Goal: Task Accomplishment & Management: Manage account settings

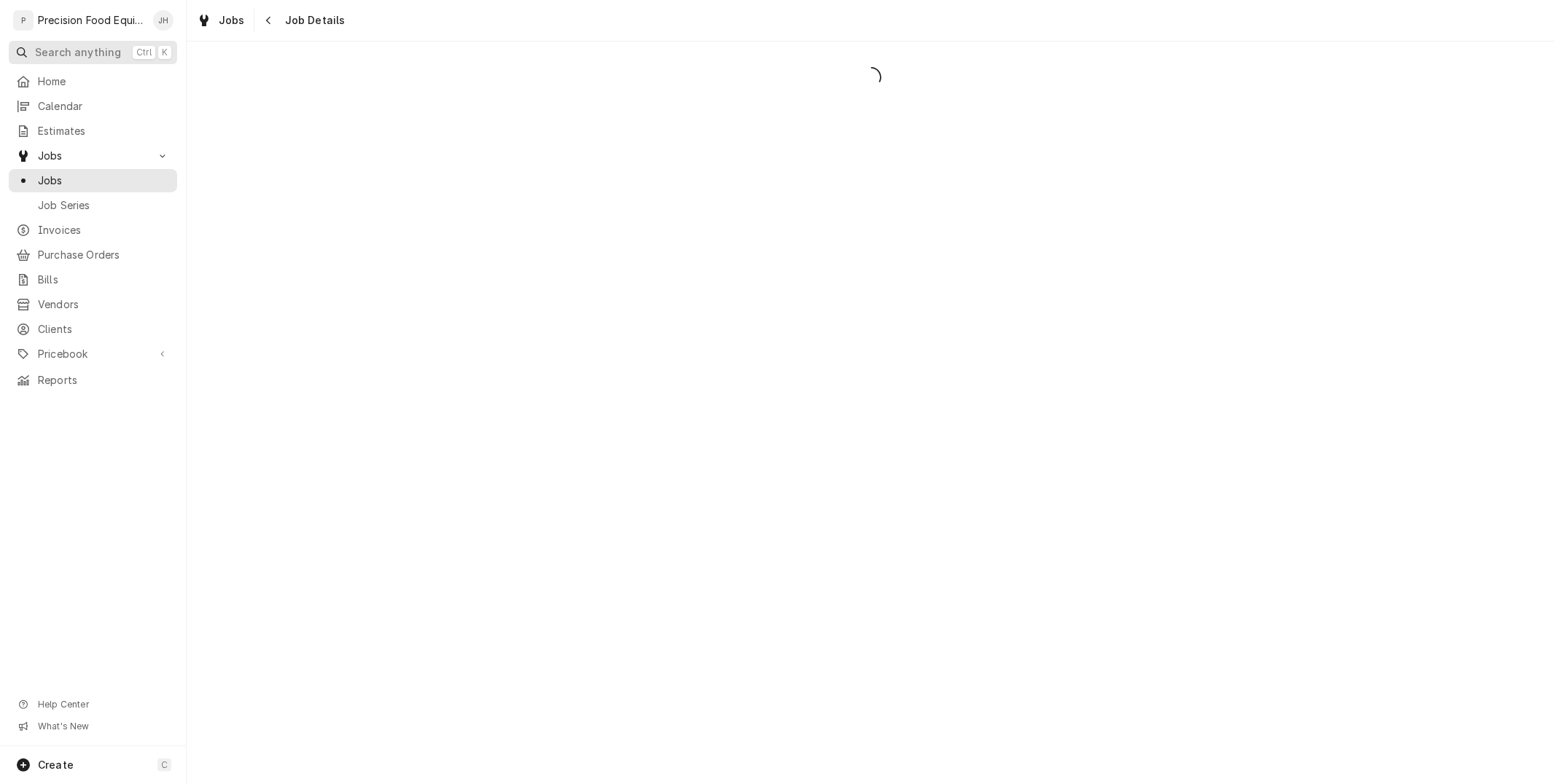
click at [76, 54] on span "Search anything" at bounding box center [77, 52] width 86 height 14
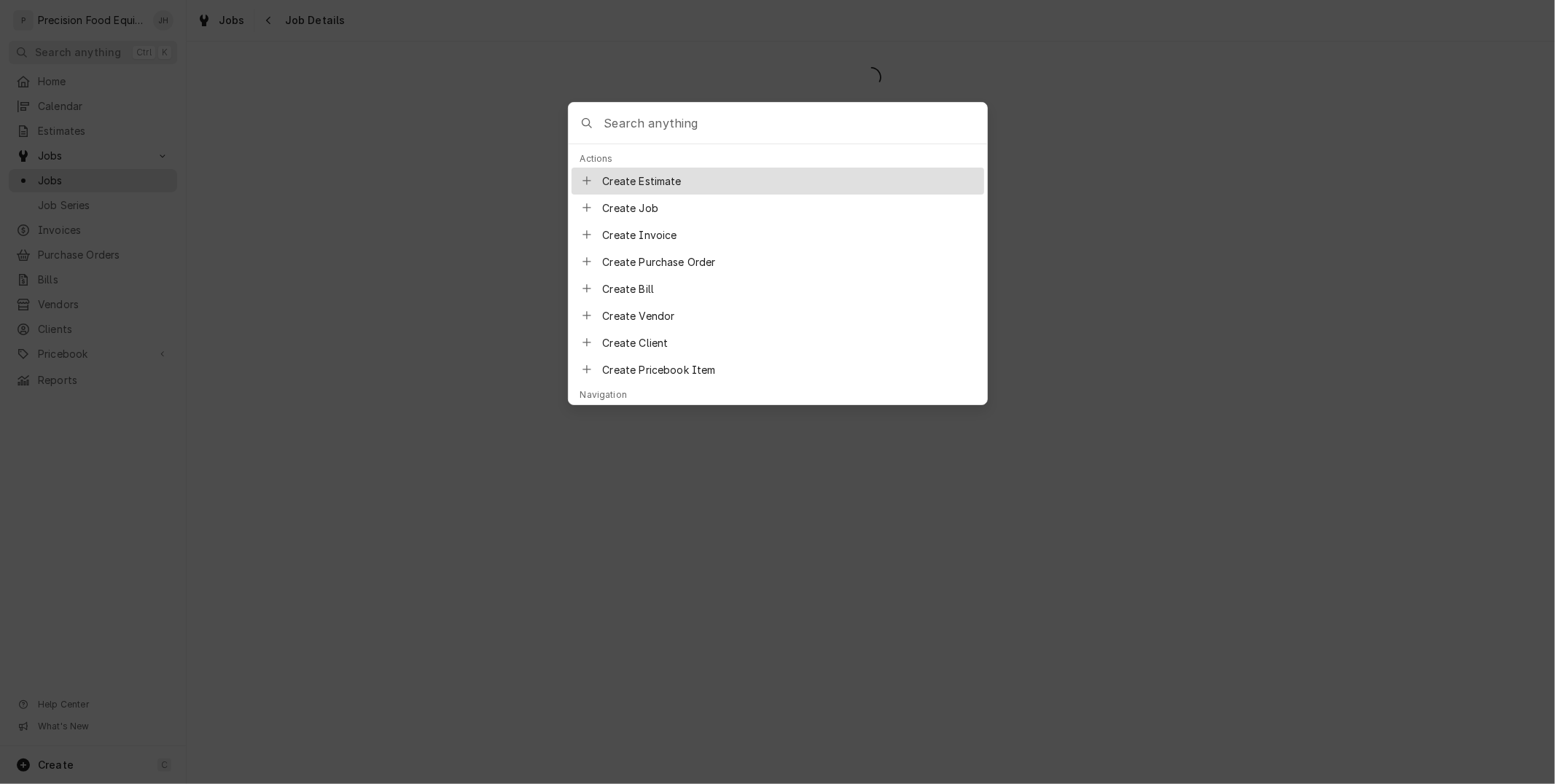
click at [658, 121] on input "Global Command Menu" at bounding box center [795, 123] width 382 height 40
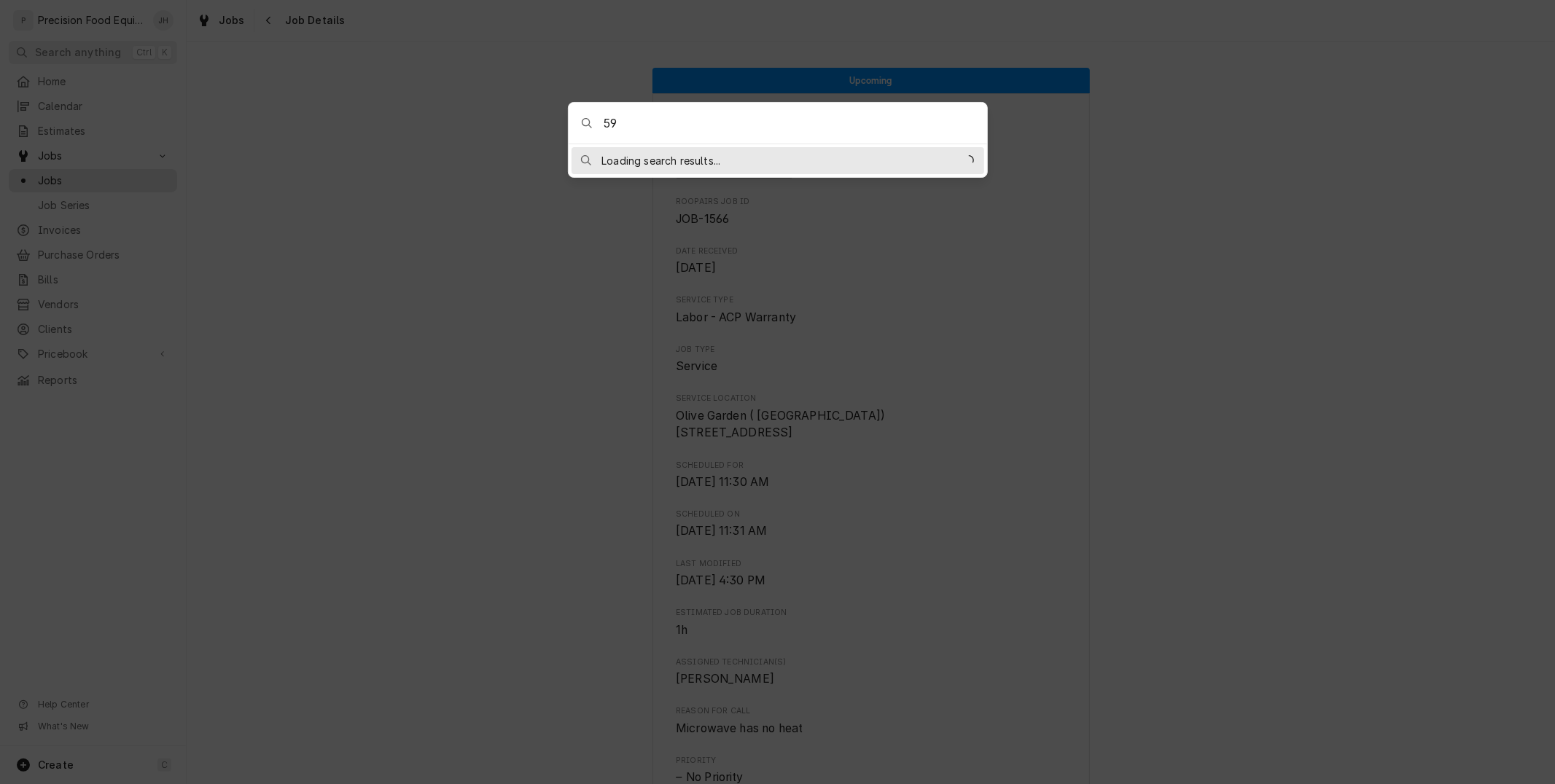
type input "5"
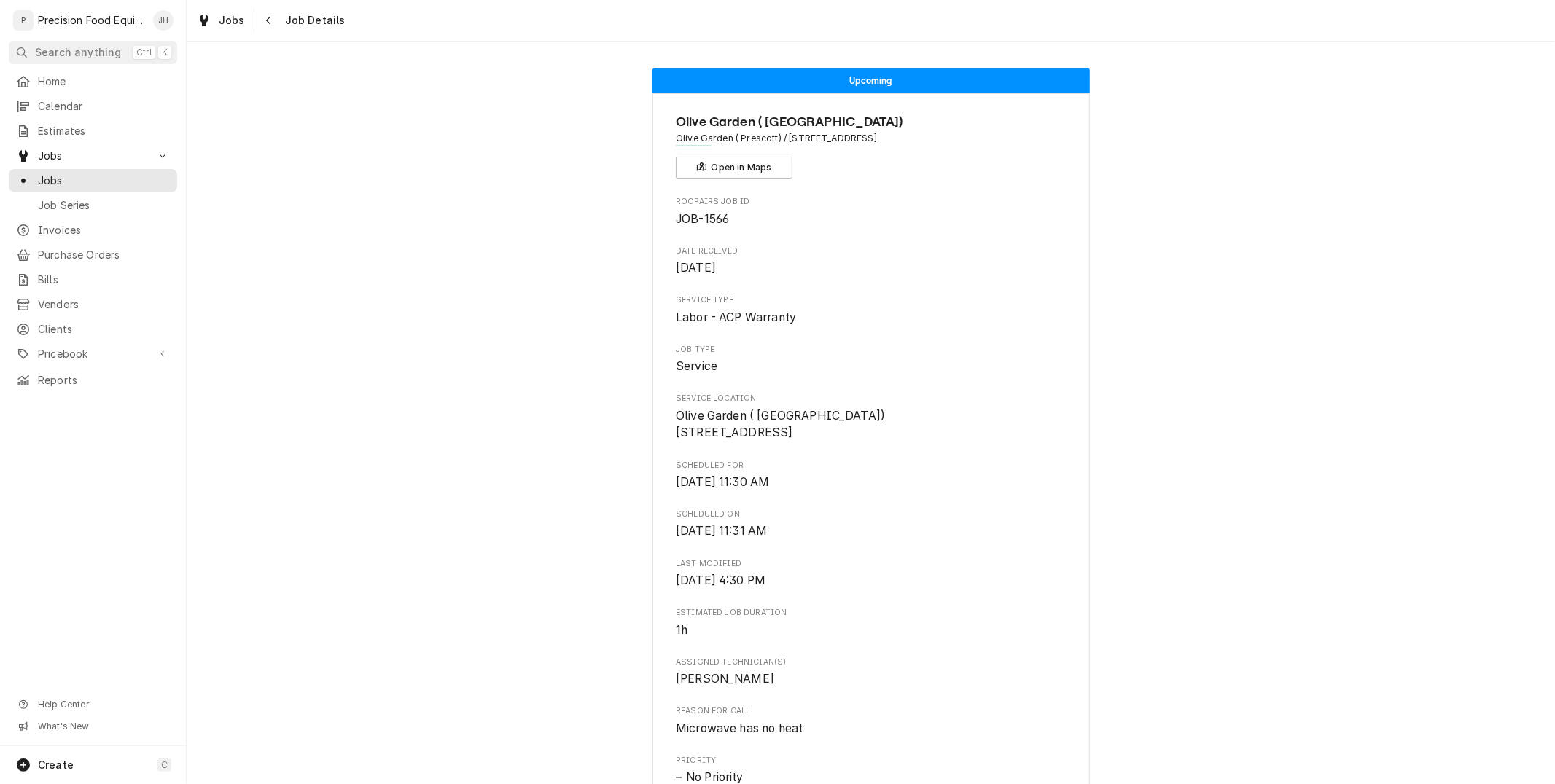
click at [421, 235] on body "P Precision Food Equipment LLC JH Search anything Ctrl K Home Calendar Estimate…" at bounding box center [778, 392] width 1555 height 784
click at [62, 325] on span "Clients" at bounding box center [103, 328] width 132 height 14
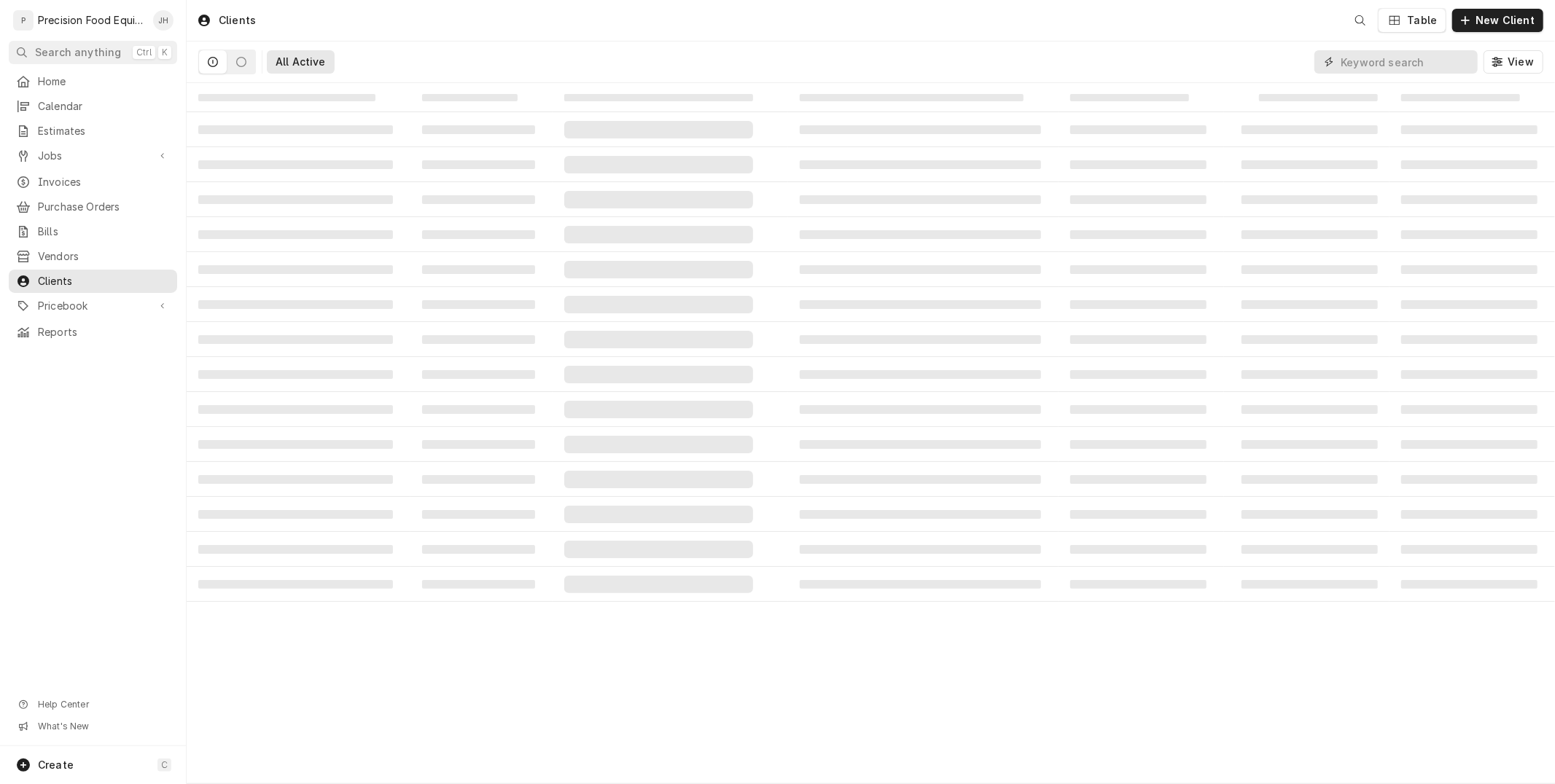
click at [1374, 65] on input "Dynamic Content Wrapper" at bounding box center [1406, 62] width 130 height 23
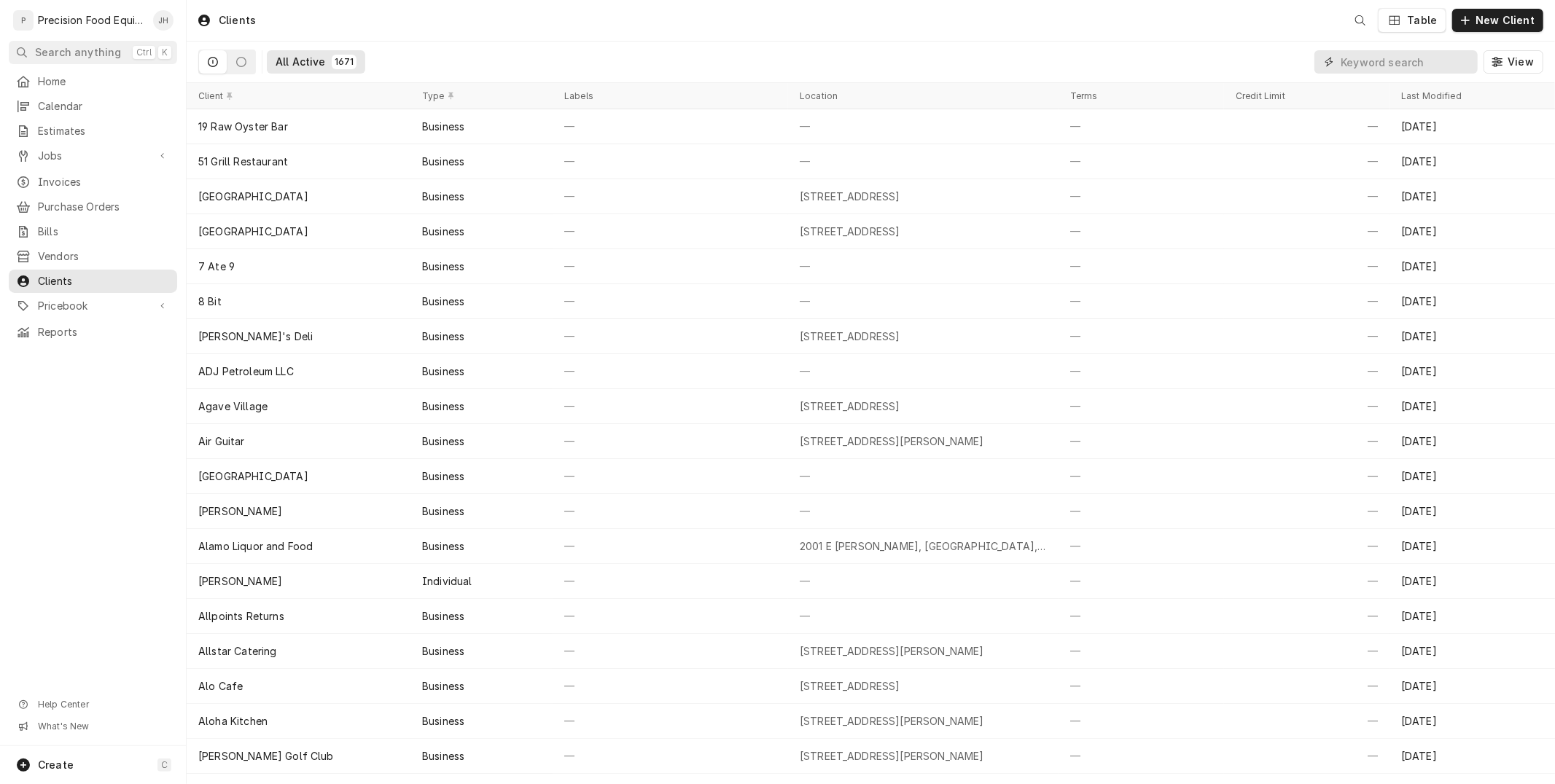
click at [1374, 65] on input "Dynamic Content Wrapper" at bounding box center [1406, 62] width 130 height 23
click at [1371, 62] on input "Dynamic Content Wrapper" at bounding box center [1406, 62] width 130 height 23
click at [1369, 63] on input "Dynamic Content Wrapper" at bounding box center [1406, 62] width 130 height 23
click at [1358, 64] on input "Dynamic Content Wrapper" at bounding box center [1406, 62] width 130 height 23
type input "a"
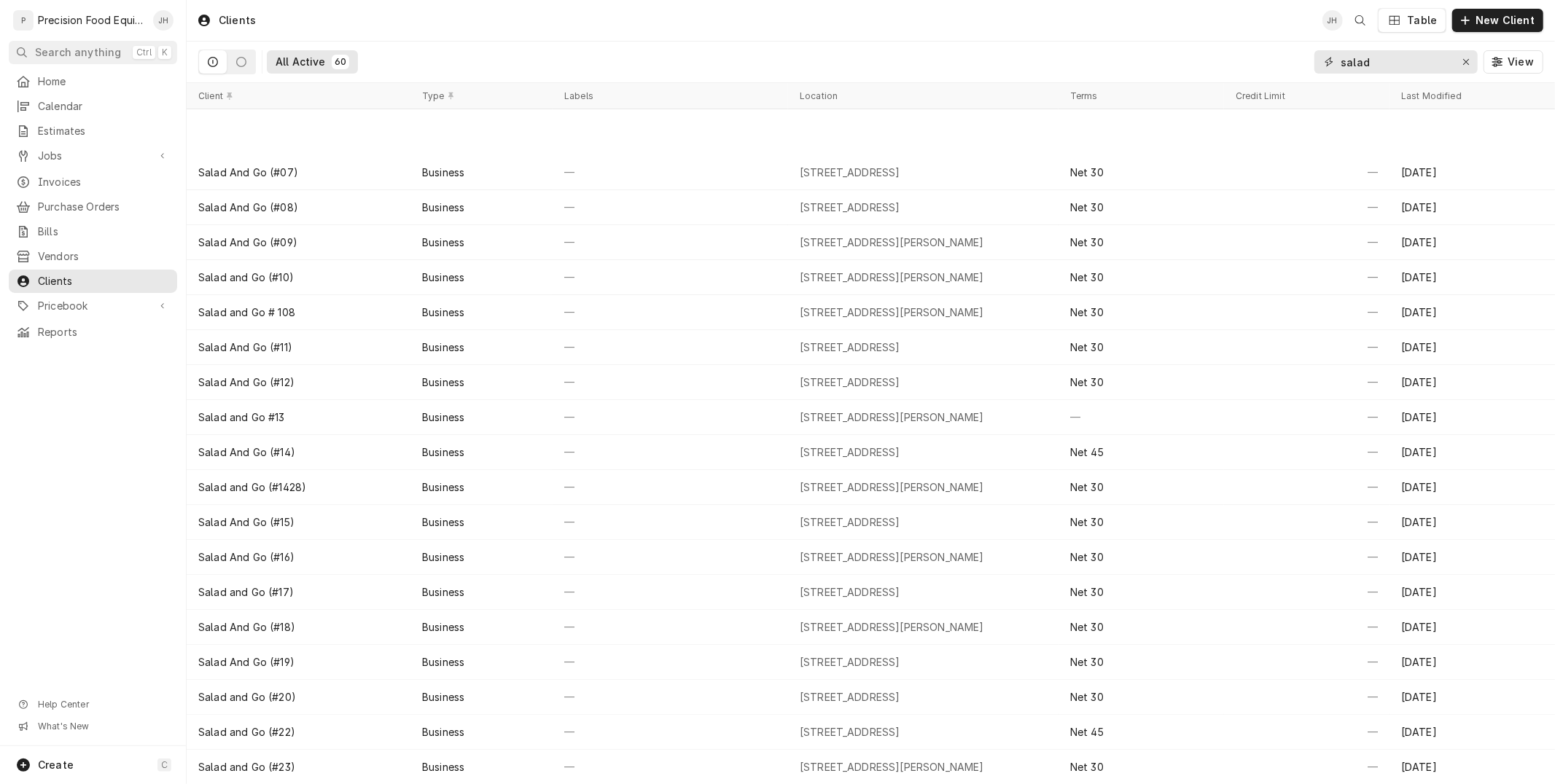
scroll to position [304, 0]
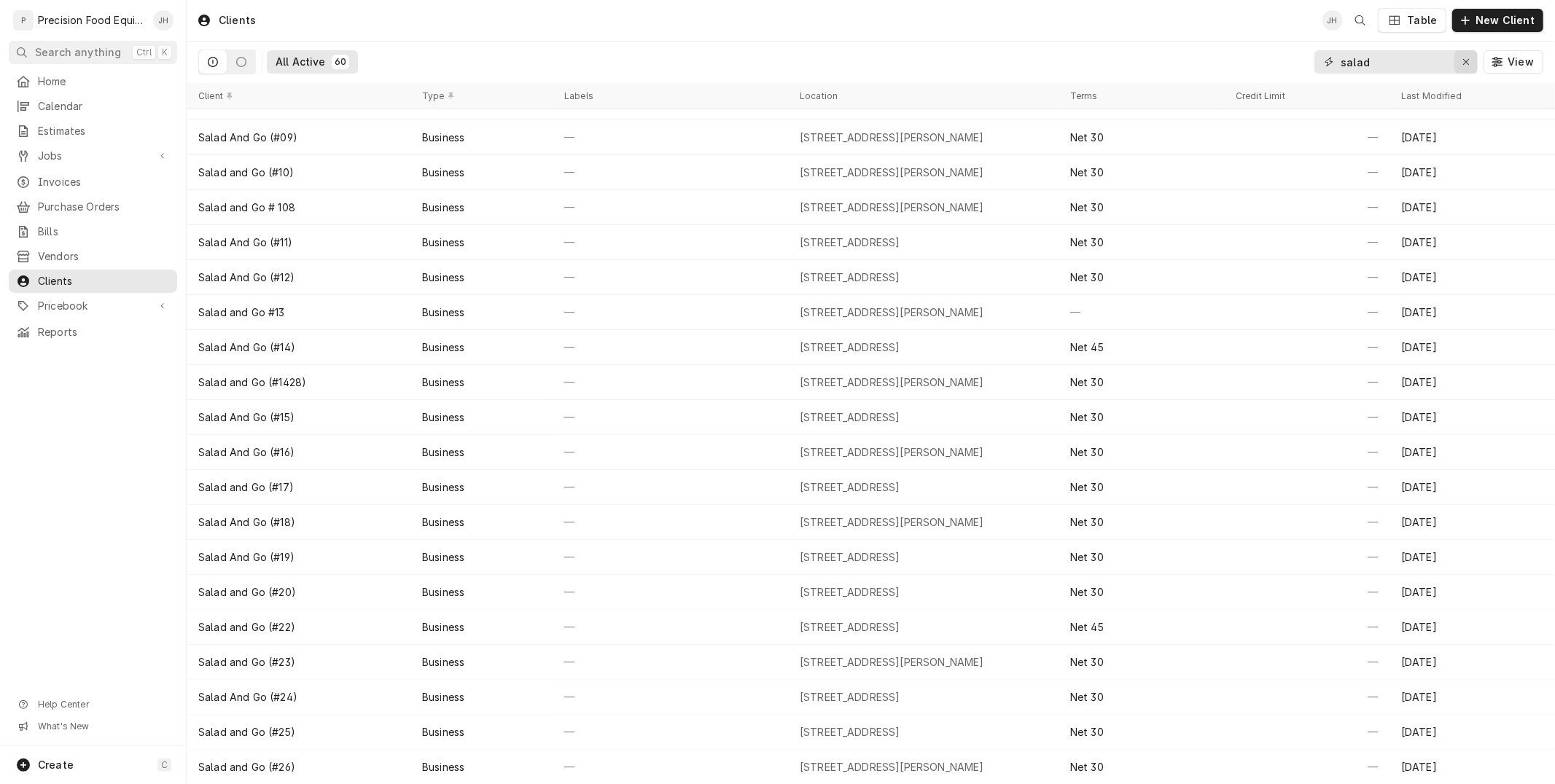
type input "salad"
click at [1469, 57] on icon "Erase input" at bounding box center [1466, 62] width 8 height 11
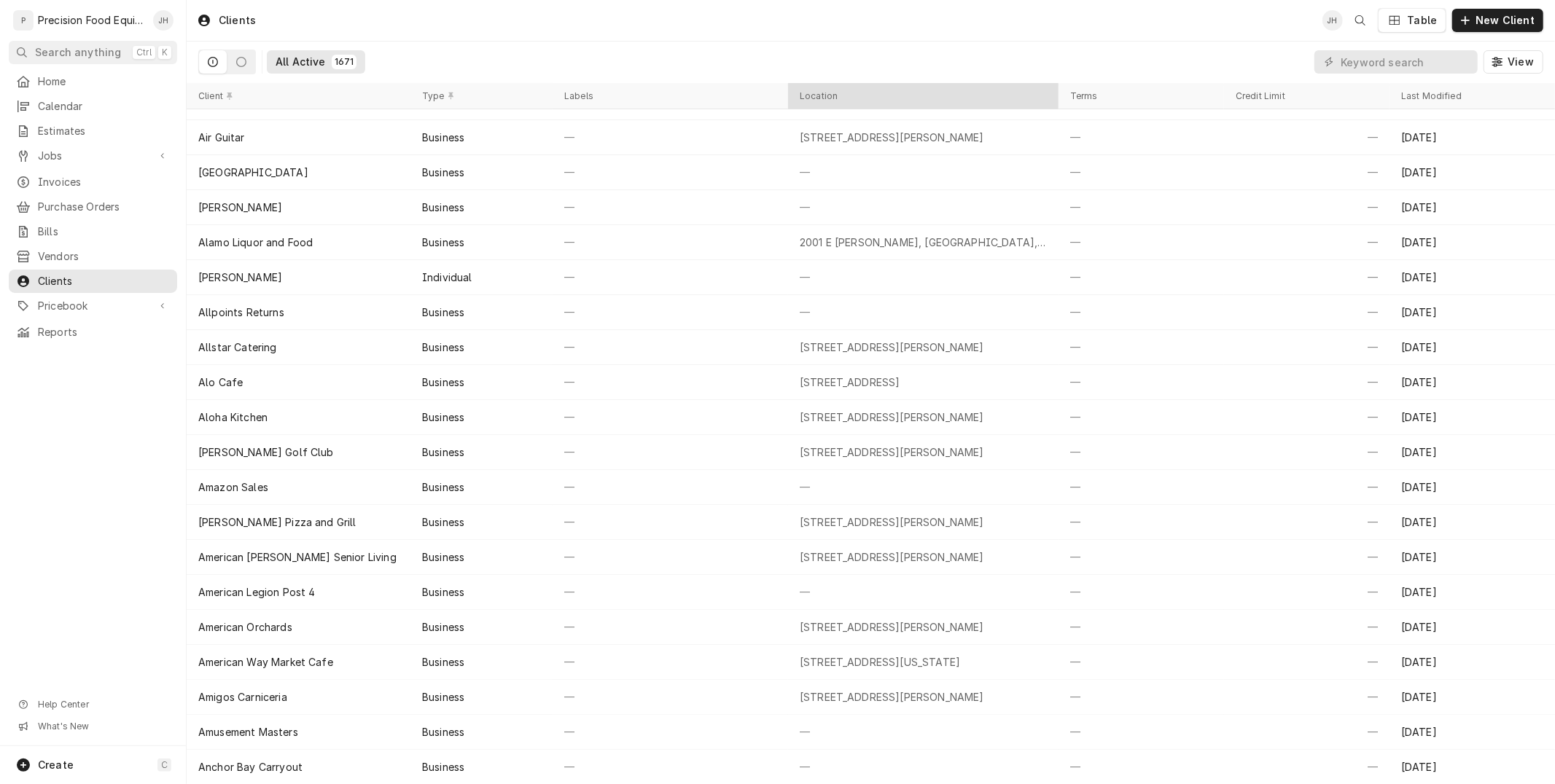
click at [951, 99] on div "Location" at bounding box center [923, 96] width 248 height 12
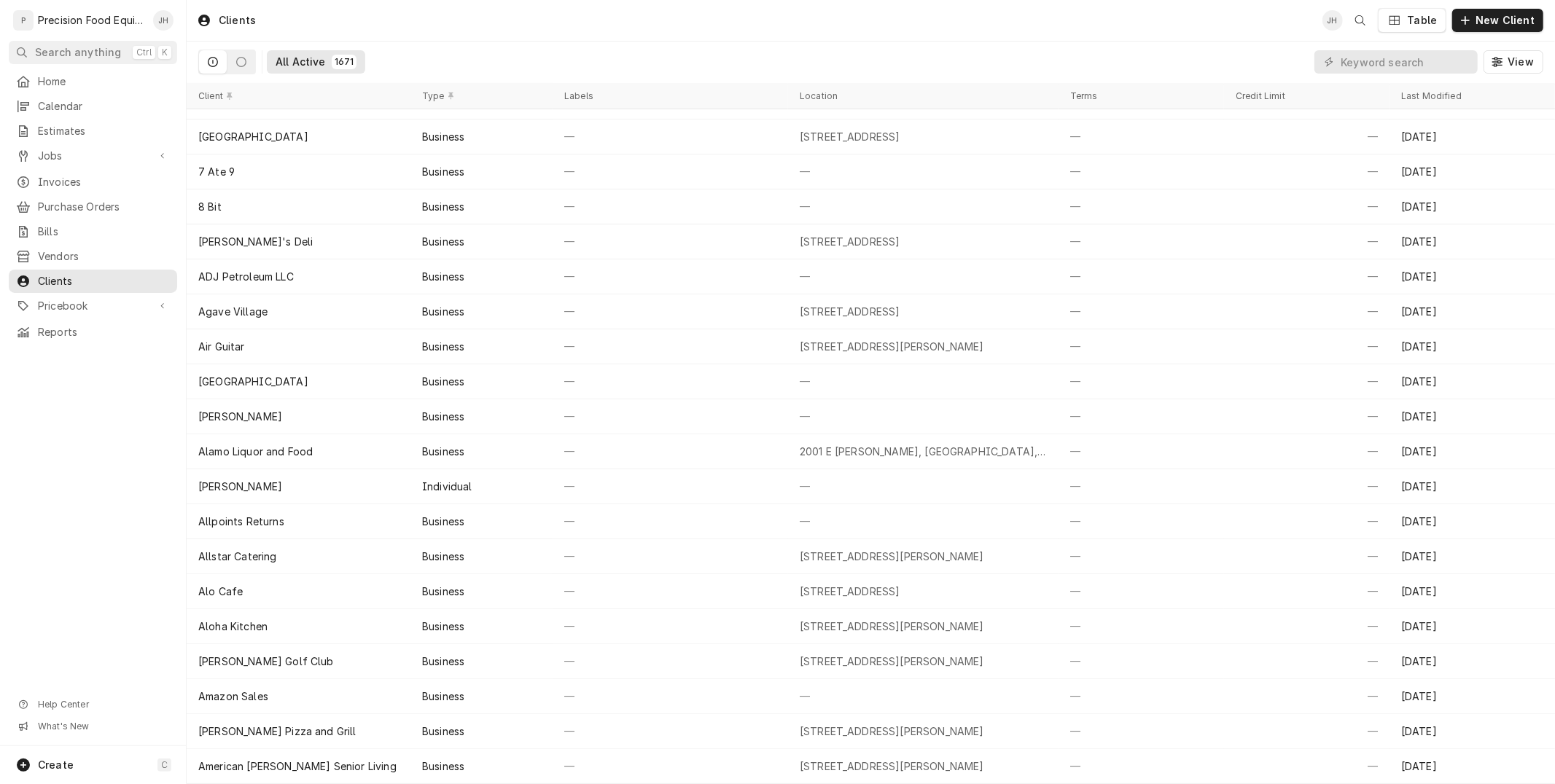
scroll to position [0, 0]
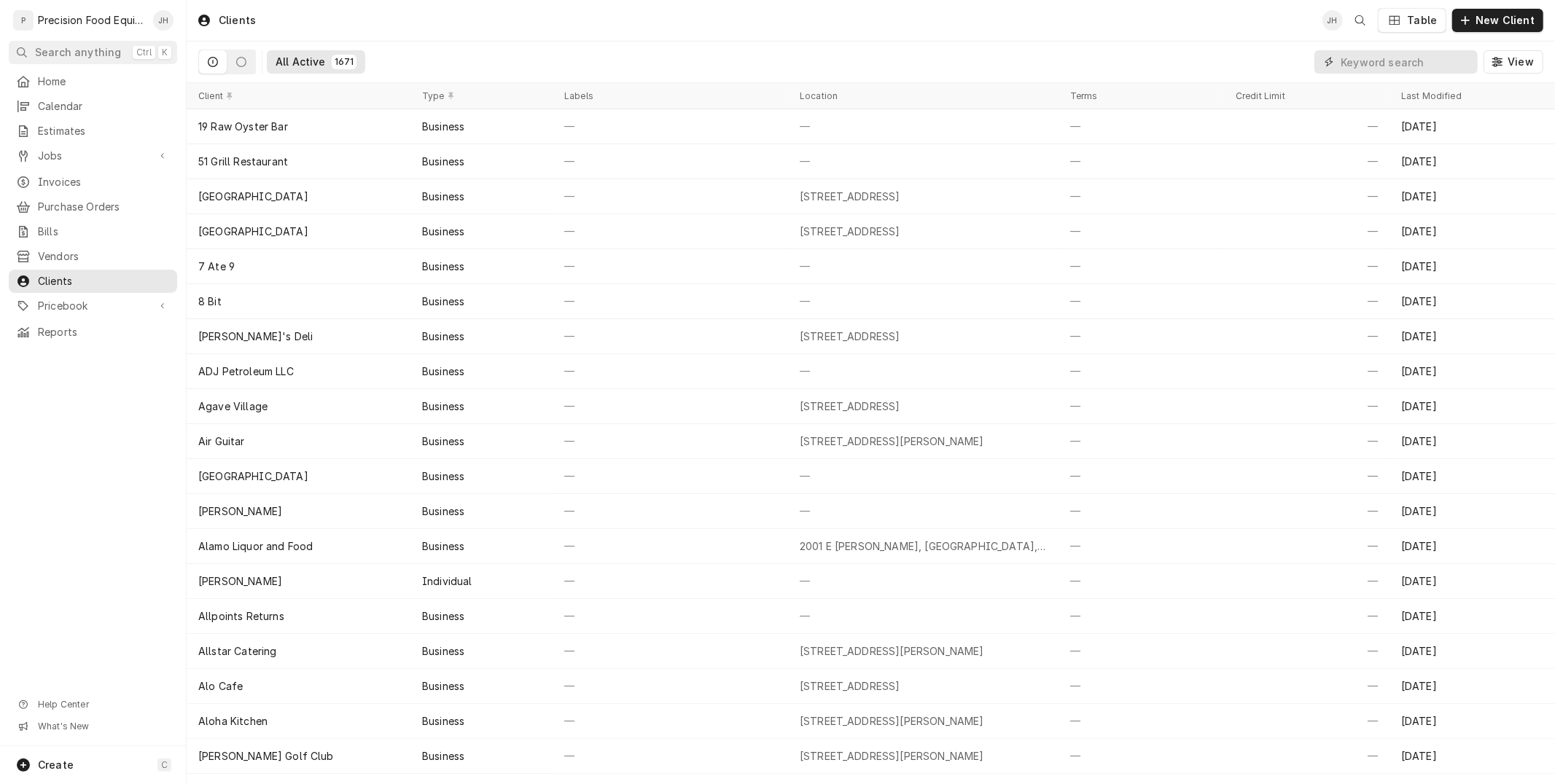
click at [1397, 62] on input "Dynamic Content Wrapper" at bounding box center [1406, 62] width 130 height 23
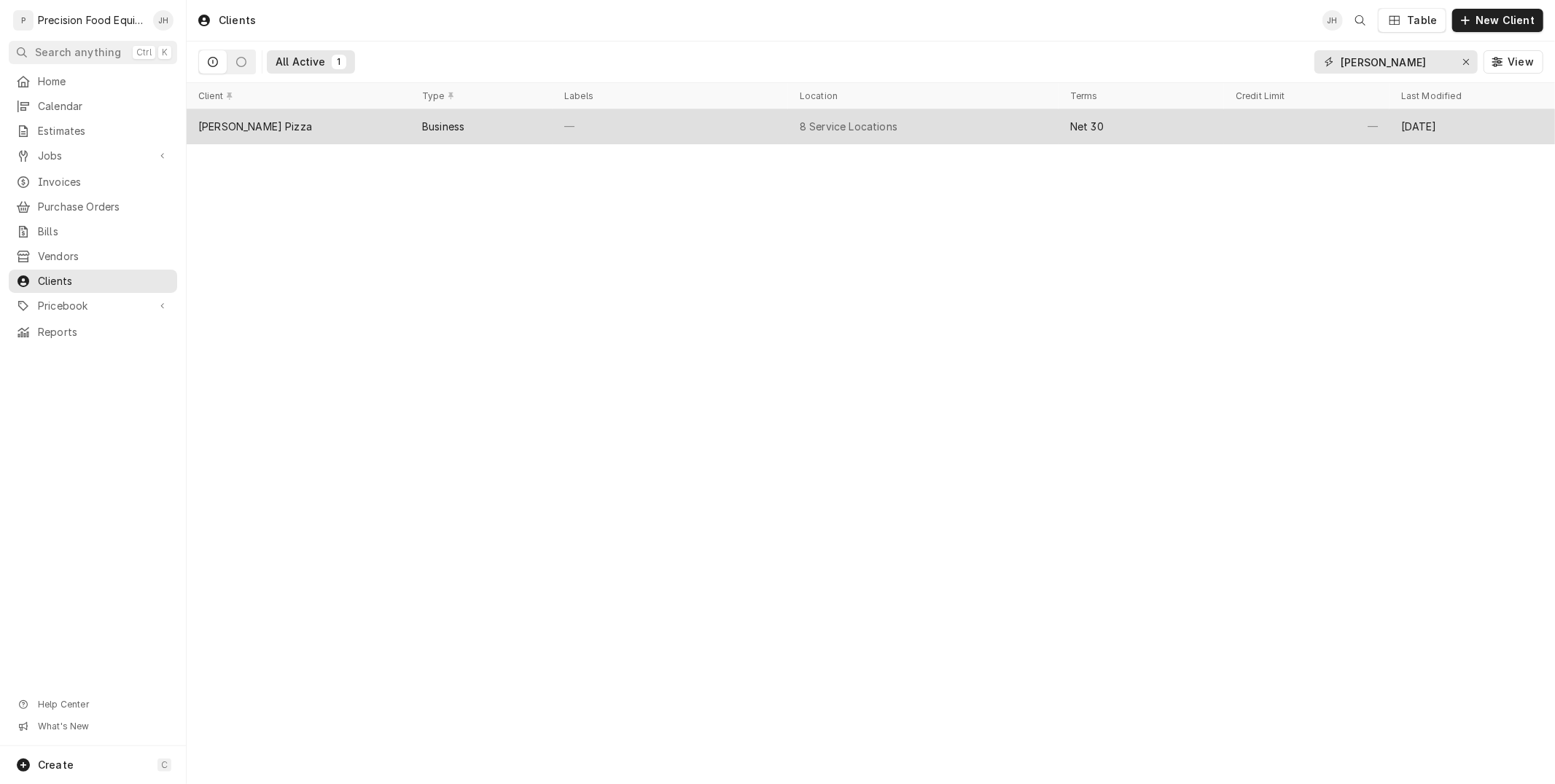
type input "spina"
click at [497, 133] on div "Business" at bounding box center [482, 127] width 143 height 35
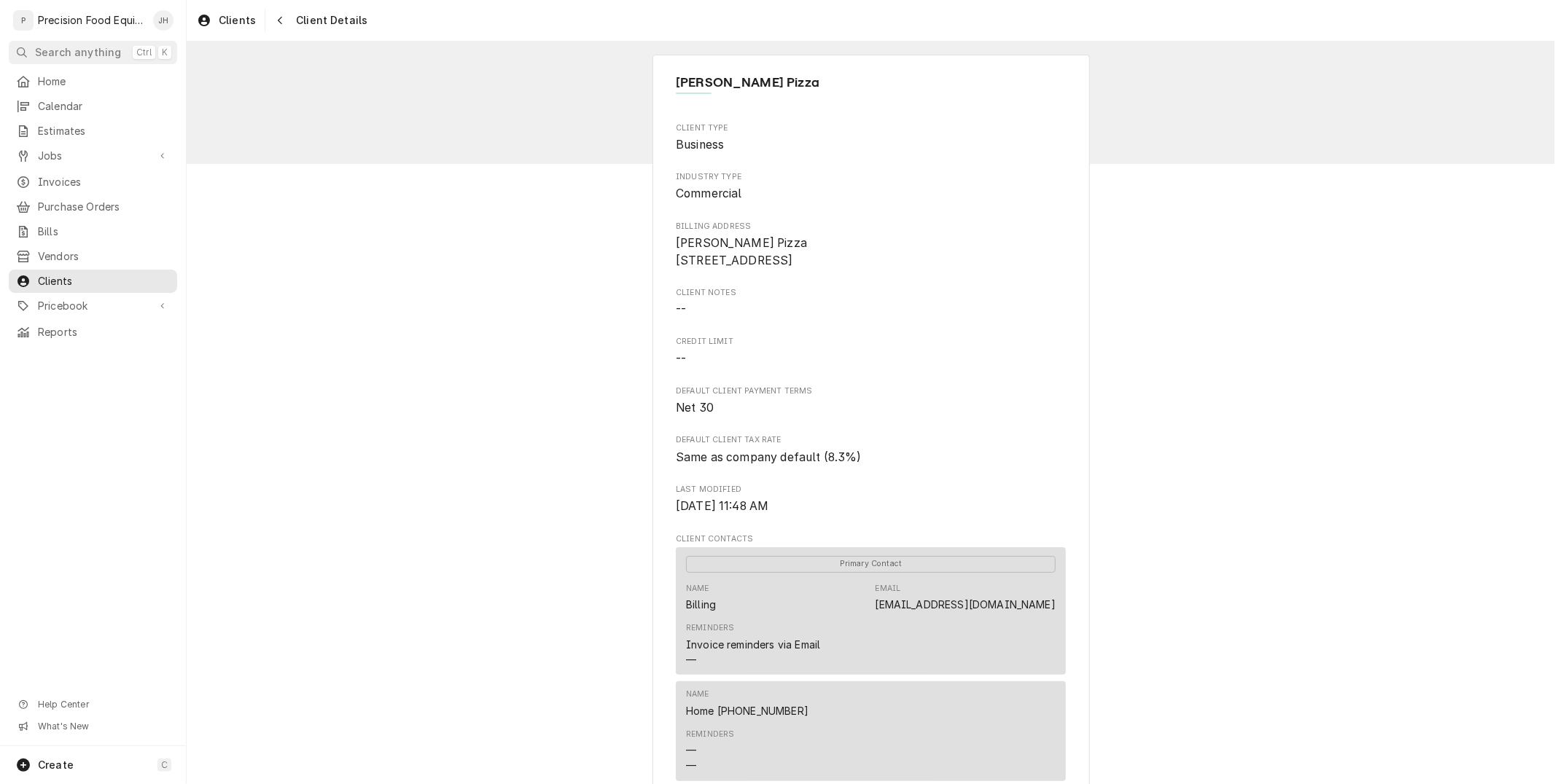
scroll to position [1038, 0]
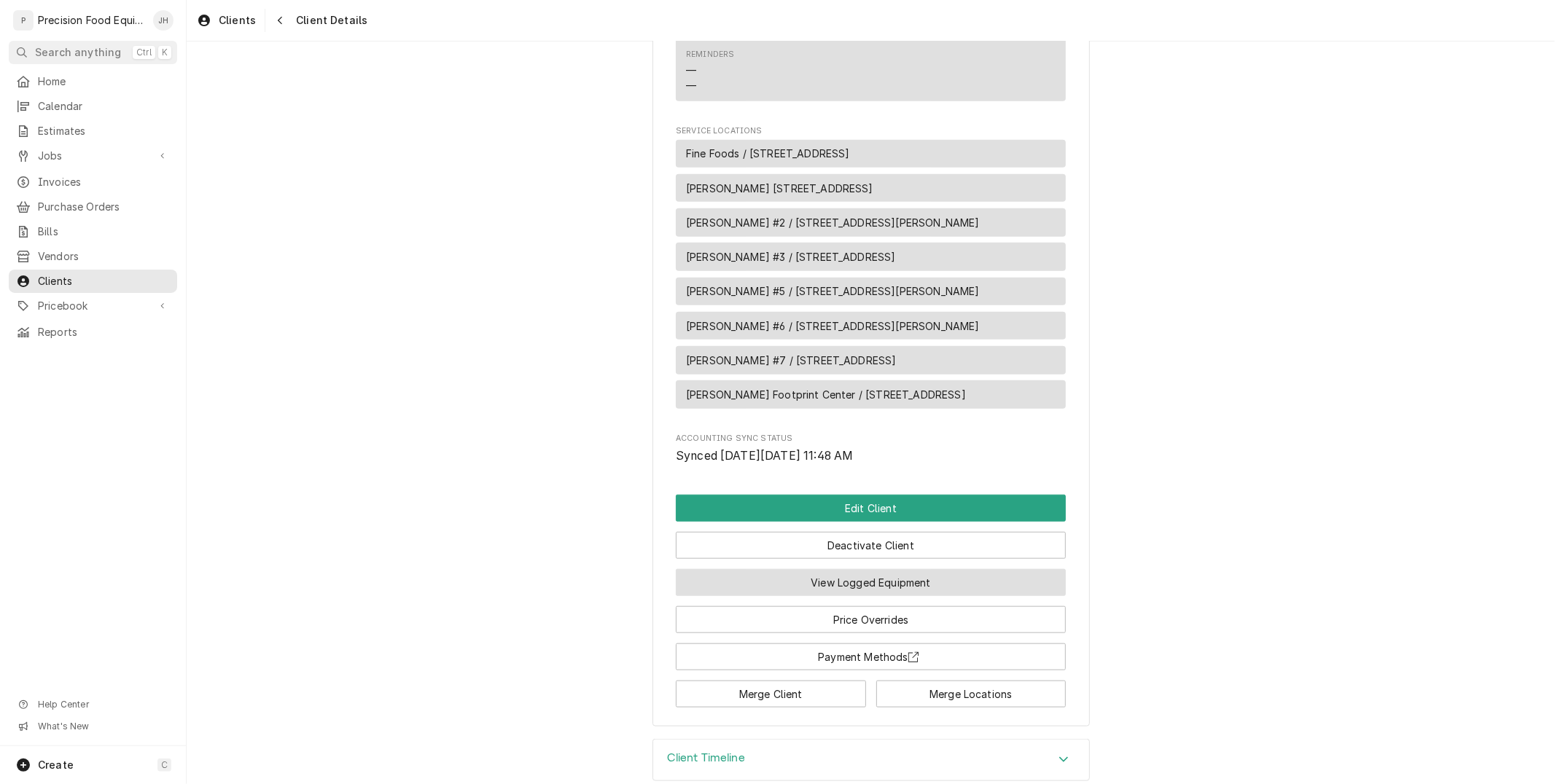
click at [780, 569] on button "View Logged Equipment" at bounding box center [870, 583] width 390 height 27
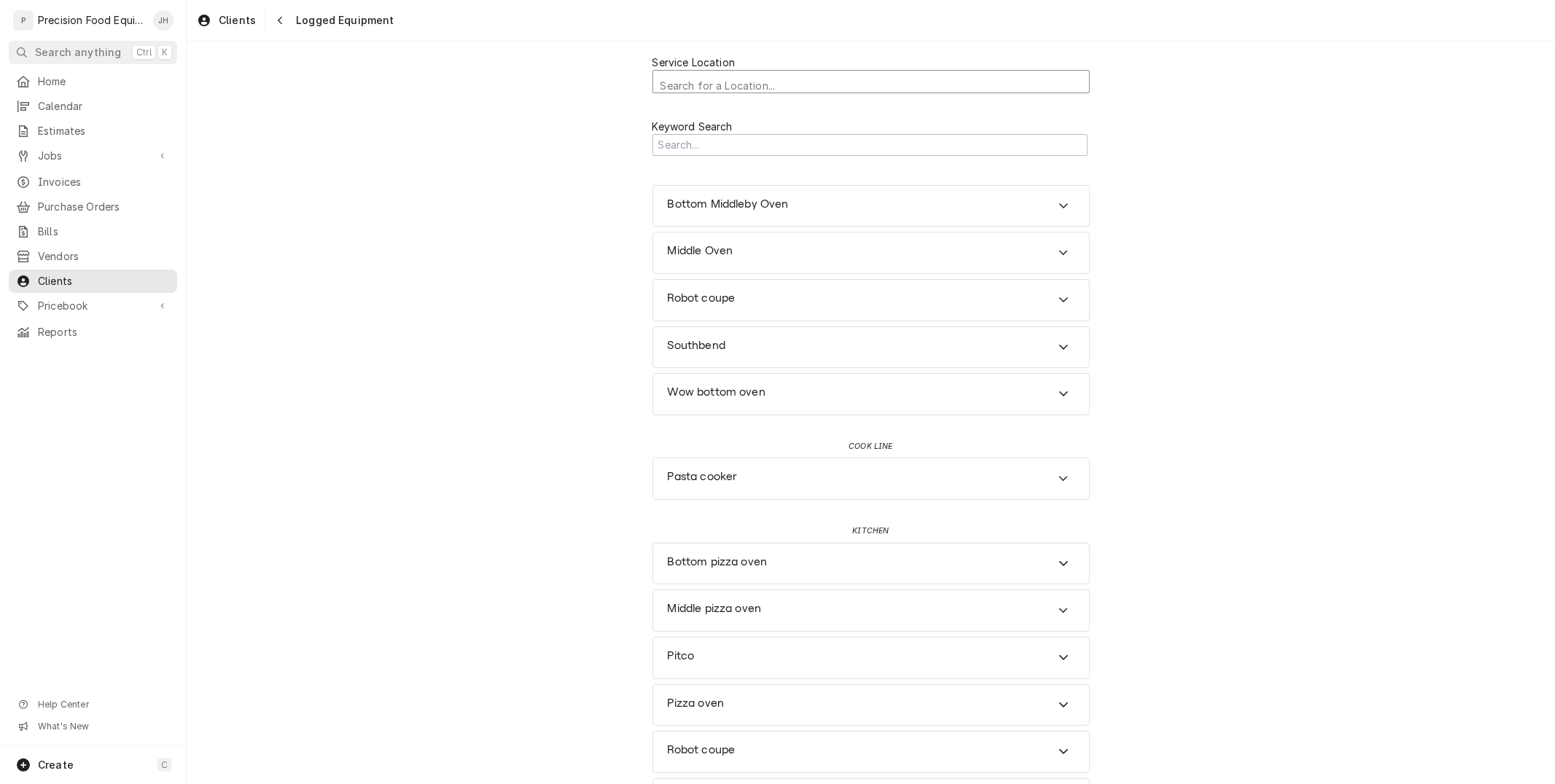
click at [741, 84] on div "Service Location" at bounding box center [871, 86] width 421 height 25
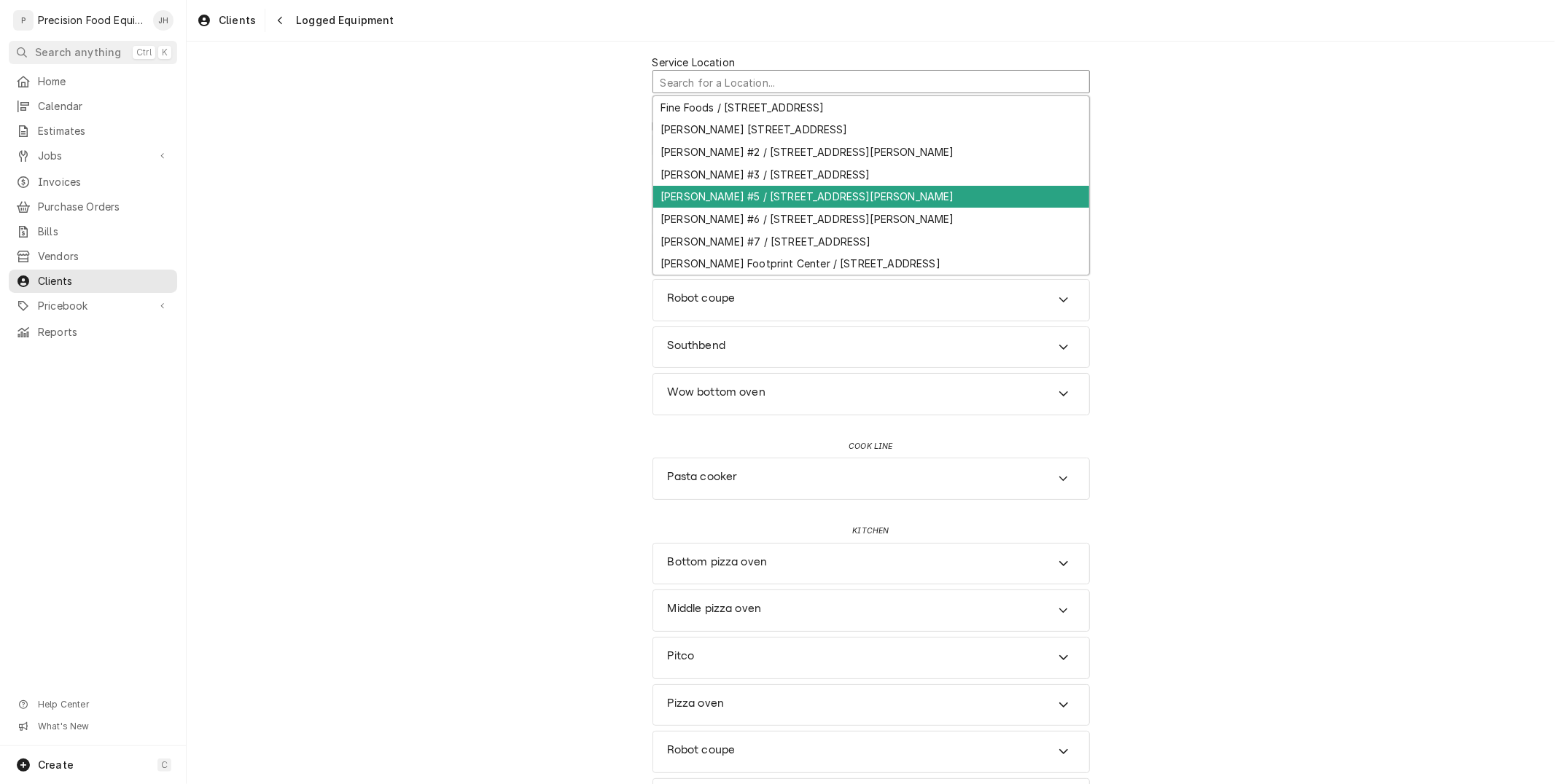
click at [786, 200] on div "Spinato's #5 / 4848 E Chandler Blvd, Phoenix, AZ 85048" at bounding box center [871, 196] width 435 height 22
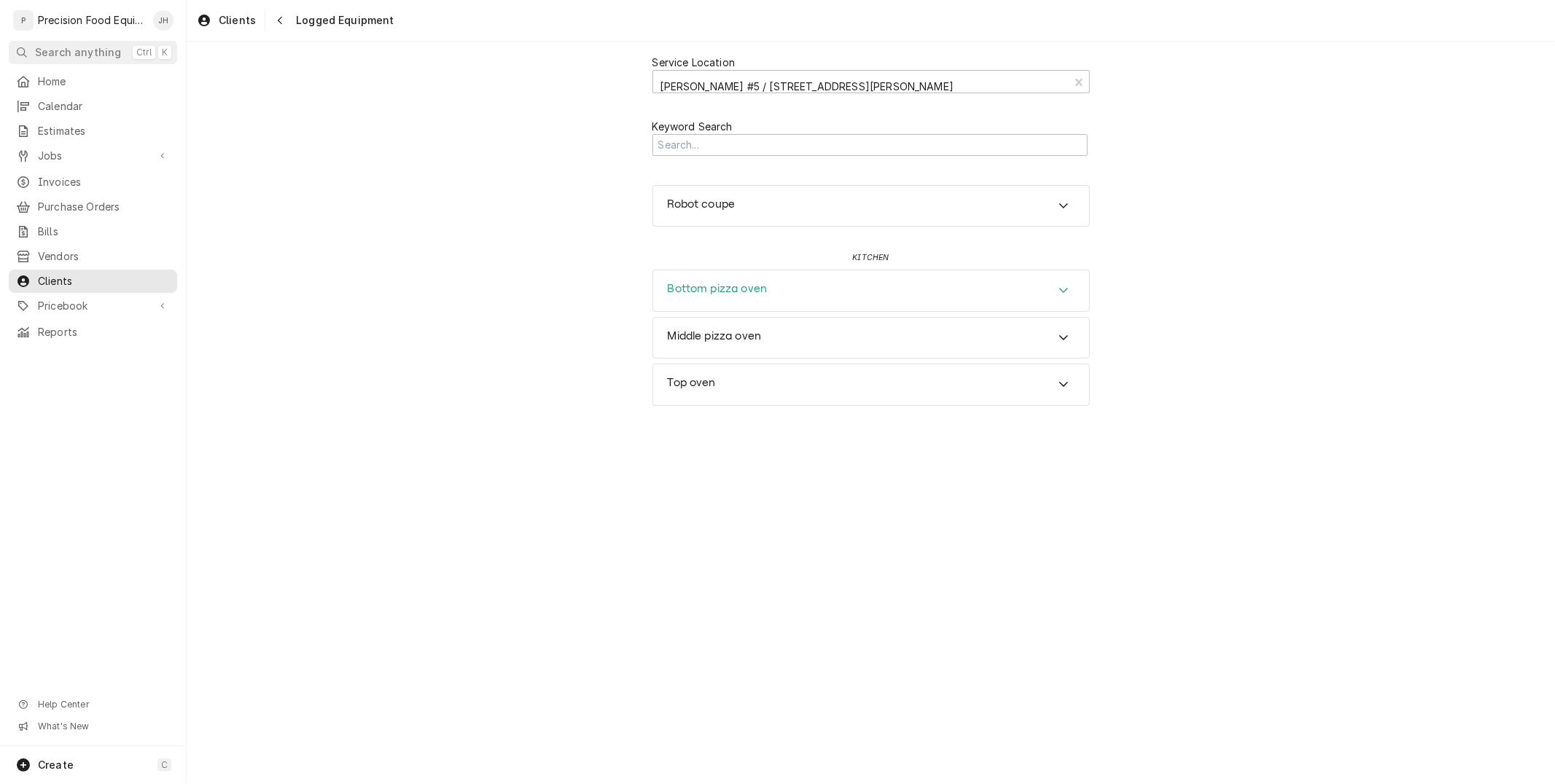
click at [780, 304] on div "Bottom pizza oven" at bounding box center [871, 291] width 435 height 40
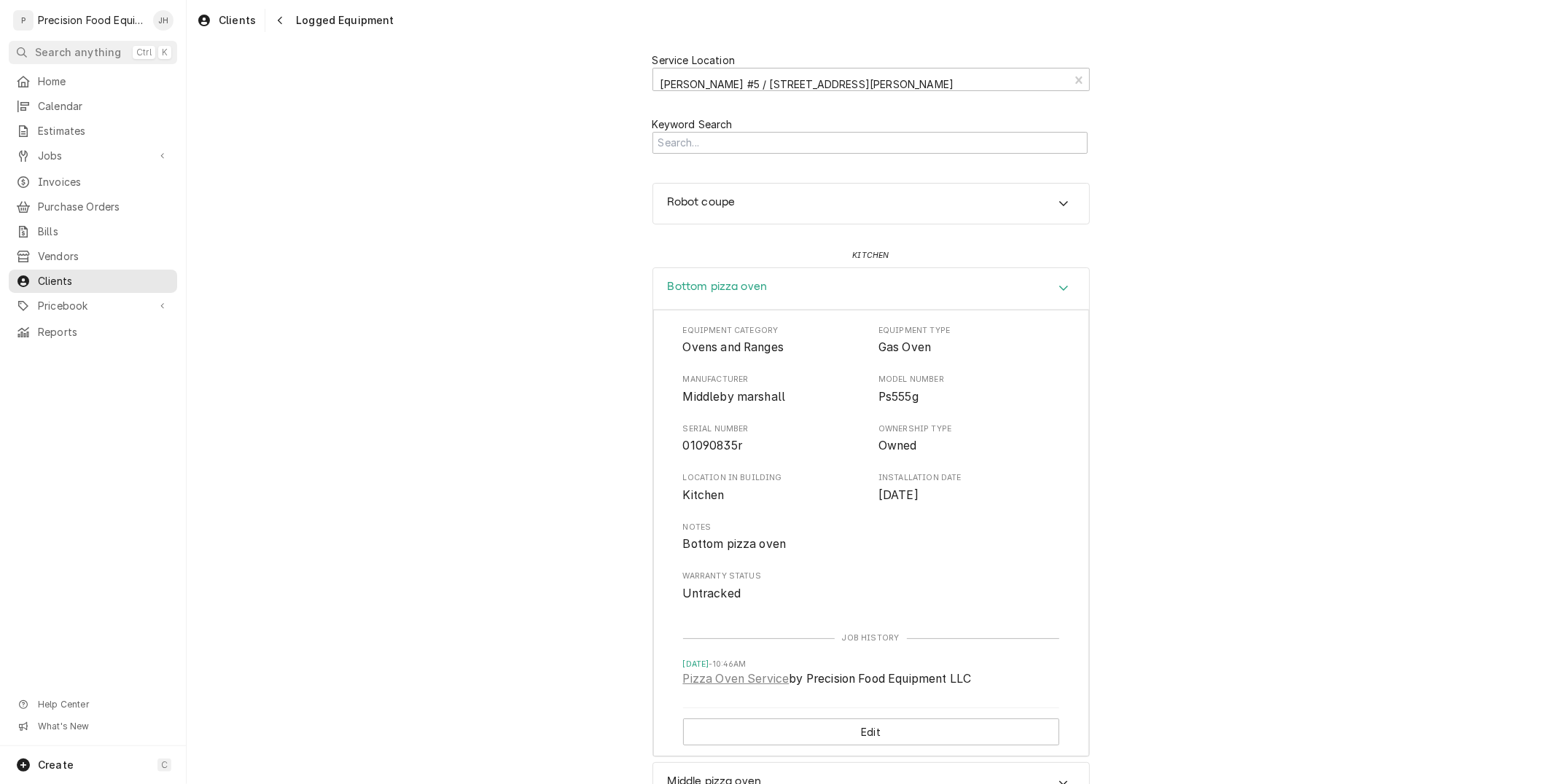
scroll to position [0, 0]
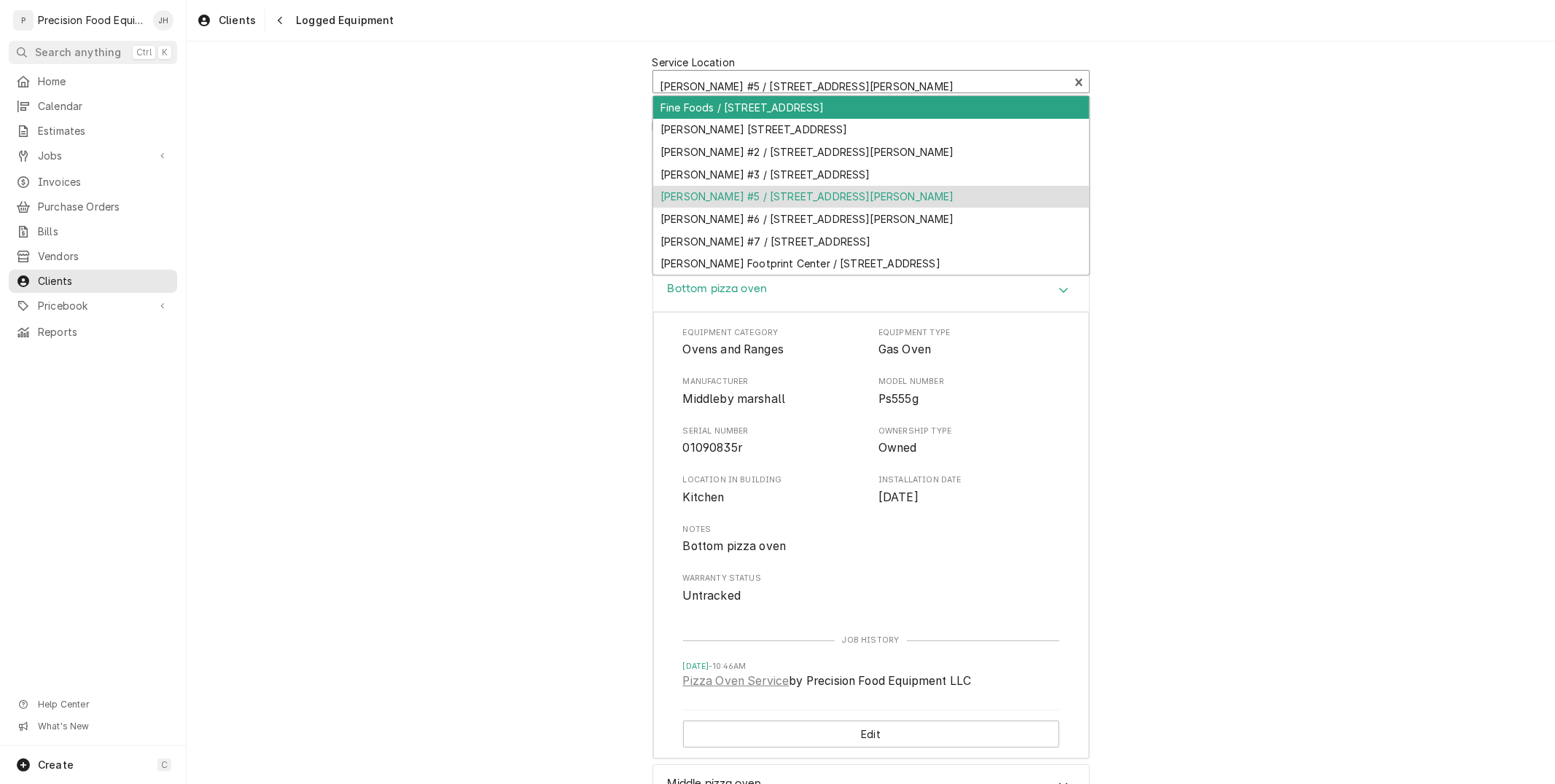
click at [727, 81] on div "Service Location" at bounding box center [861, 86] width 402 height 26
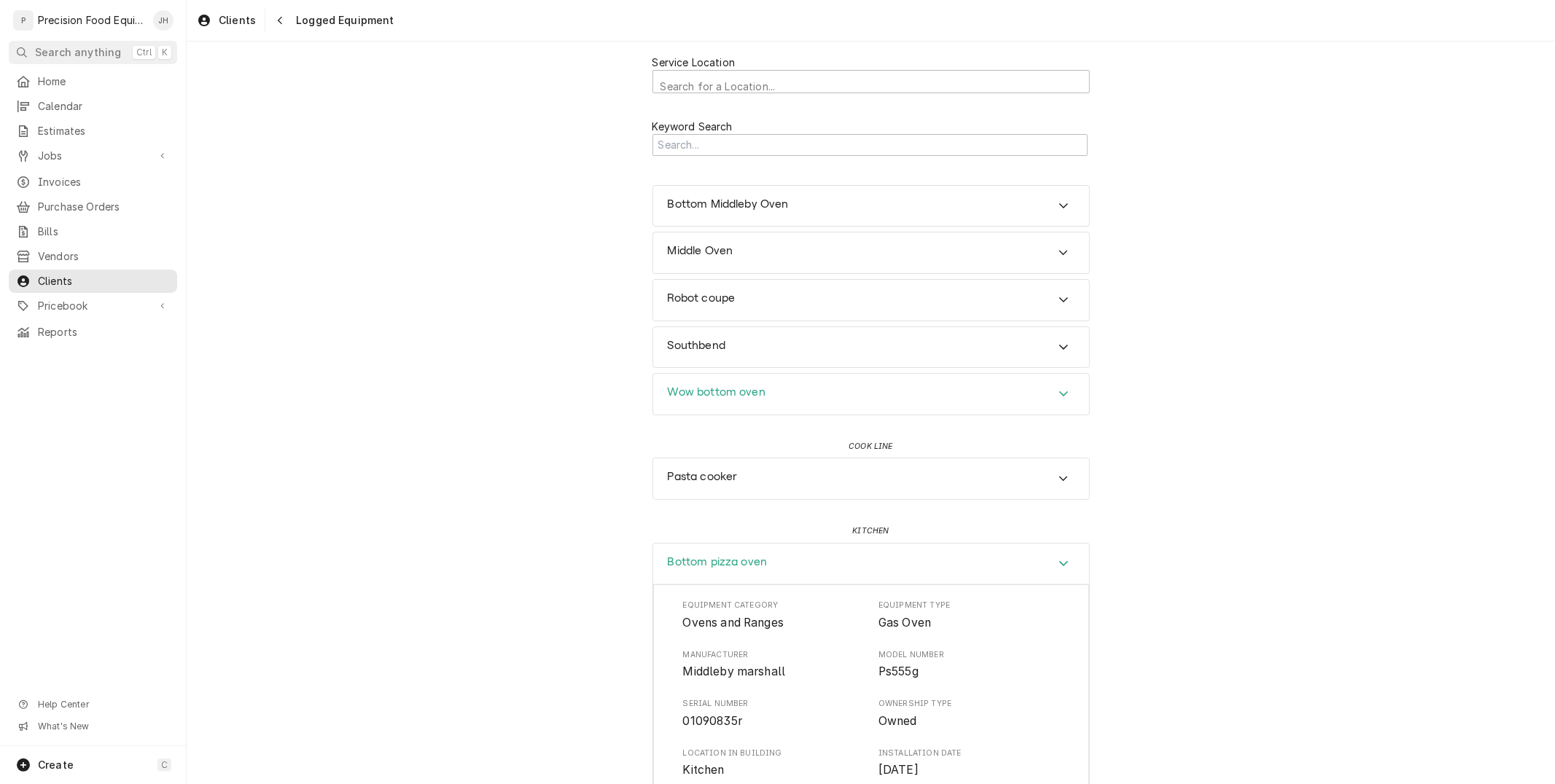
click at [713, 388] on h3 "Wow bottom oven" at bounding box center [716, 392] width 97 height 13
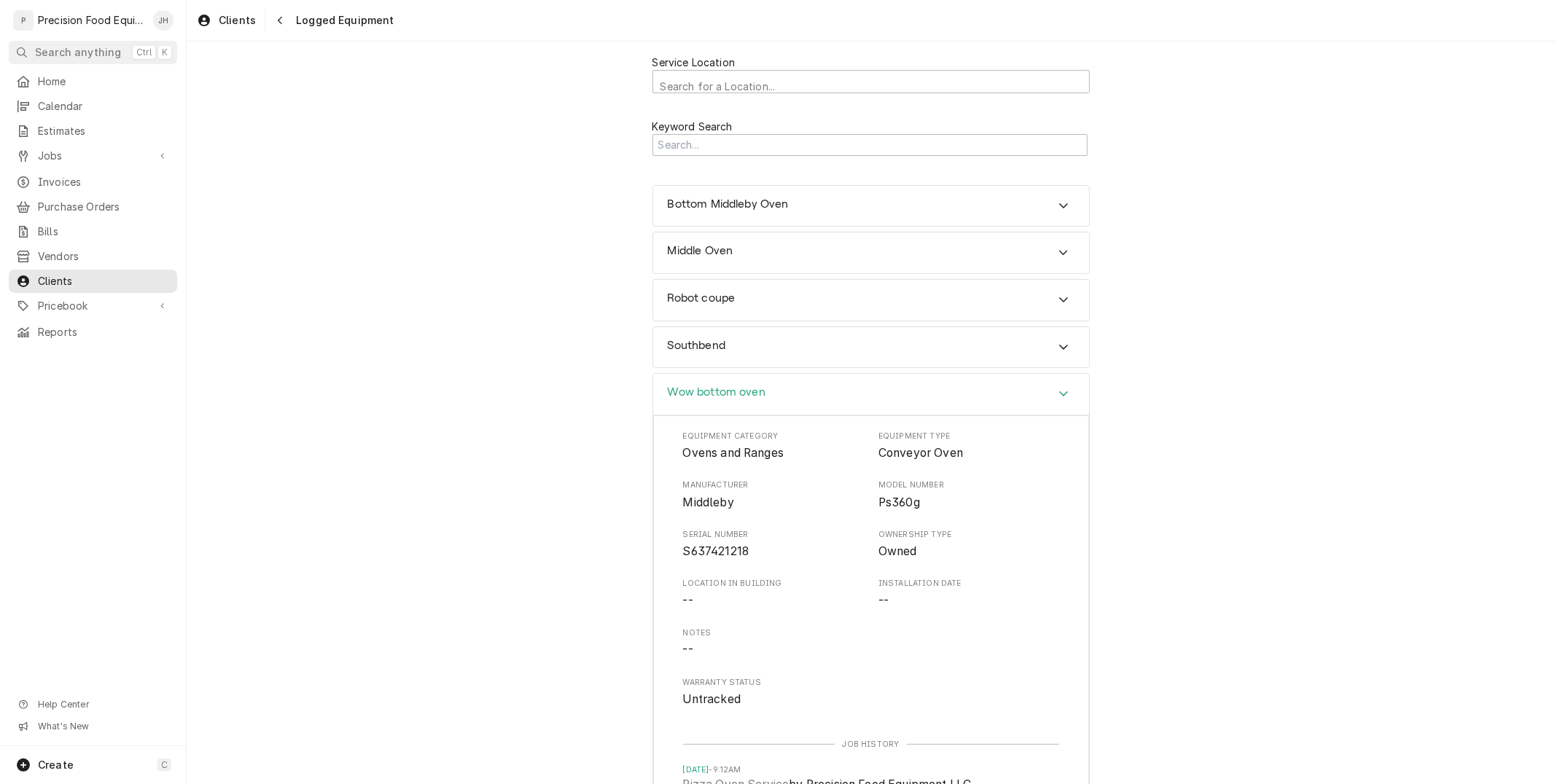
click at [879, 505] on span "Ps360g" at bounding box center [899, 503] width 41 height 13
copy span "Ps360g"
click at [726, 132] on label "Keyword Search" at bounding box center [871, 126] width 437 height 15
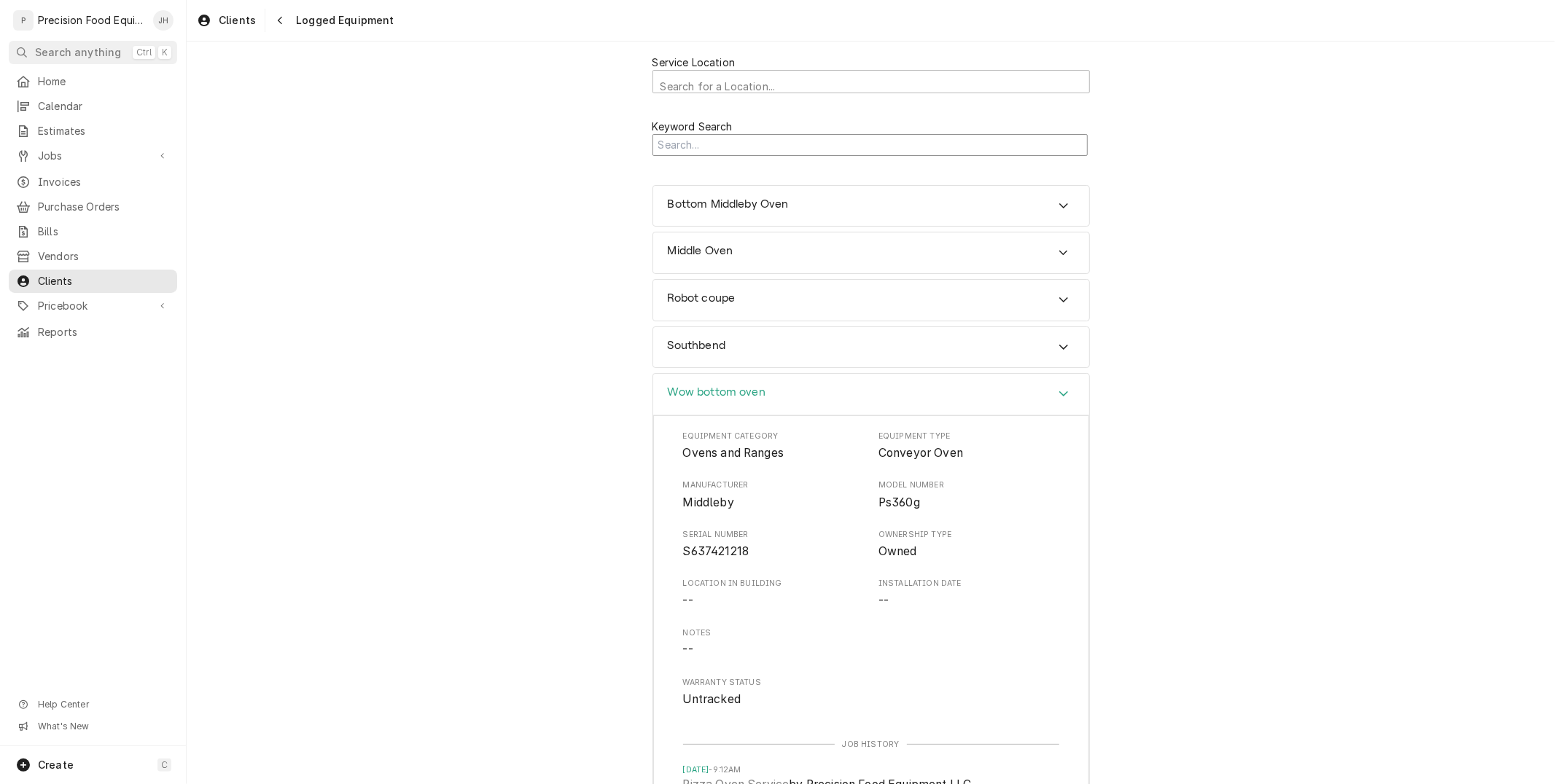
click at [740, 143] on input "Search Mechanism" at bounding box center [870, 144] width 435 height 22
paste input "Ps360g"
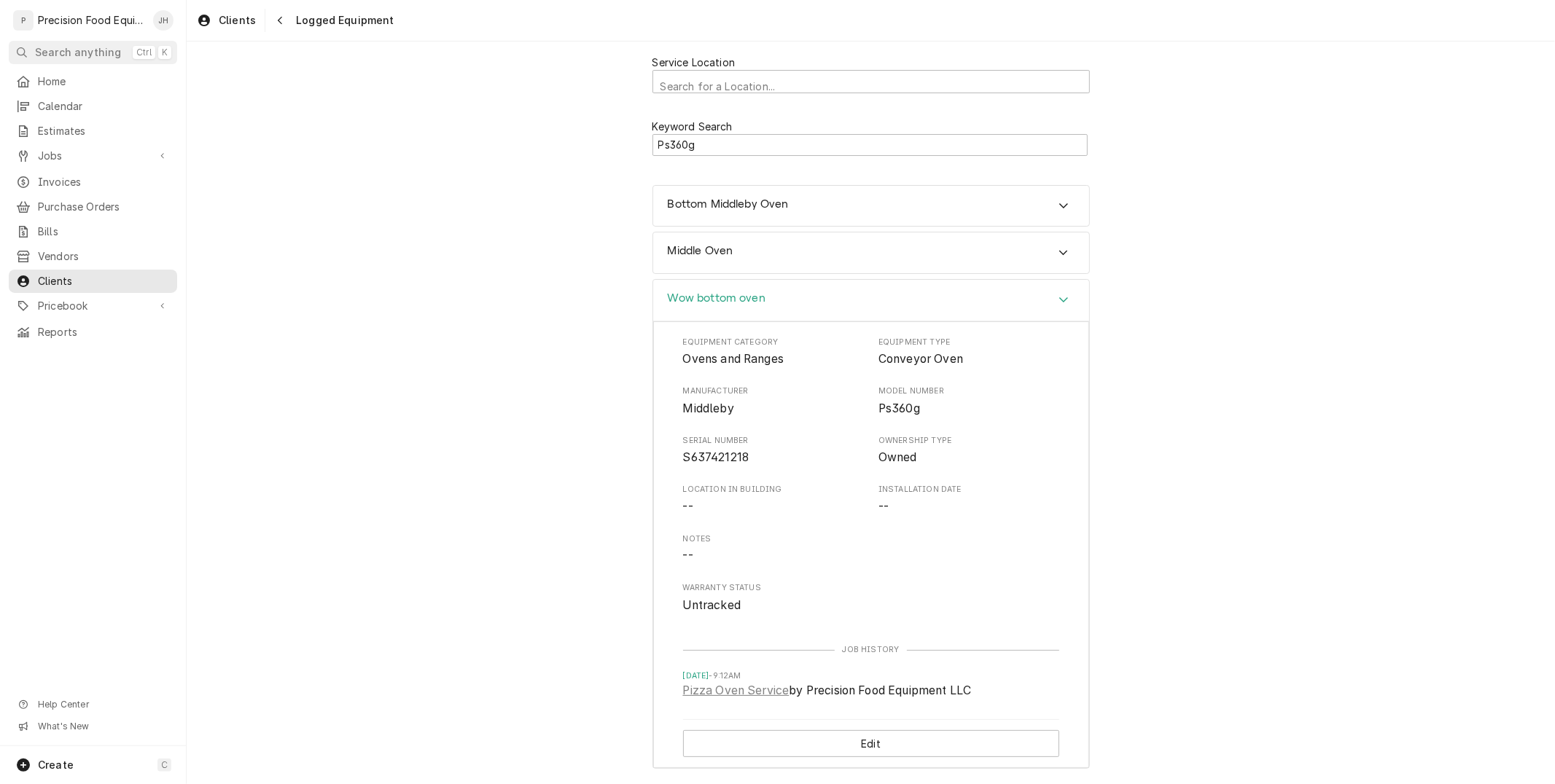
click at [936, 307] on div "Wow bottom oven" at bounding box center [871, 301] width 435 height 41
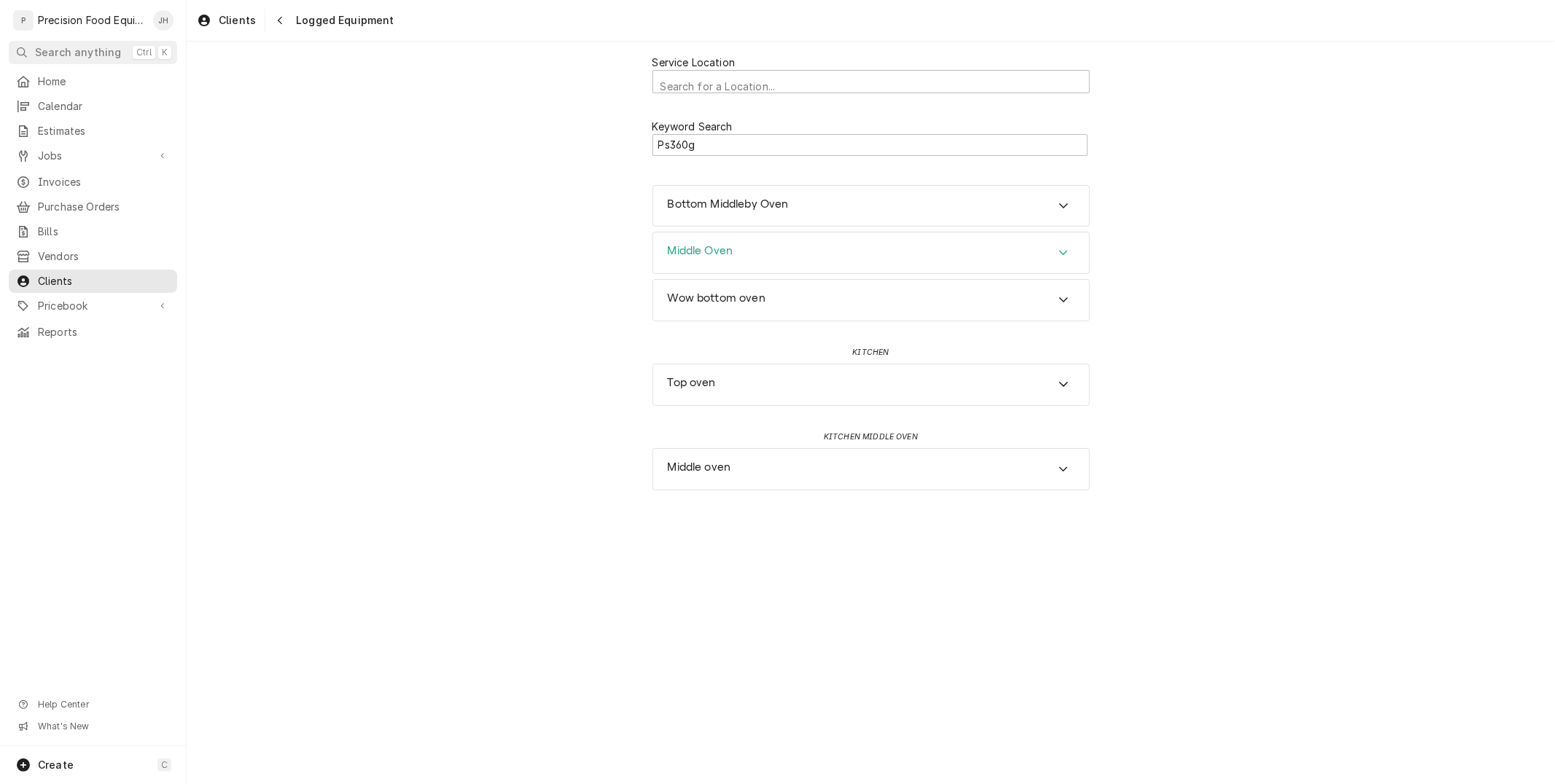
click at [805, 244] on div "Middle Oven" at bounding box center [871, 252] width 435 height 40
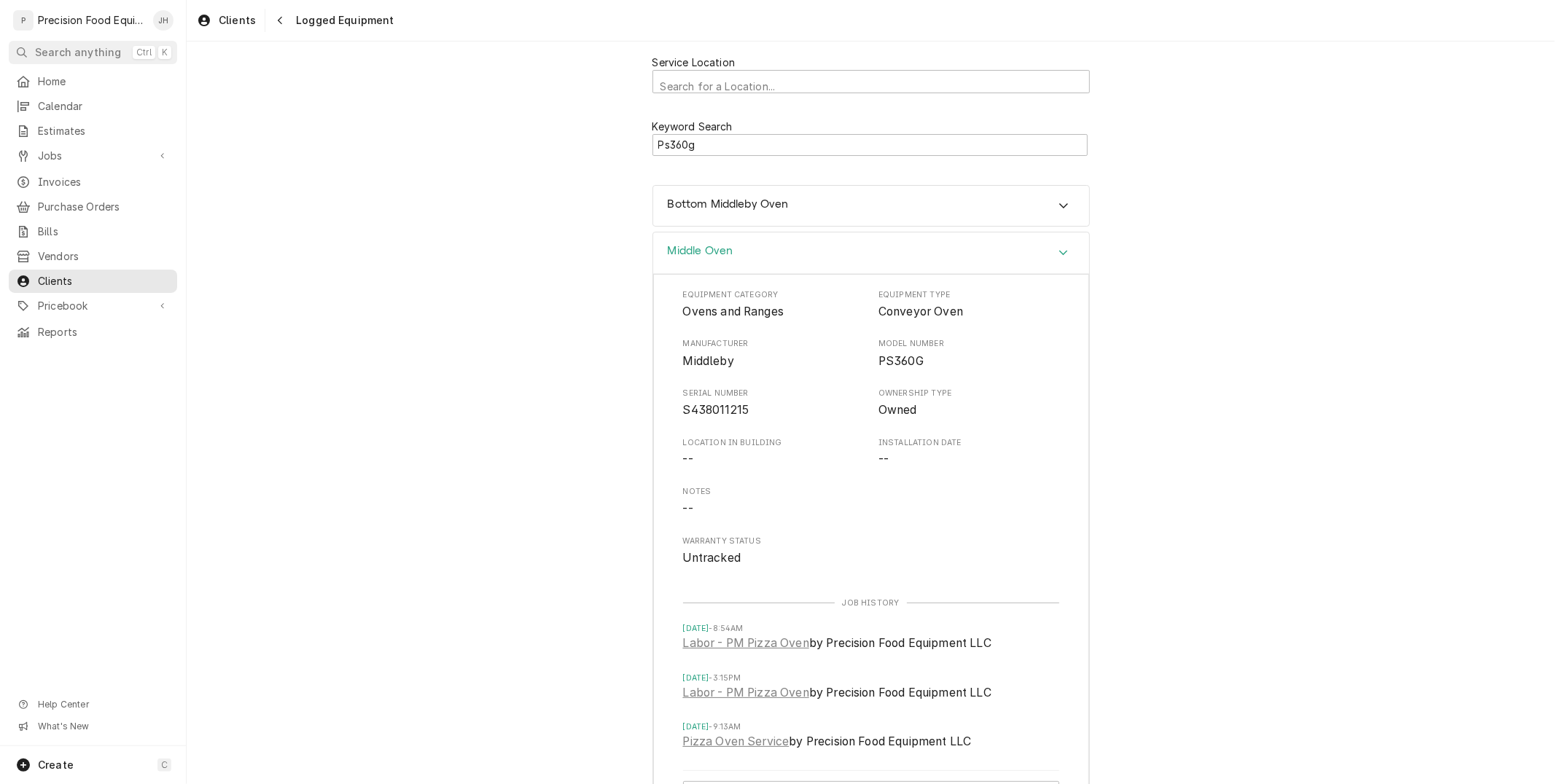
click at [805, 244] on div "Middle Oven" at bounding box center [871, 252] width 435 height 41
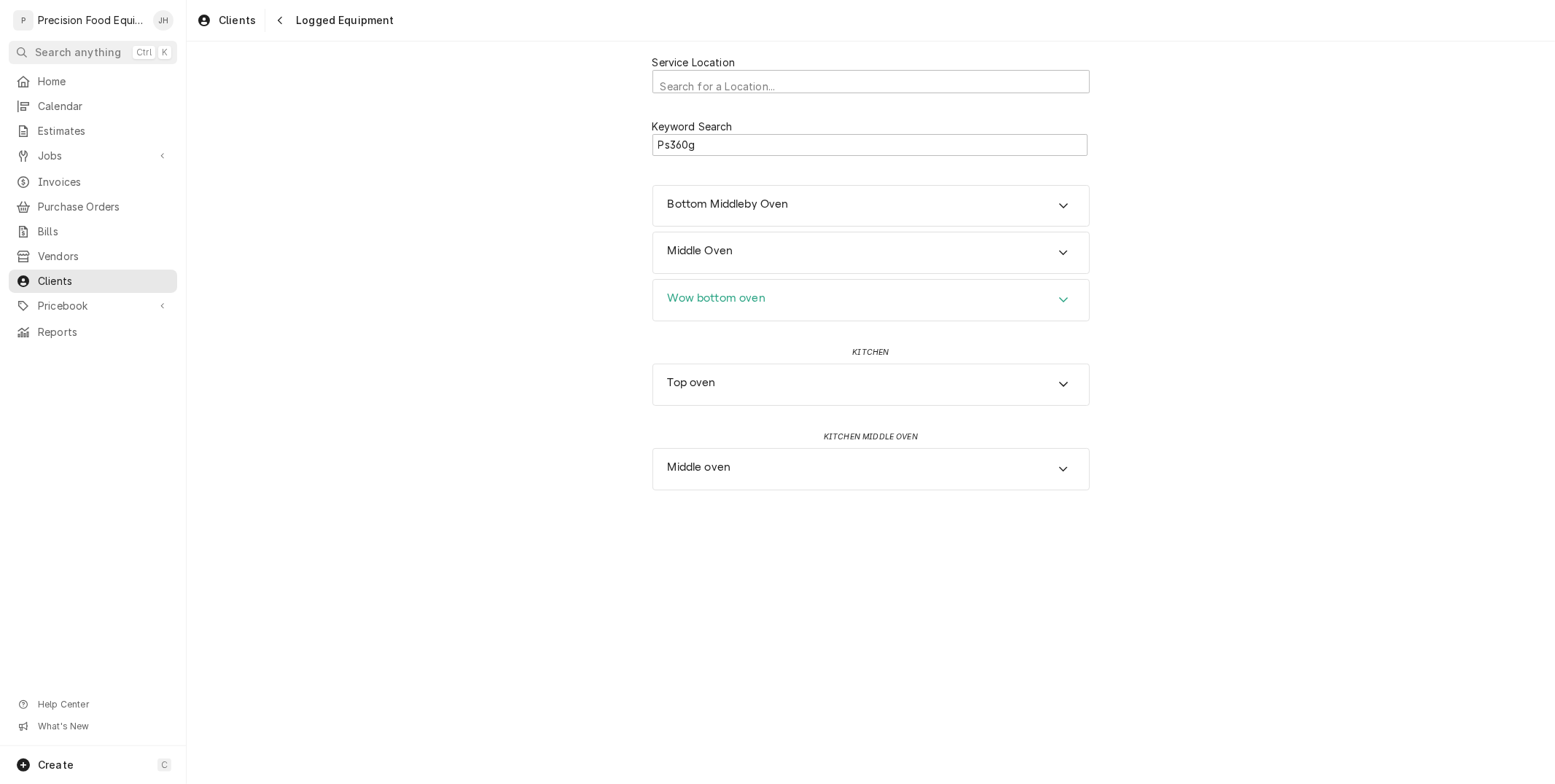
click at [852, 300] on div "Wow bottom oven" at bounding box center [871, 301] width 435 height 40
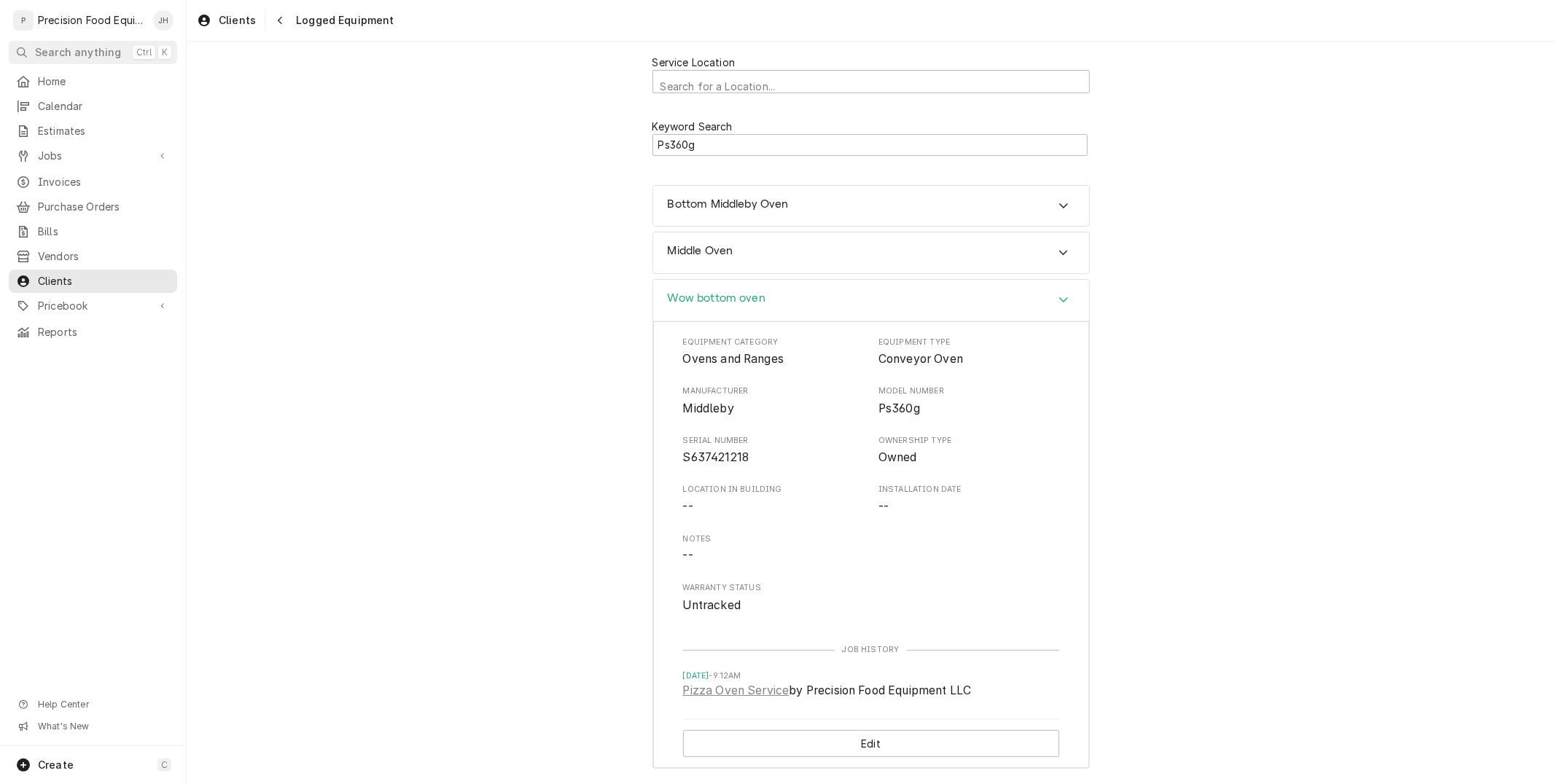
click at [852, 300] on div "Wow bottom oven" at bounding box center [871, 301] width 435 height 41
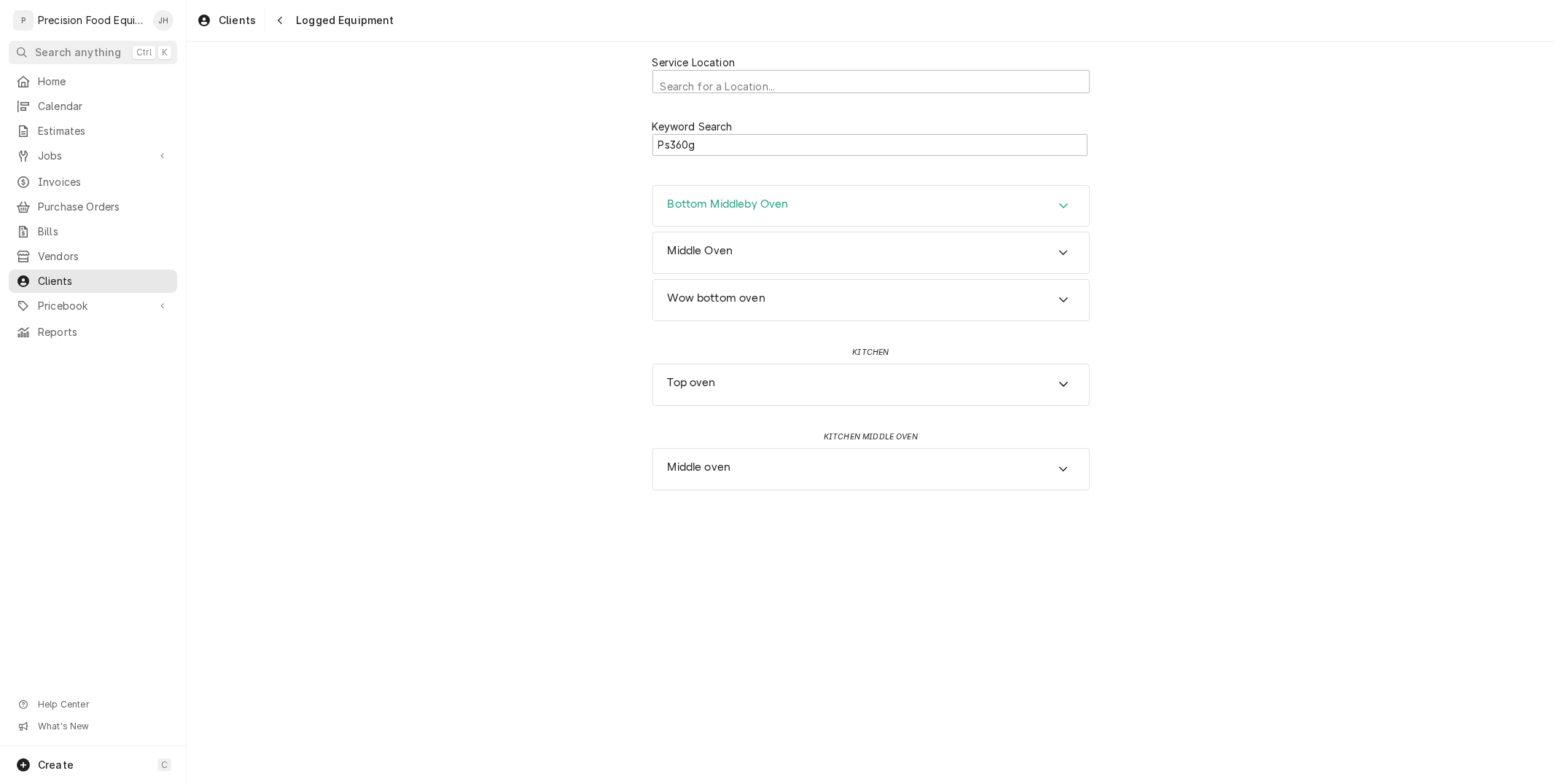
click at [803, 212] on div "Bottom Middleby Oven" at bounding box center [871, 206] width 435 height 40
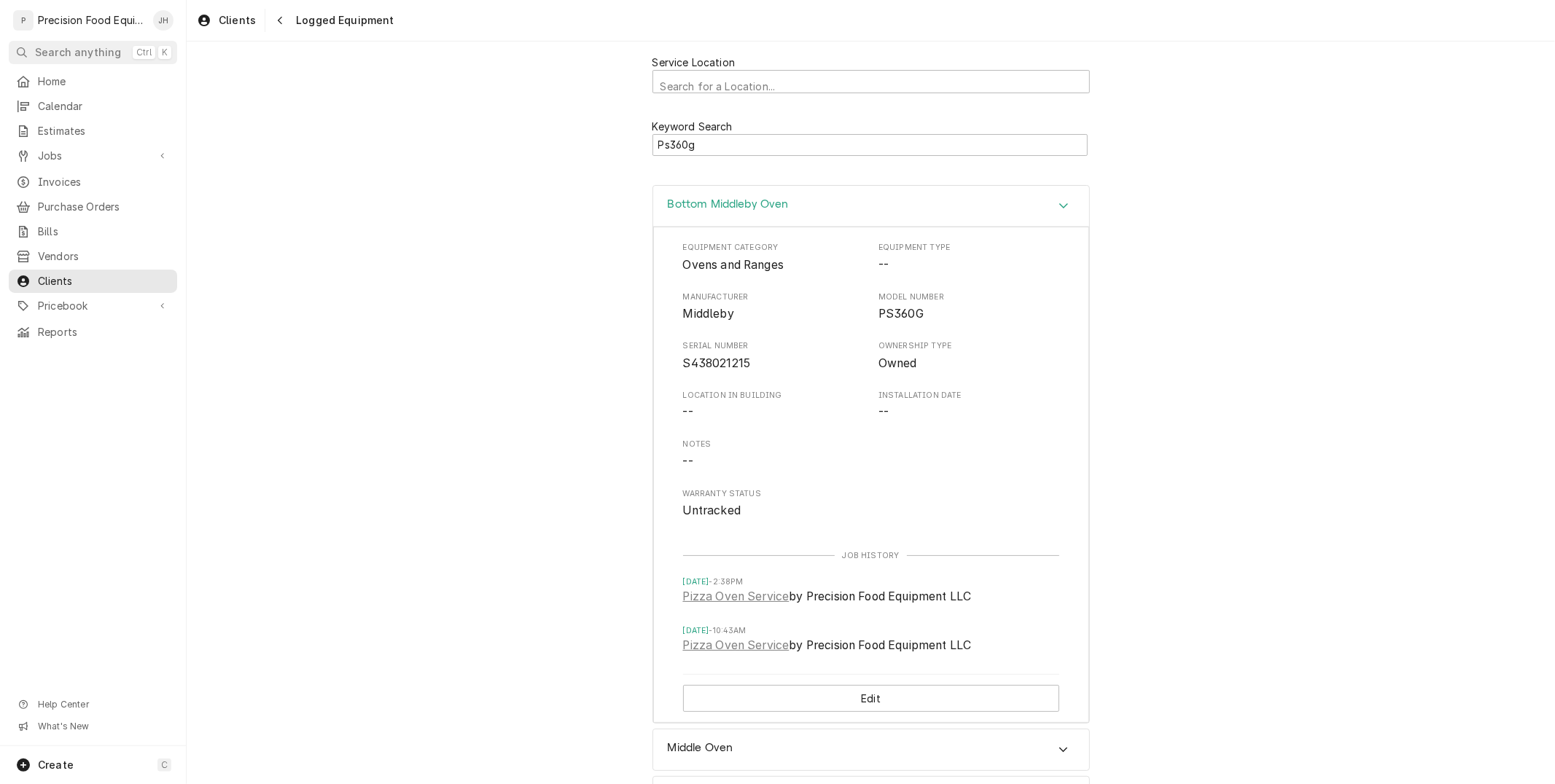
click at [803, 212] on div "Bottom Middleby Oven" at bounding box center [871, 206] width 435 height 41
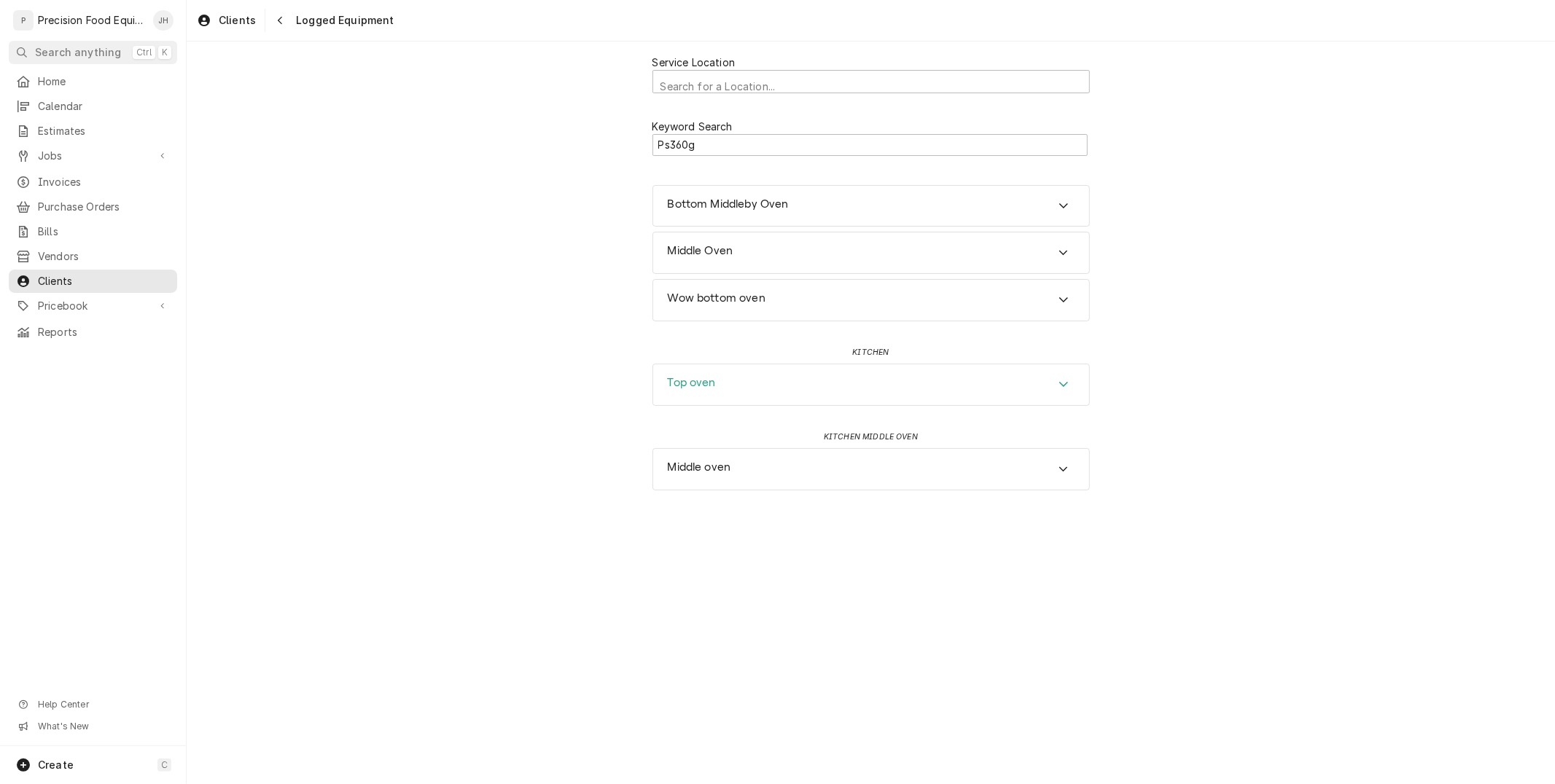
click at [942, 404] on div "Top oven" at bounding box center [871, 384] width 435 height 40
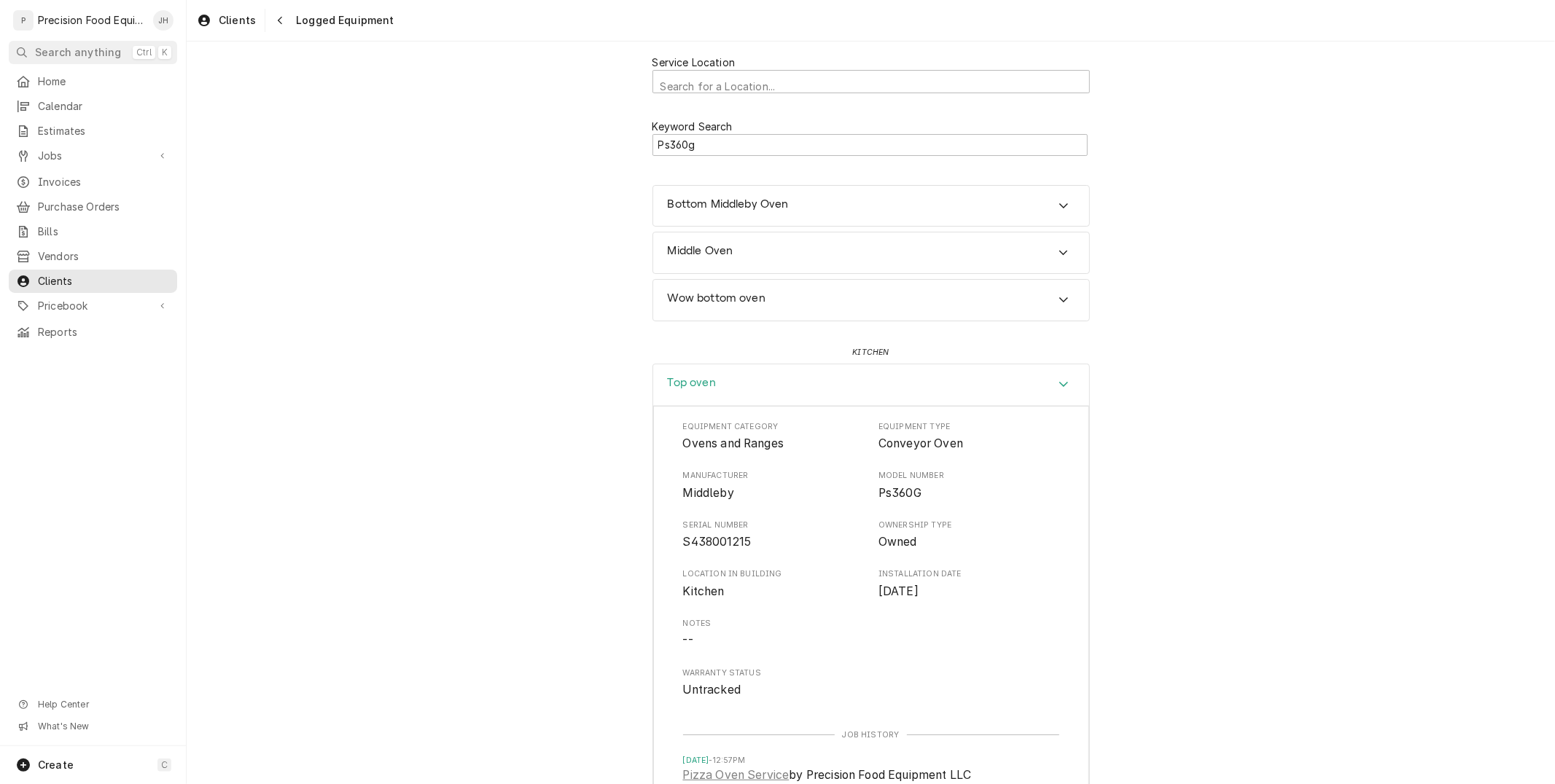
click at [938, 391] on div "Top oven" at bounding box center [871, 384] width 435 height 41
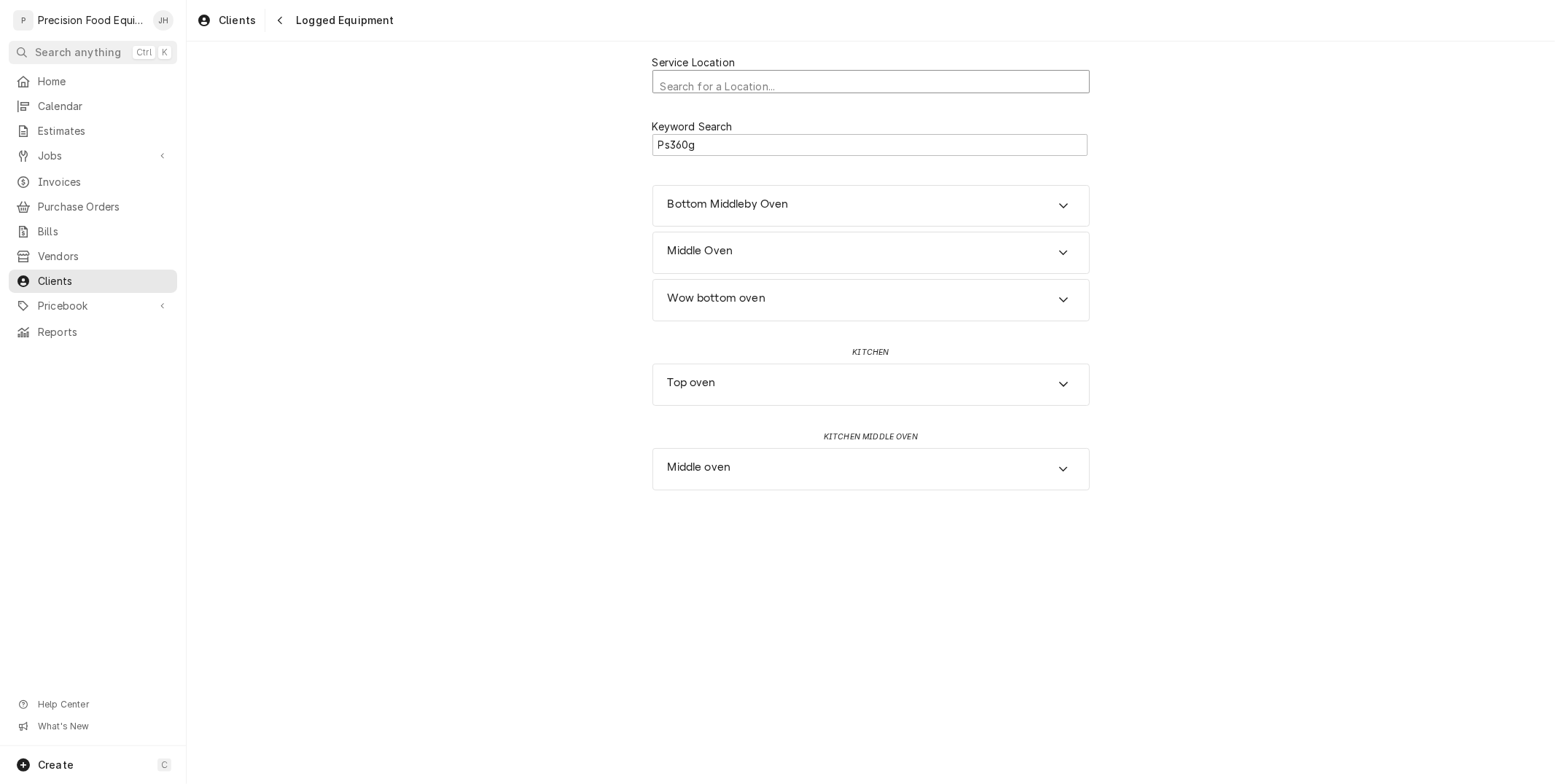
click at [688, 82] on div "Service Location" at bounding box center [871, 86] width 421 height 26
click at [688, 82] on div "Service Location" at bounding box center [871, 83] width 421 height 26
click at [713, 154] on input "Ps360g" at bounding box center [870, 144] width 435 height 22
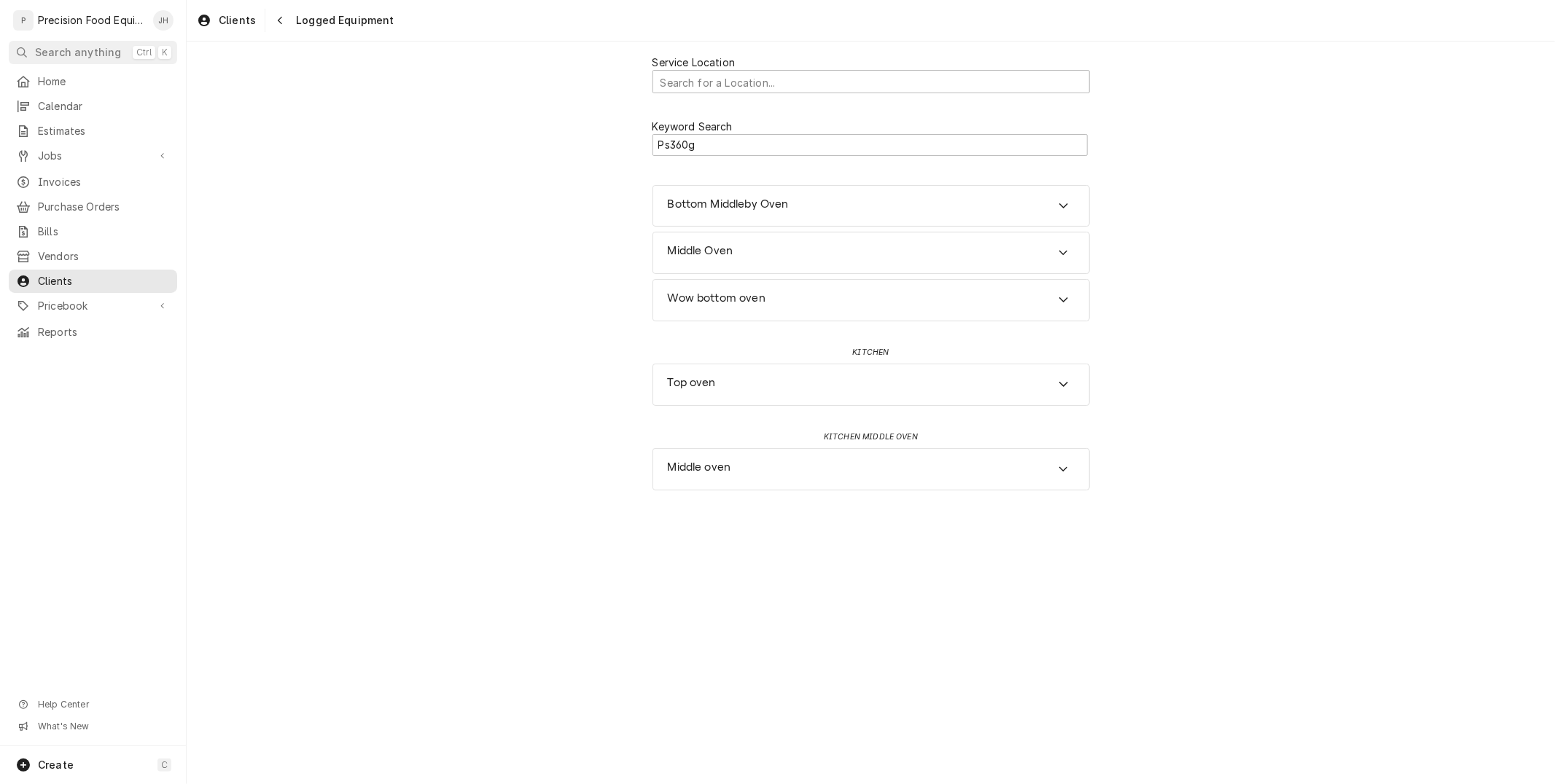
click at [381, 190] on div "Service Location Search for a Location... Keyword Search Ps360g Bottom Middleby…" at bounding box center [871, 274] width 1368 height 464
click at [760, 202] on h3 "Bottom Middleby Oven" at bounding box center [728, 204] width 121 height 13
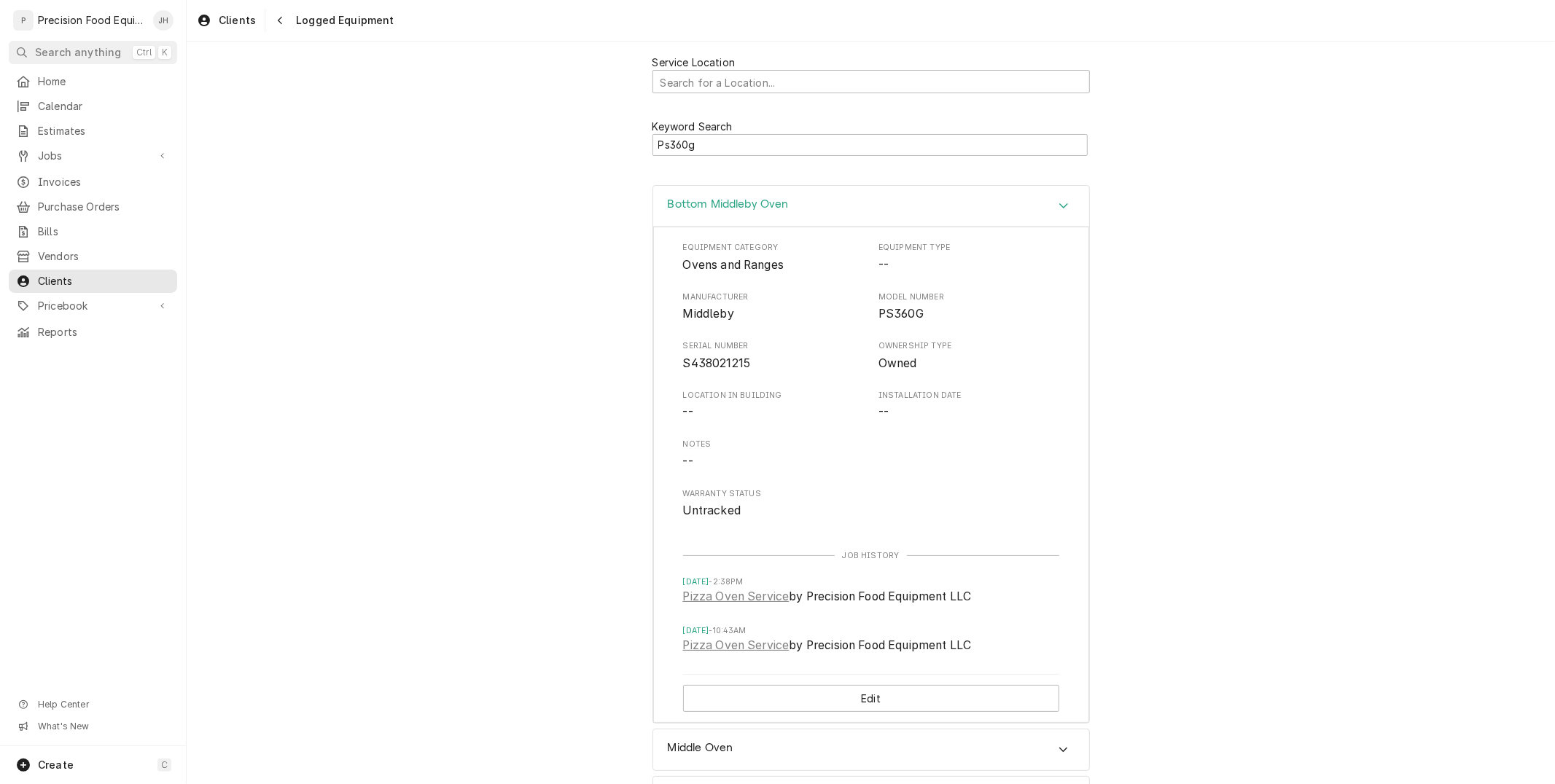
click at [683, 361] on span "S438021215" at bounding box center [717, 363] width 67 height 13
copy span "S438021215"
click at [721, 148] on input "Ps360g" at bounding box center [870, 144] width 435 height 22
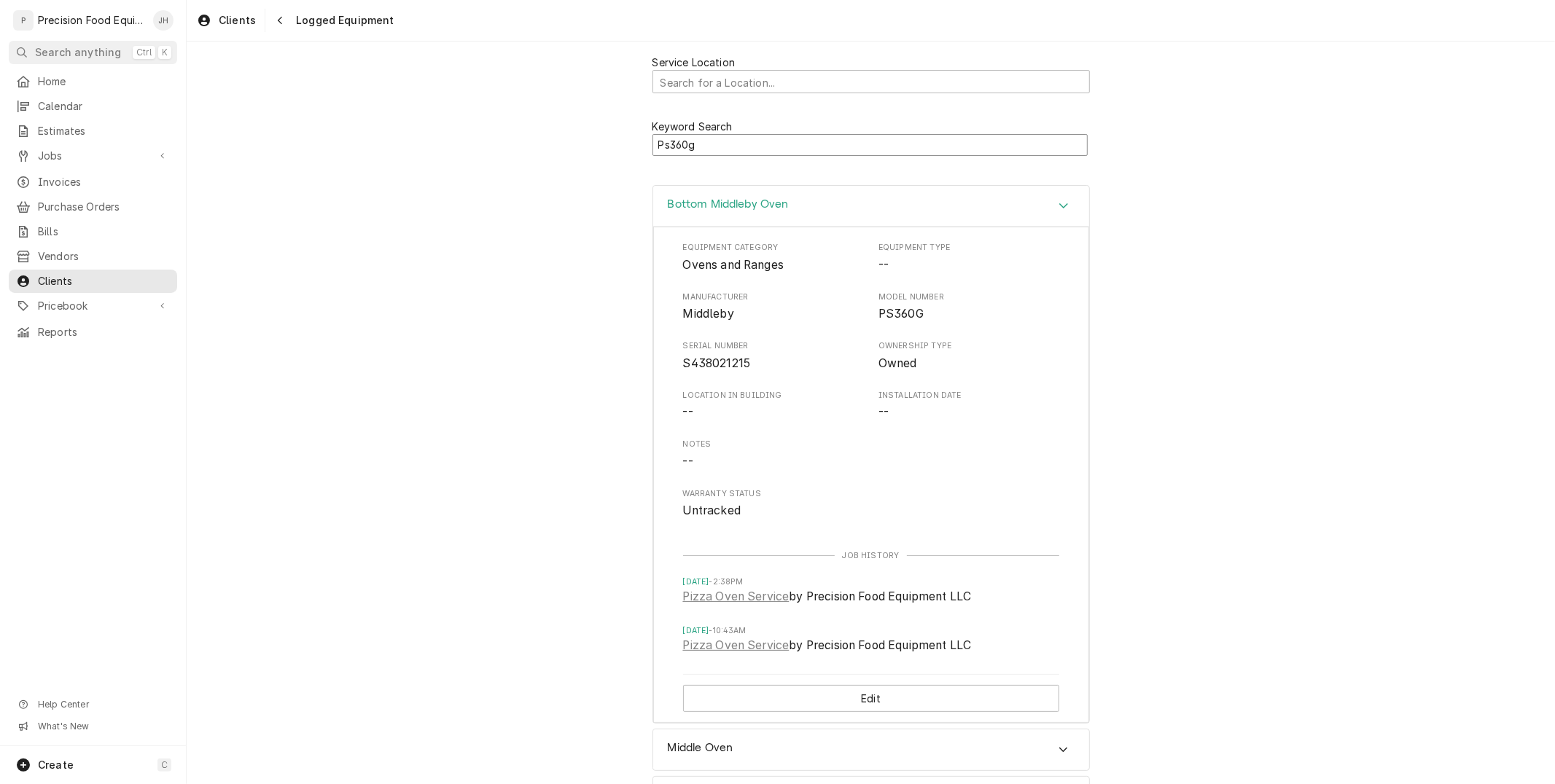
click at [721, 148] on input "Ps360g" at bounding box center [870, 144] width 435 height 22
paste input "S438021215"
type input "S438021215"
click at [775, 213] on div "Bottom Middleby Oven" at bounding box center [728, 206] width 121 height 17
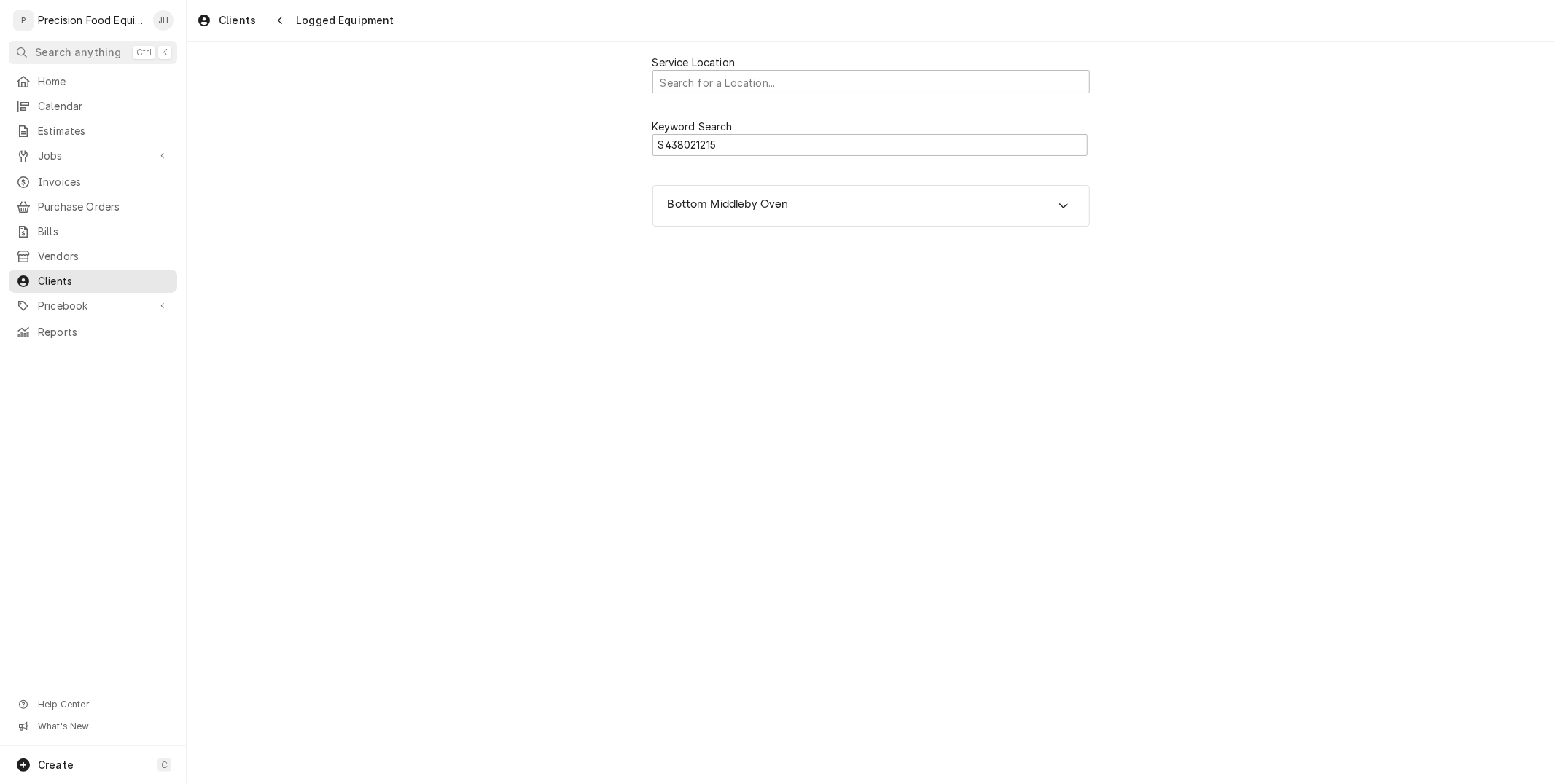
click at [826, 355] on div "Service Location Search for a Location... Keyword Search S438021215 Bottom Midd…" at bounding box center [871, 412] width 1368 height 743
click at [273, 16] on div "Navigate back" at bounding box center [279, 20] width 14 height 14
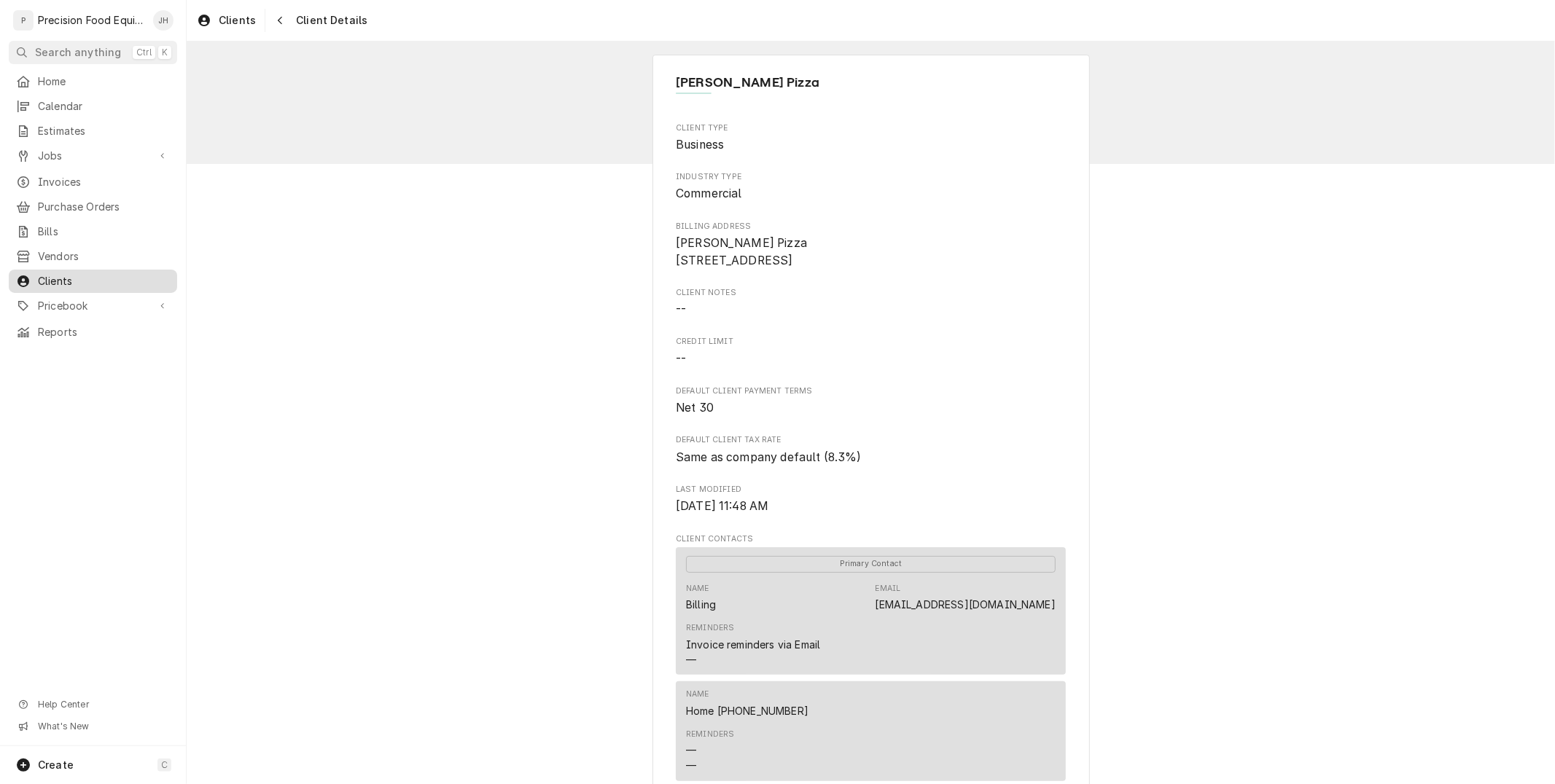
click at [159, 298] on div "Pricebook" at bounding box center [92, 306] width 163 height 17
click at [151, 287] on span "Clients" at bounding box center [103, 281] width 132 height 14
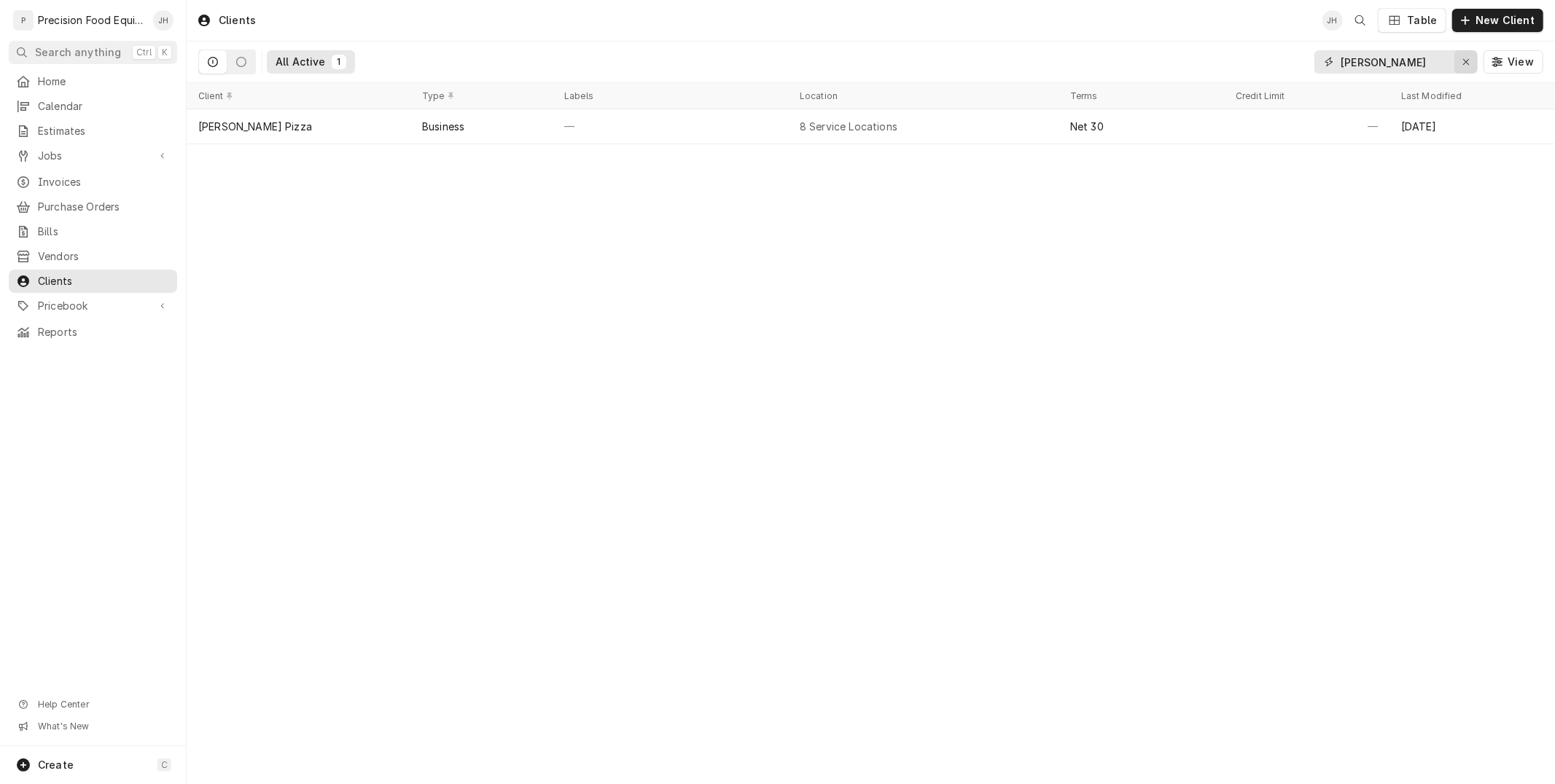
click at [1459, 56] on button "Erase input" at bounding box center [1466, 62] width 23 height 23
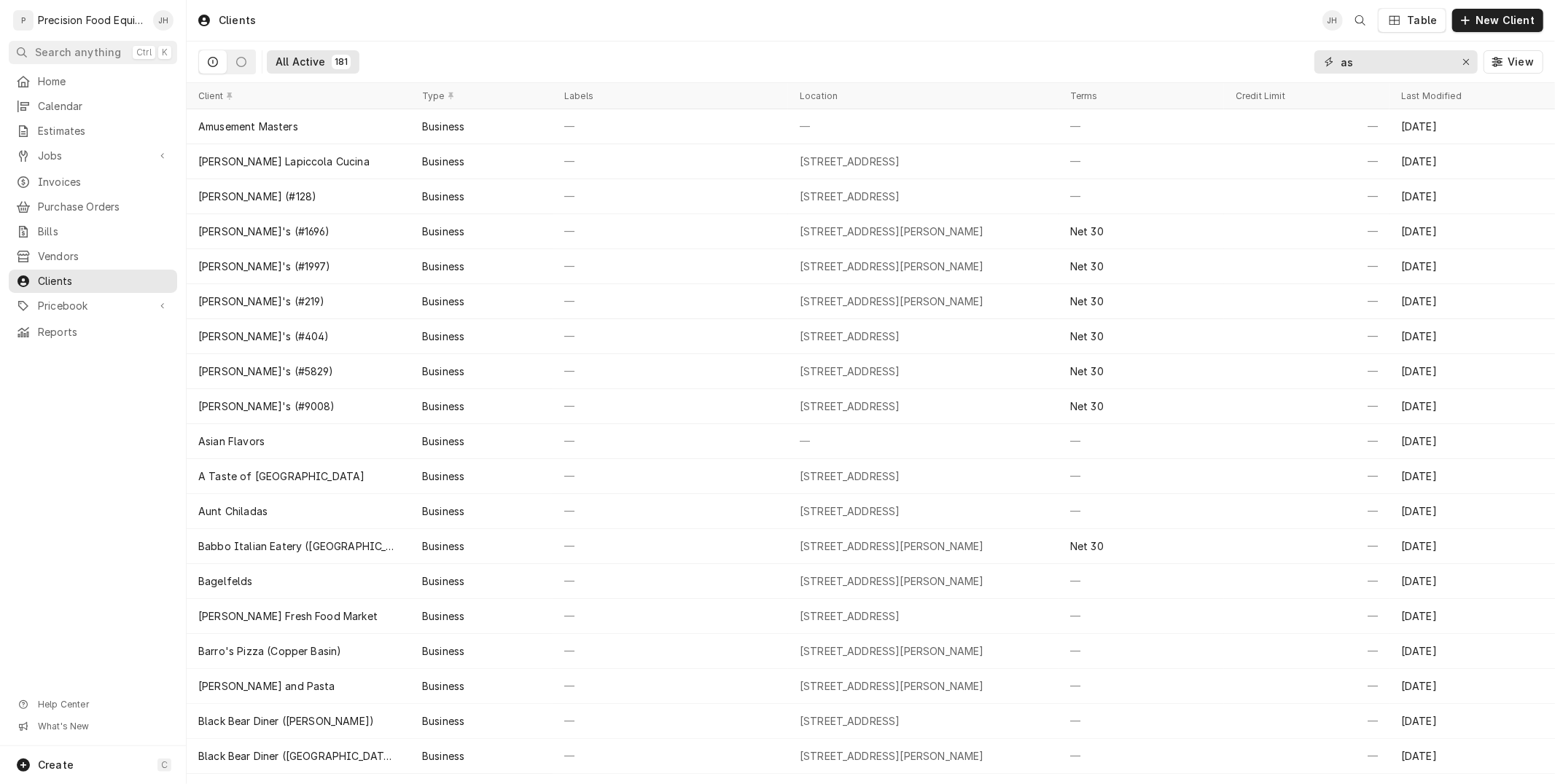
type input "a"
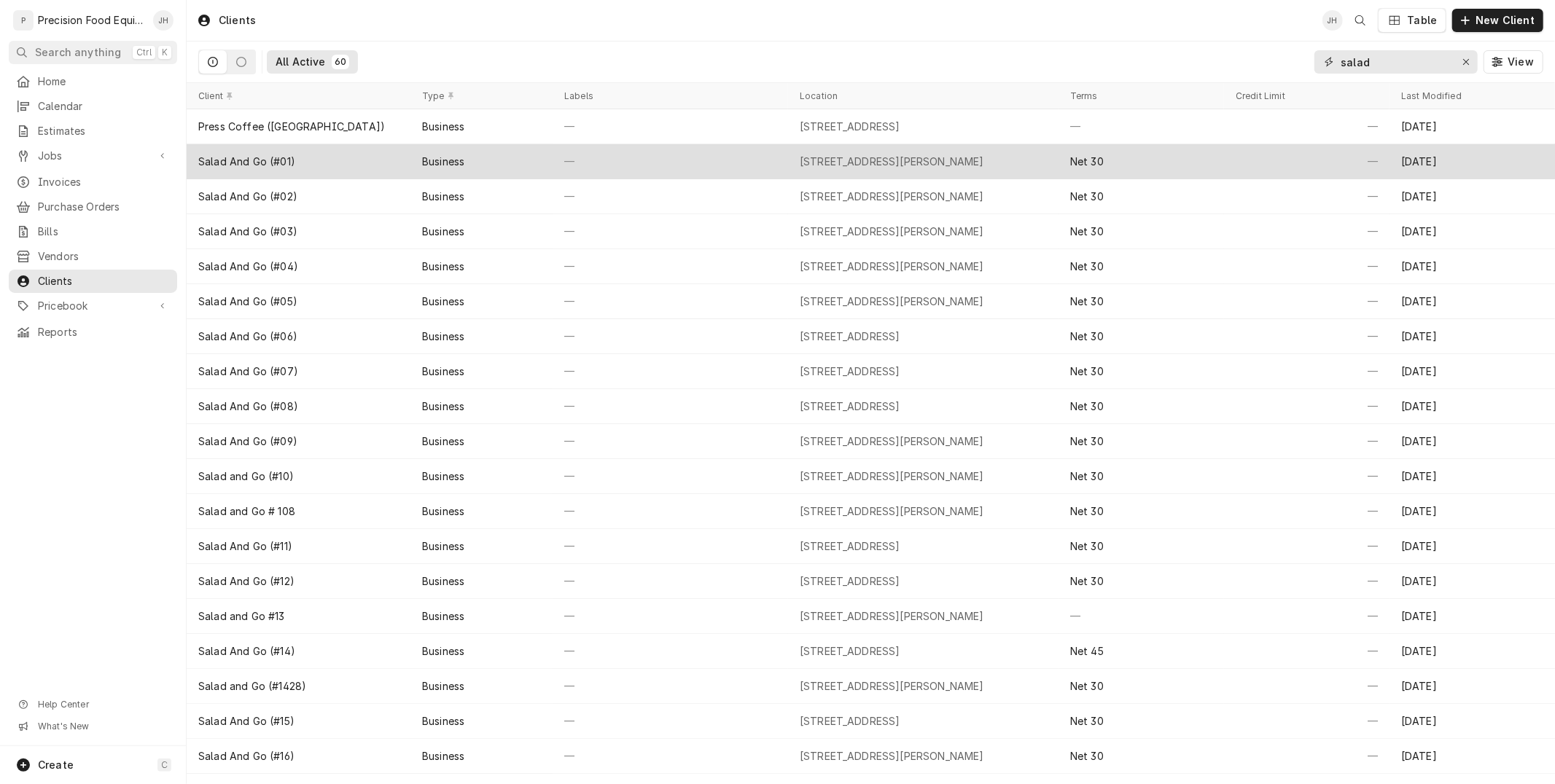
type input "salad"
click at [285, 165] on div "Salad And Go (#01)" at bounding box center [247, 161] width 97 height 14
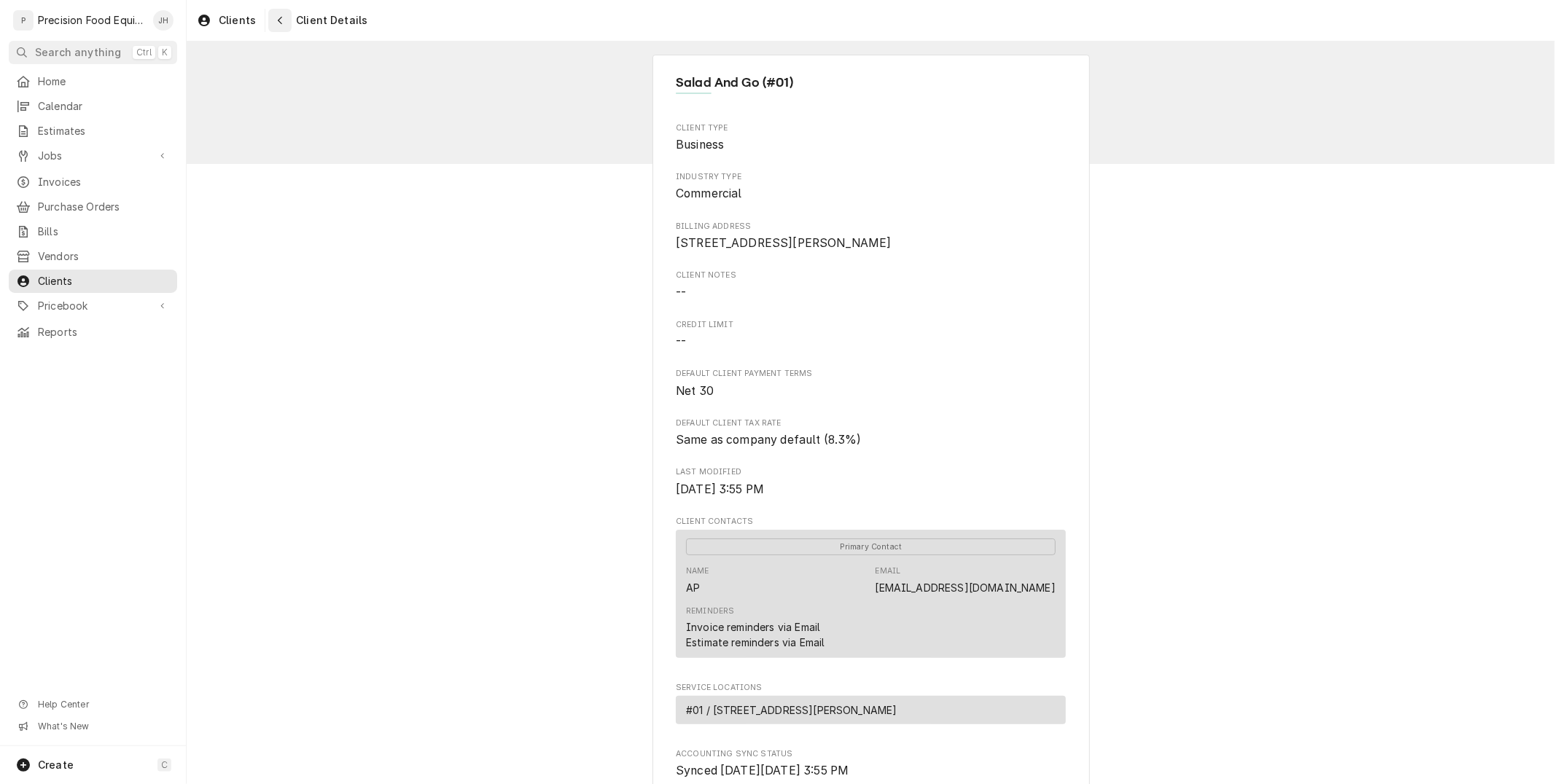
click at [277, 18] on icon "Navigate back" at bounding box center [280, 20] width 7 height 11
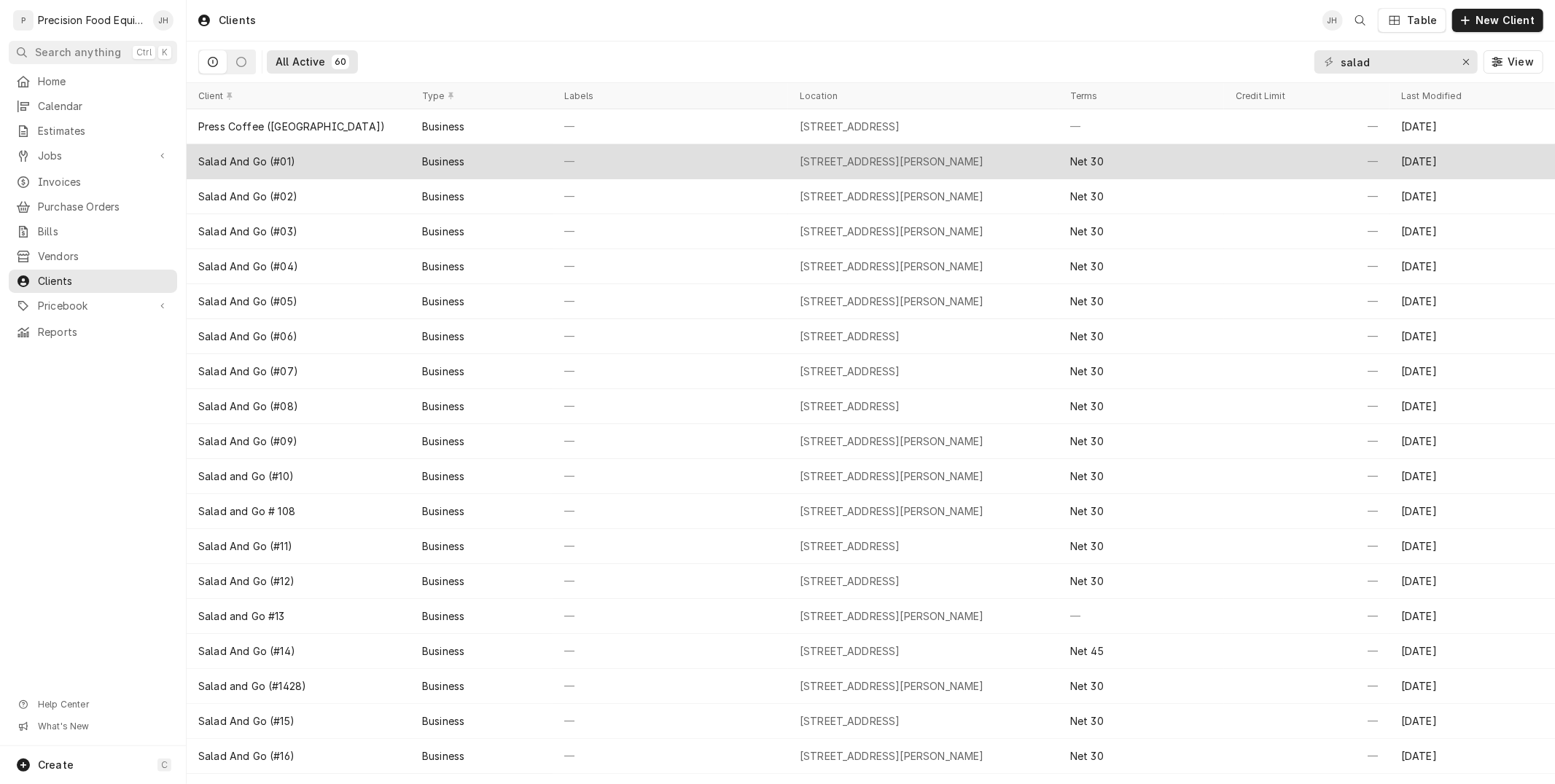
click at [252, 170] on div "Salad And Go (#01)" at bounding box center [299, 162] width 224 height 35
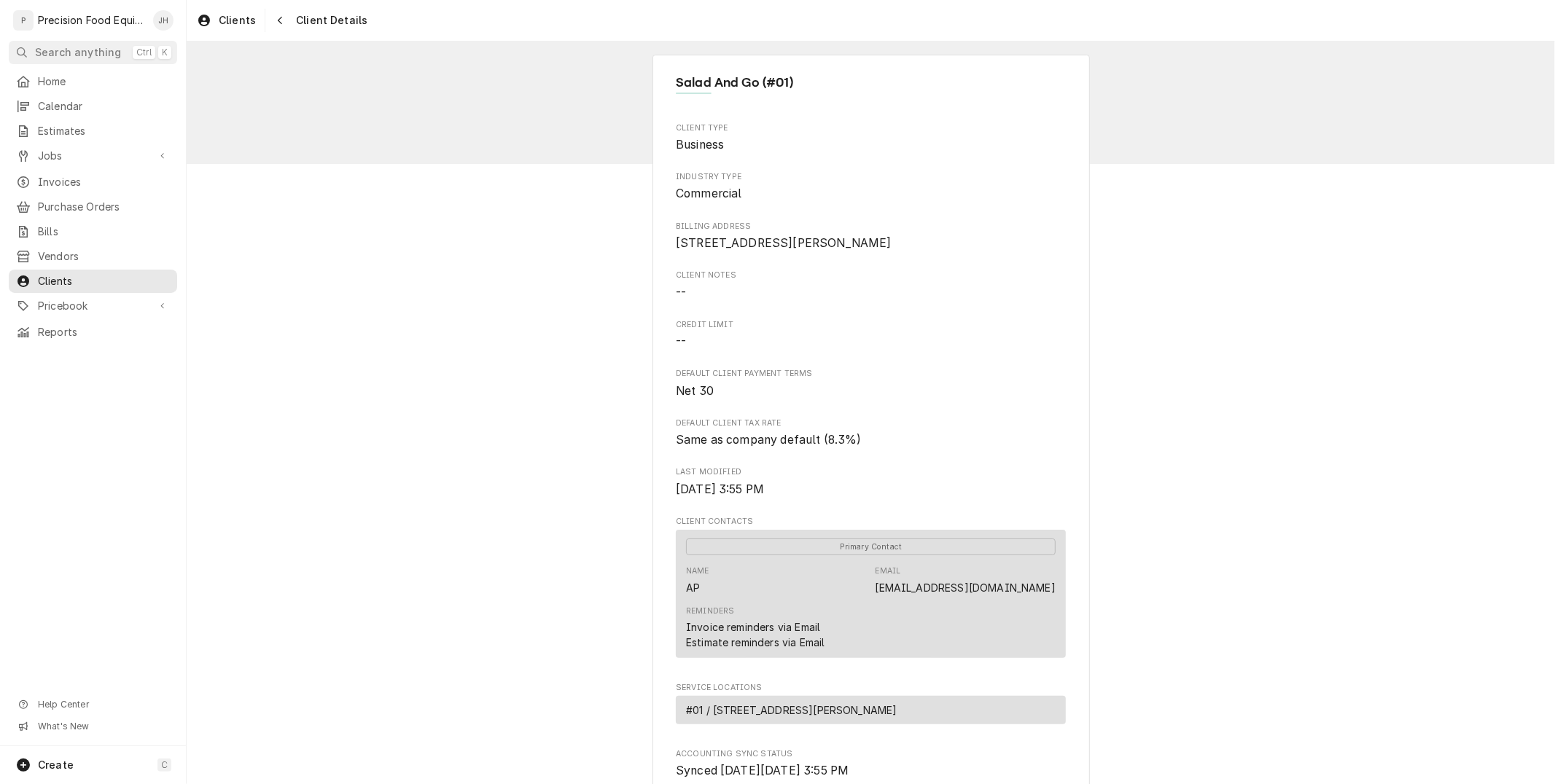
click at [697, 239] on span "[STREET_ADDRESS][PERSON_NAME]" at bounding box center [783, 243] width 216 height 13
click at [697, 239] on span "743 N Gilbert Rd Gilbert, AZ 85234" at bounding box center [783, 243] width 216 height 13
click at [705, 250] on span "743 N Gilbert Rd Gilbert, AZ 85234" at bounding box center [870, 244] width 390 height 17
click at [698, 250] on span "743 N Gilbert Rd Gilbert, AZ 85234" at bounding box center [783, 243] width 216 height 13
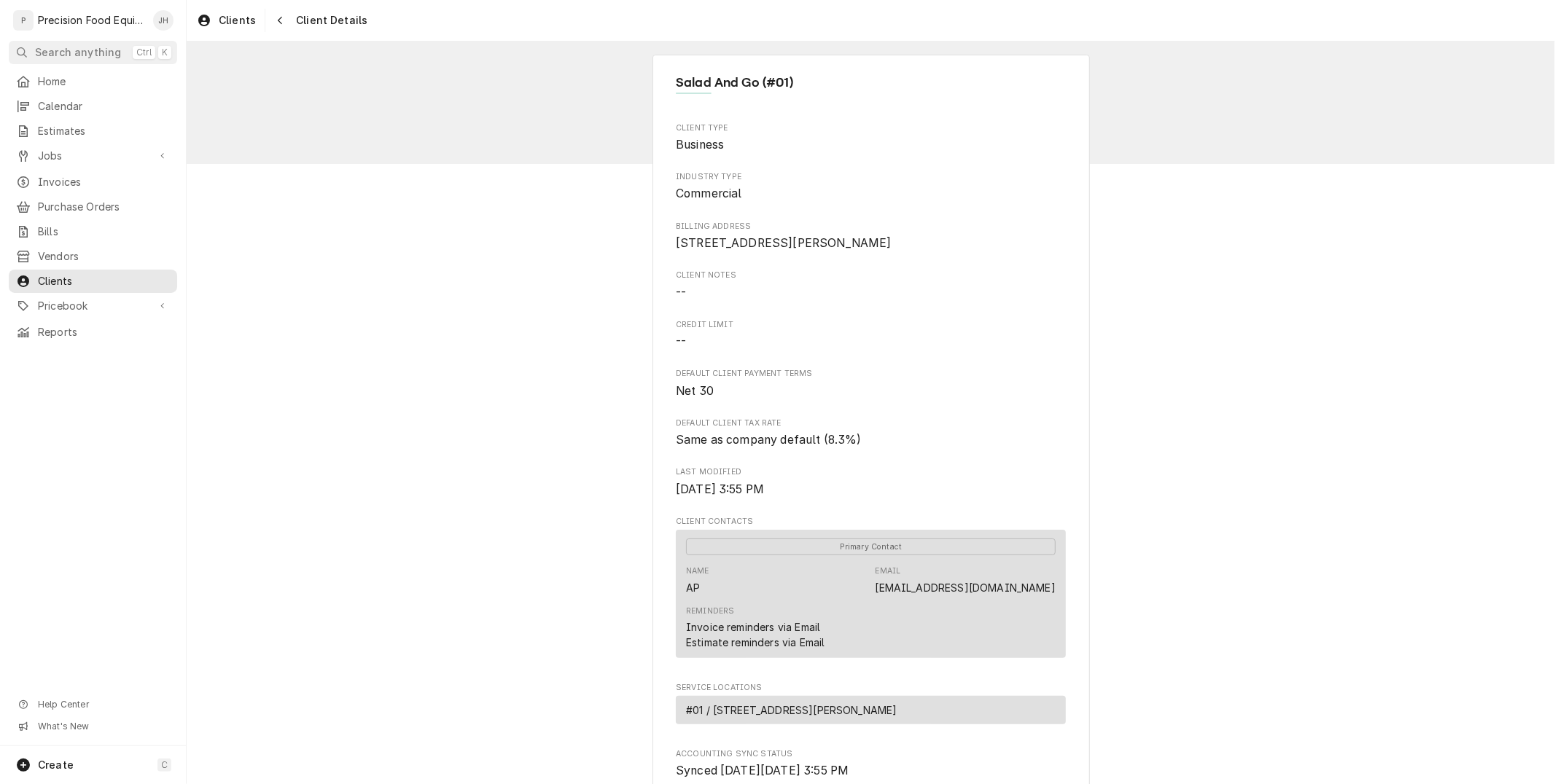
click at [675, 300] on span "--" at bounding box center [680, 293] width 11 height 13
drag, startPoint x: 670, startPoint y: 313, endPoint x: 778, endPoint y: 302, distance: 108.6
click at [778, 301] on span "--" at bounding box center [870, 293] width 390 height 17
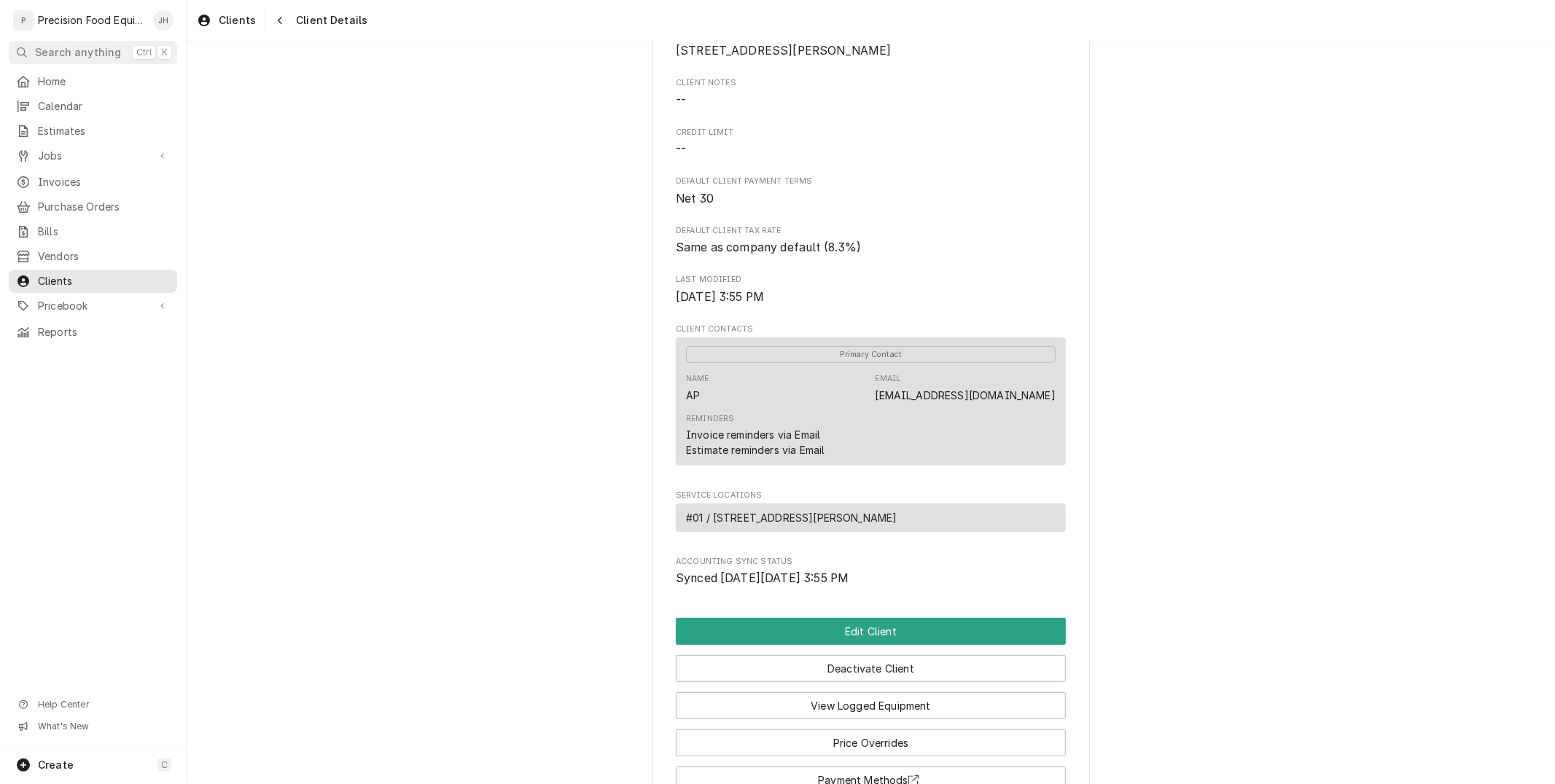
scroll to position [355, 0]
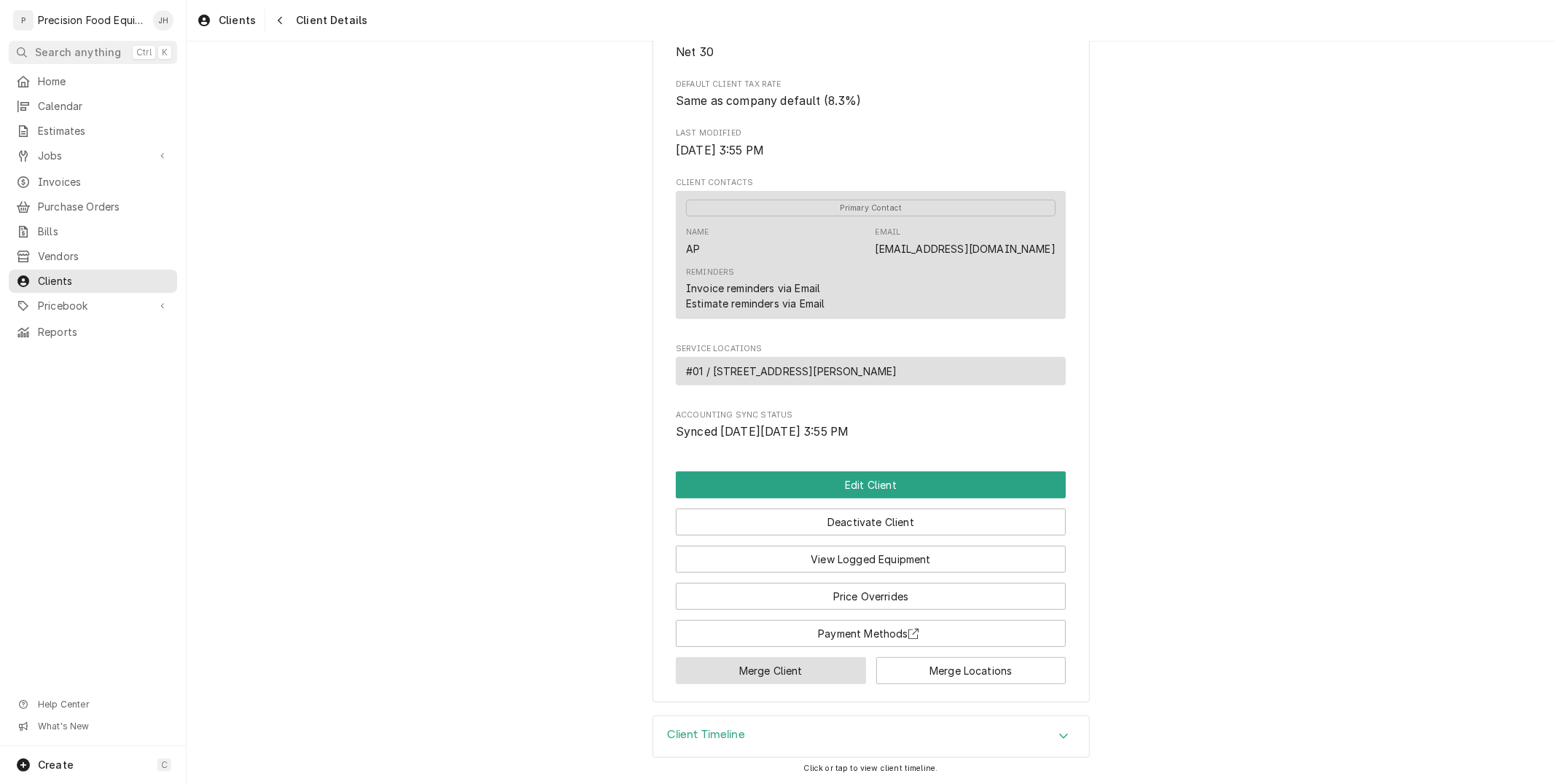
click at [787, 667] on button "Merge Client" at bounding box center [770, 671] width 190 height 27
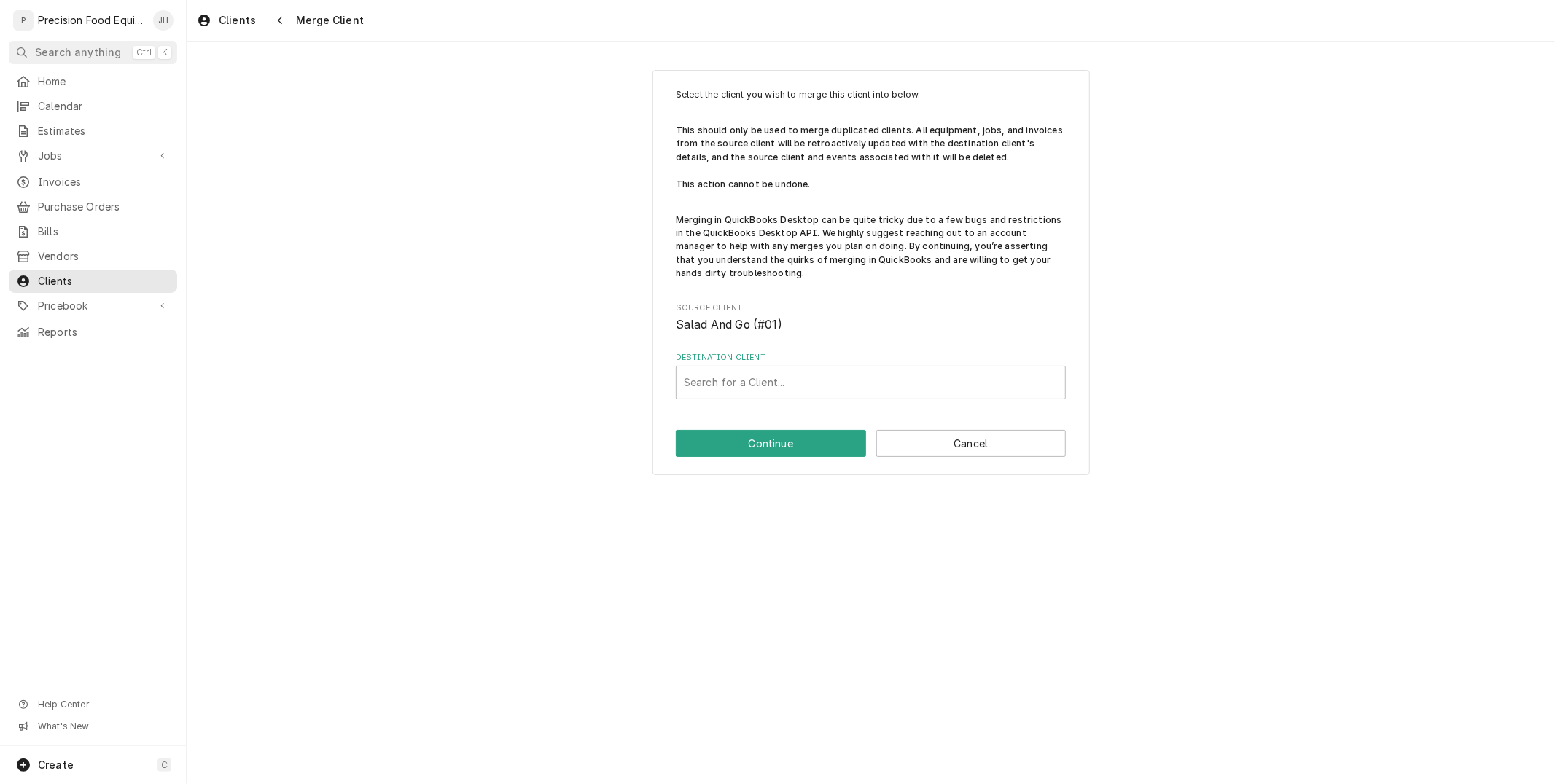
click at [652, 328] on div "Select the client you wish to merge this client into below. This should only be…" at bounding box center [871, 273] width 437 height 405
drag, startPoint x: 665, startPoint y: 324, endPoint x: 856, endPoint y: 339, distance: 191.6
click at [856, 339] on div "Select the client you wish to merge this client into below. This should only be…" at bounding box center [871, 273] width 437 height 405
click at [674, 328] on div "Select the client you wish to merge this client into below. This should only be…" at bounding box center [871, 273] width 437 height 405
drag, startPoint x: 671, startPoint y: 321, endPoint x: 819, endPoint y: 323, distance: 148.0
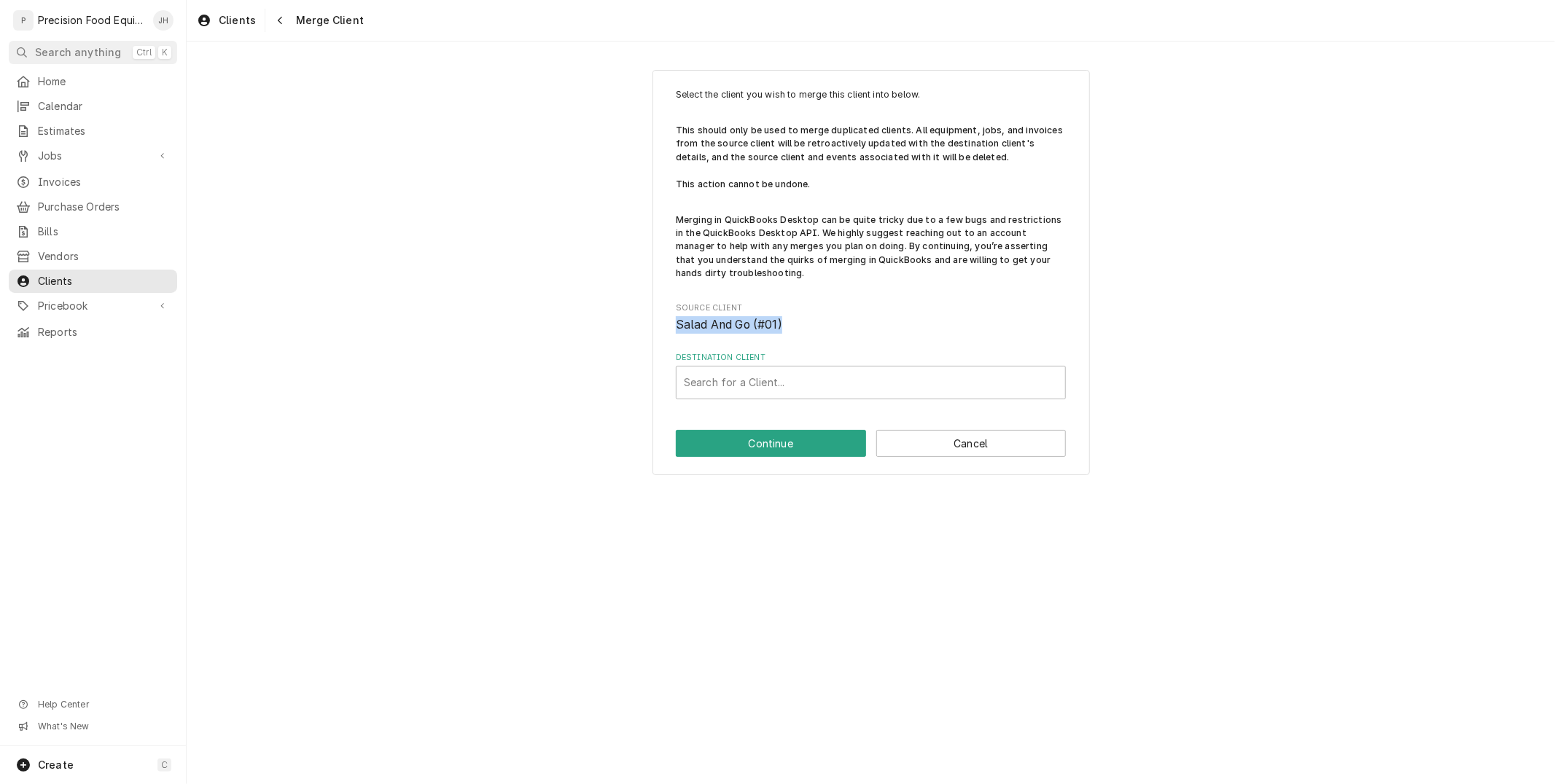
click at [819, 323] on div "Select the client you wish to merge this client into below. This should only be…" at bounding box center [871, 273] width 437 height 405
click at [691, 330] on span "Salad And Go (#01)" at bounding box center [728, 325] width 106 height 13
click at [671, 310] on div "Select the client you wish to merge this client into below. This should only be…" at bounding box center [871, 273] width 437 height 405
drag, startPoint x: 654, startPoint y: 332, endPoint x: 802, endPoint y: 343, distance: 148.4
click at [802, 343] on div "Select the client you wish to merge this client into below. This should only be…" at bounding box center [871, 273] width 437 height 405
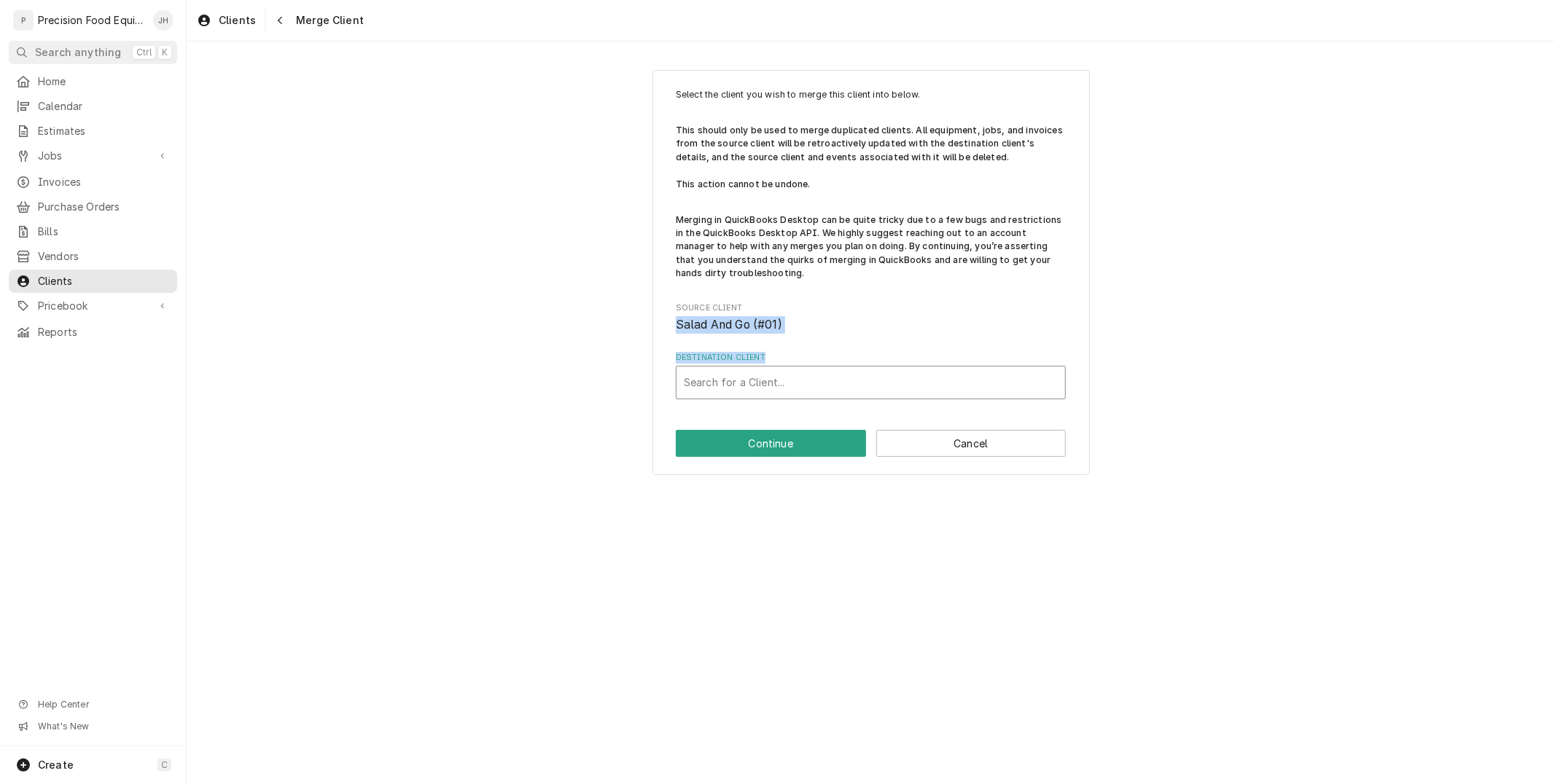
click at [796, 378] on div "Destination Client" at bounding box center [871, 382] width 374 height 26
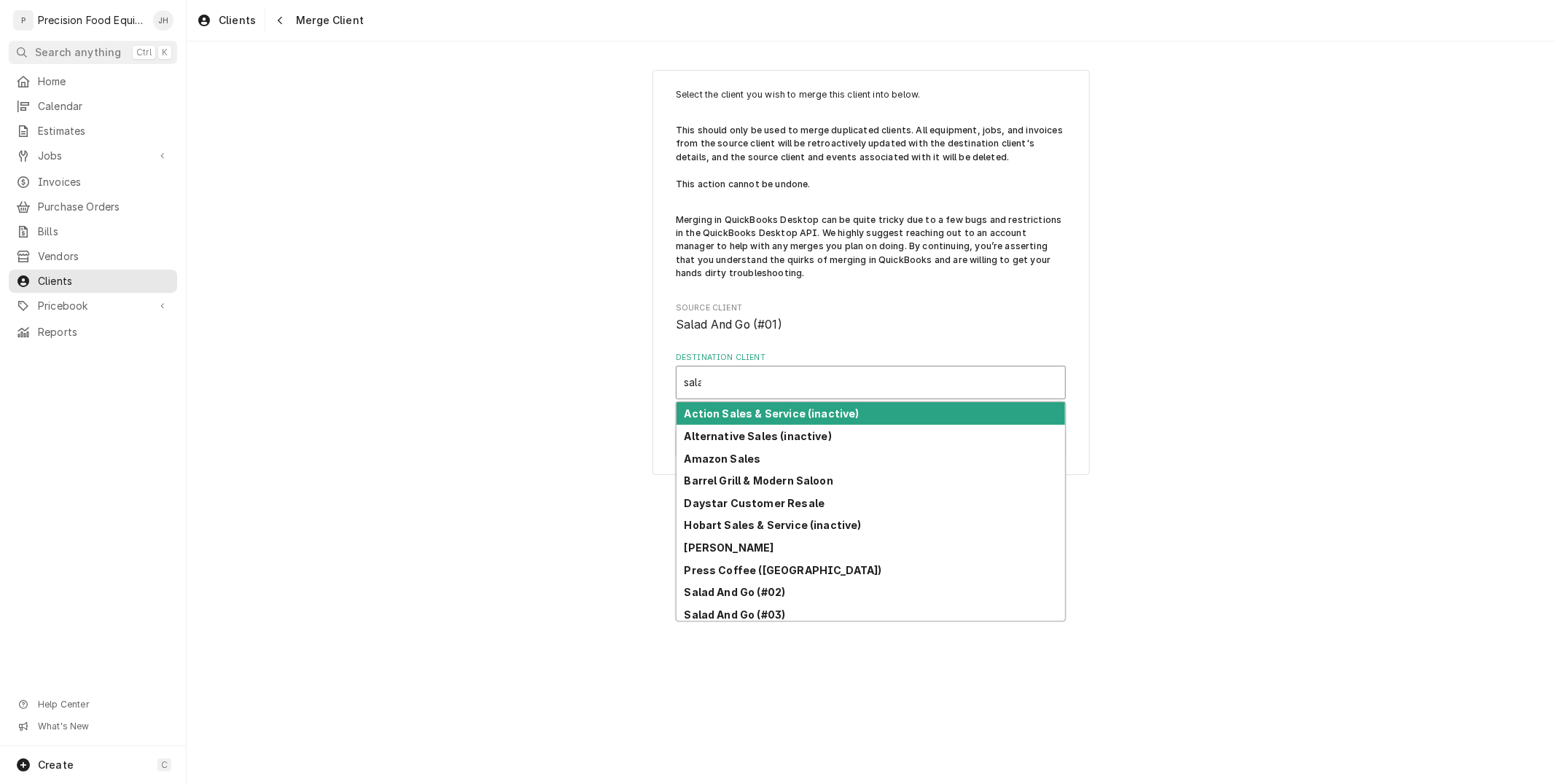
type input "salad"
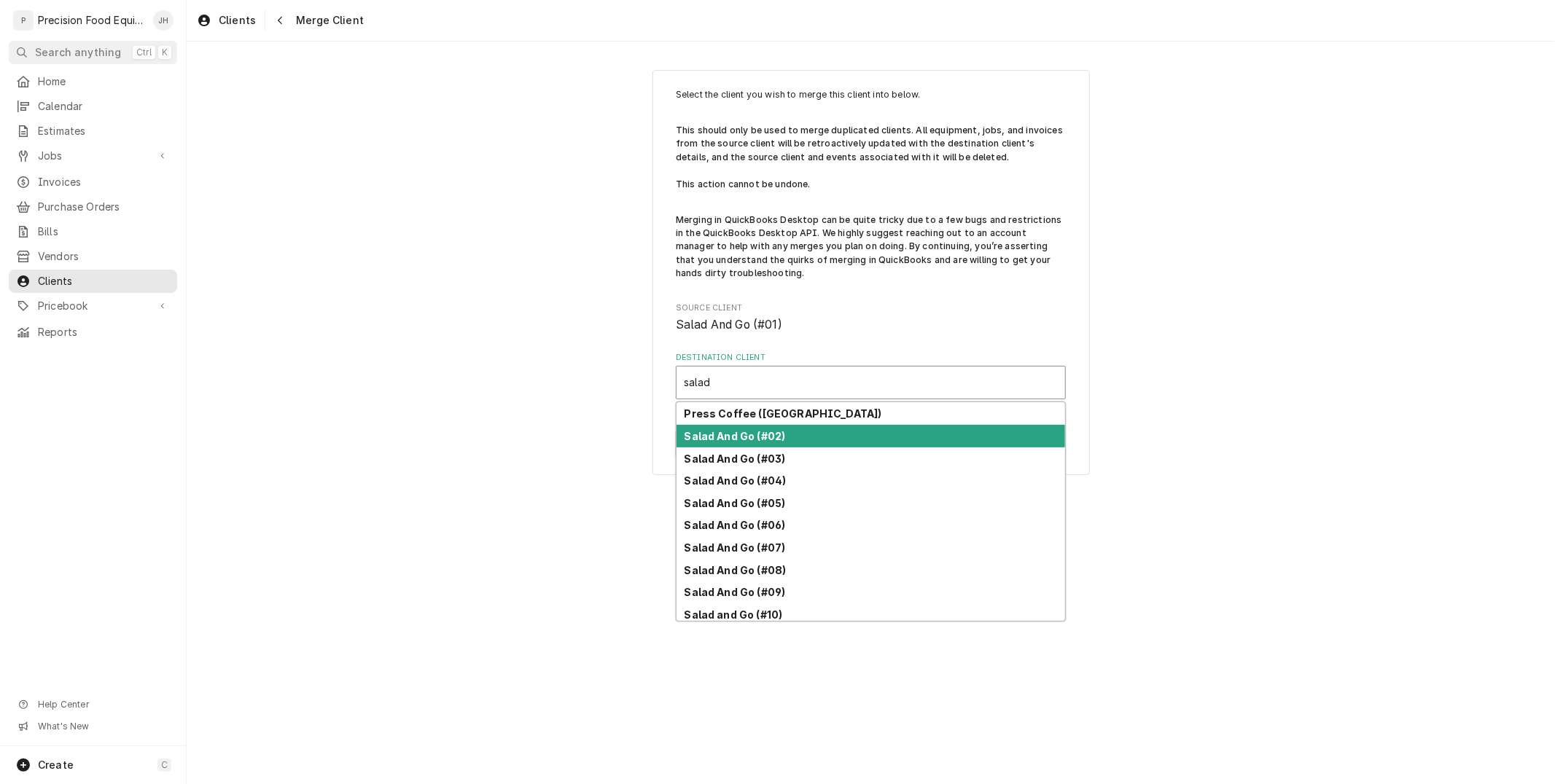
click at [790, 442] on div "Salad And Go (#02)" at bounding box center [870, 435] width 388 height 22
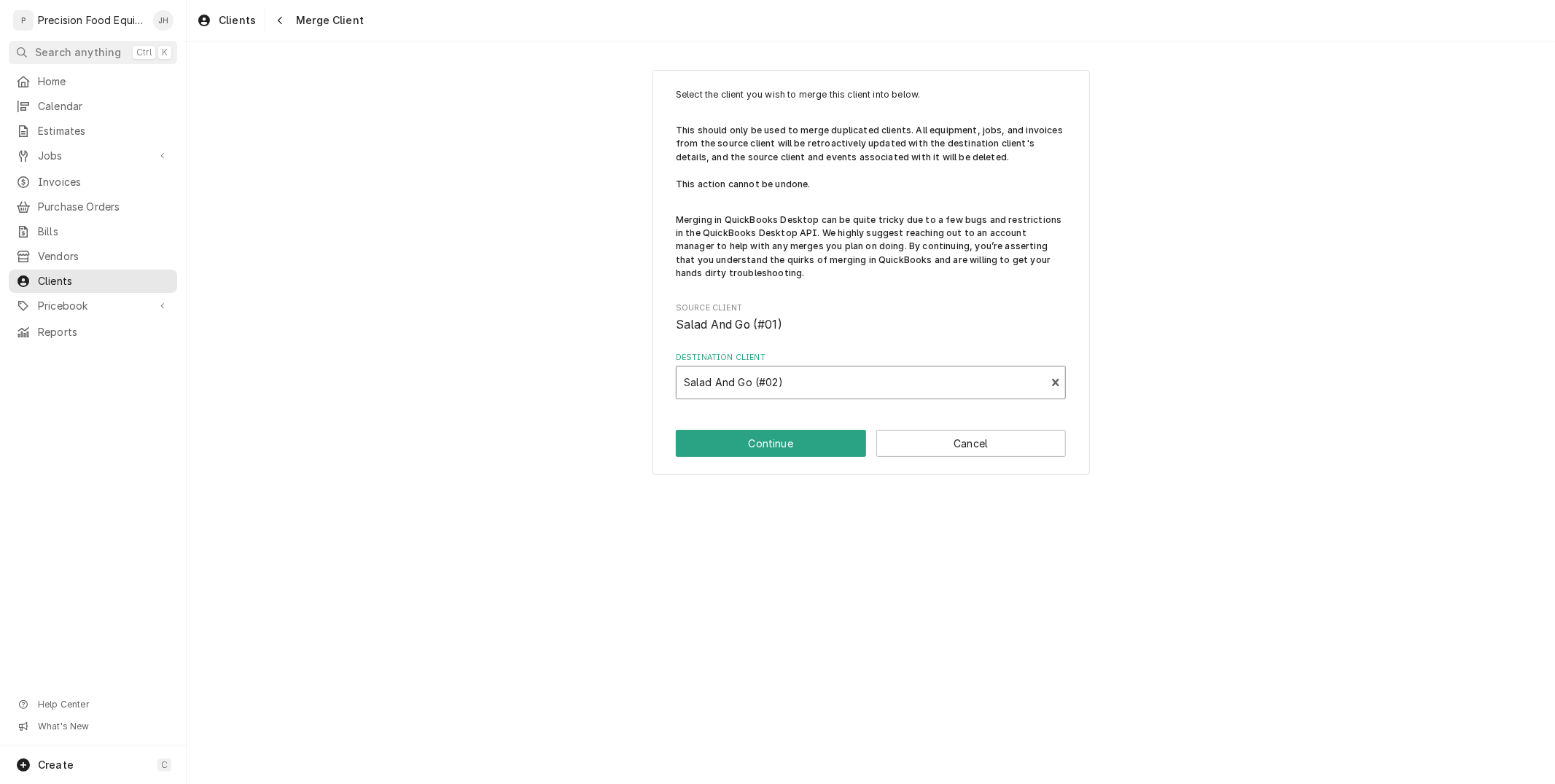
click at [707, 319] on span "Salad And Go (#01)" at bounding box center [728, 325] width 106 height 13
click at [705, 319] on span "Salad And Go (#01)" at bounding box center [728, 325] width 106 height 13
click at [798, 439] on button "Continue" at bounding box center [770, 443] width 190 height 27
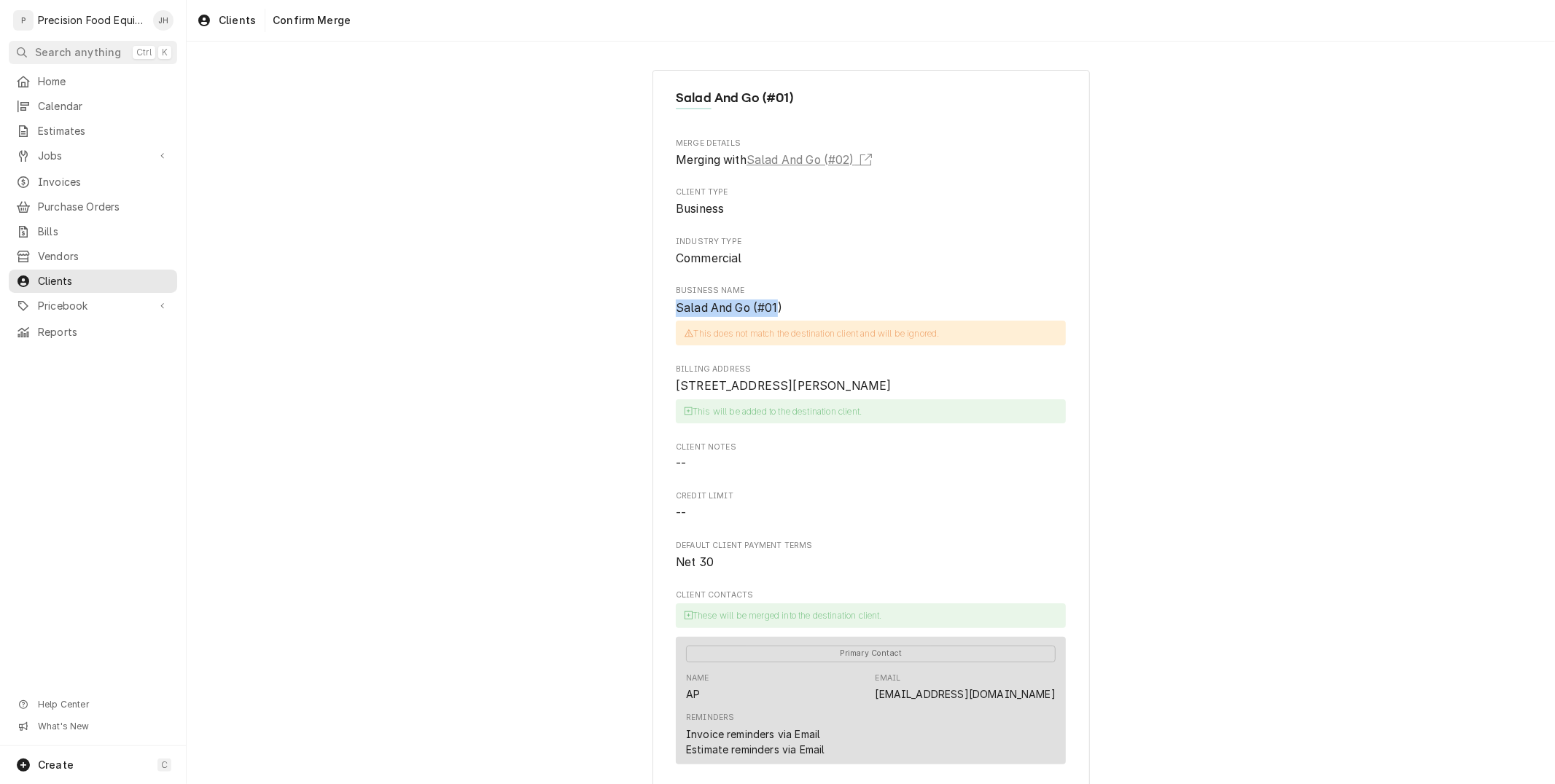
drag, startPoint x: 667, startPoint y: 311, endPoint x: 772, endPoint y: 306, distance: 105.1
click at [772, 306] on div "Salad And Go (#01) Merge Details Merging with Salad And Go (#02) Client Type Bu…" at bounding box center [871, 528] width 437 height 915
click at [864, 337] on span "This does not match the destination client and will be ignored." at bounding box center [870, 333] width 390 height 25
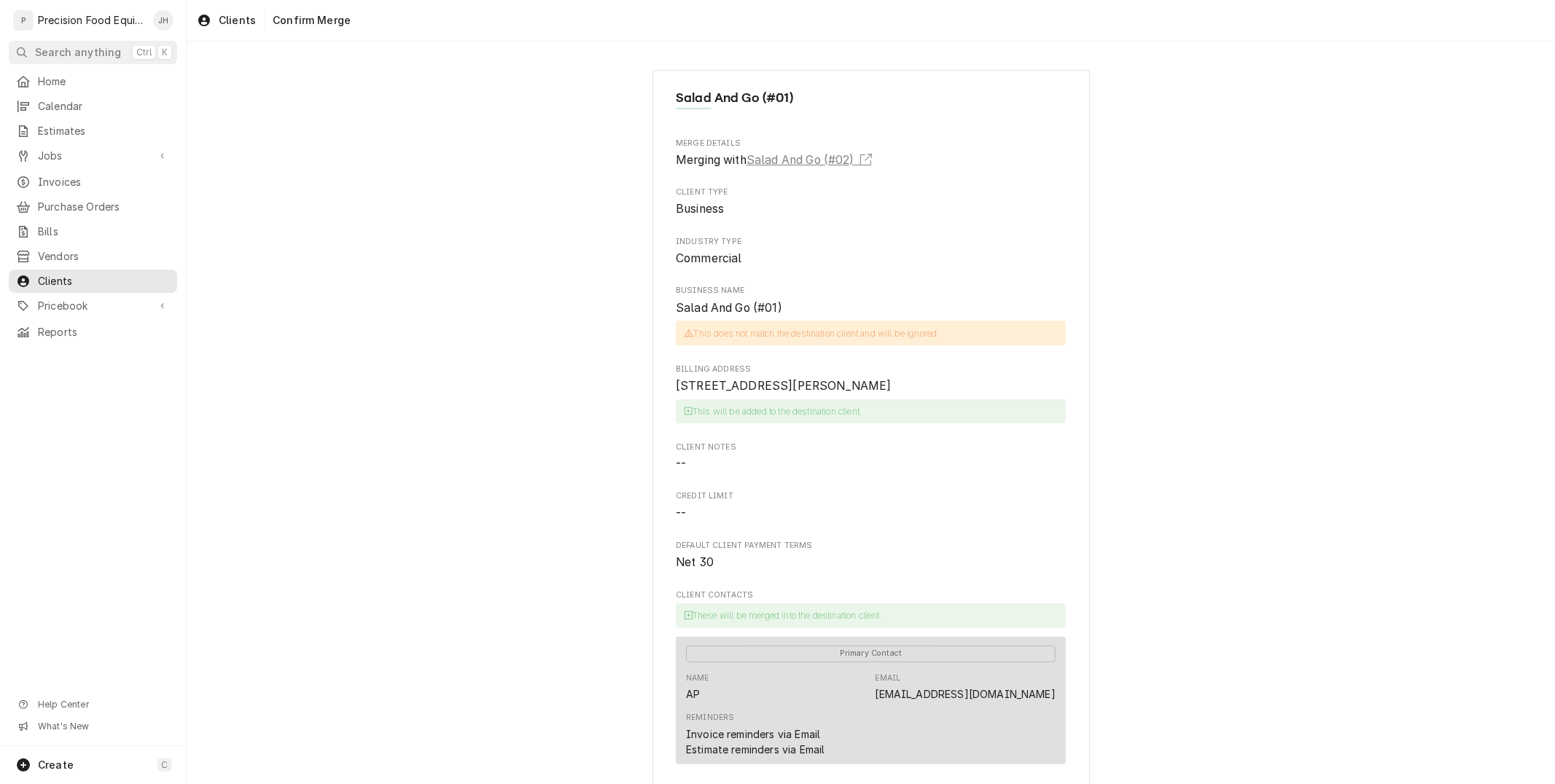
click at [722, 308] on span "Salad And Go (#01)" at bounding box center [728, 308] width 106 height 13
click at [739, 424] on span "This will be added to the destination client." at bounding box center [870, 412] width 390 height 25
drag, startPoint x: 665, startPoint y: 377, endPoint x: 826, endPoint y: 421, distance: 166.9
click at [826, 421] on div "Salad And Go (#01) Merge Details Merging with Salad And Go (#02) Client Type Bu…" at bounding box center [871, 528] width 437 height 915
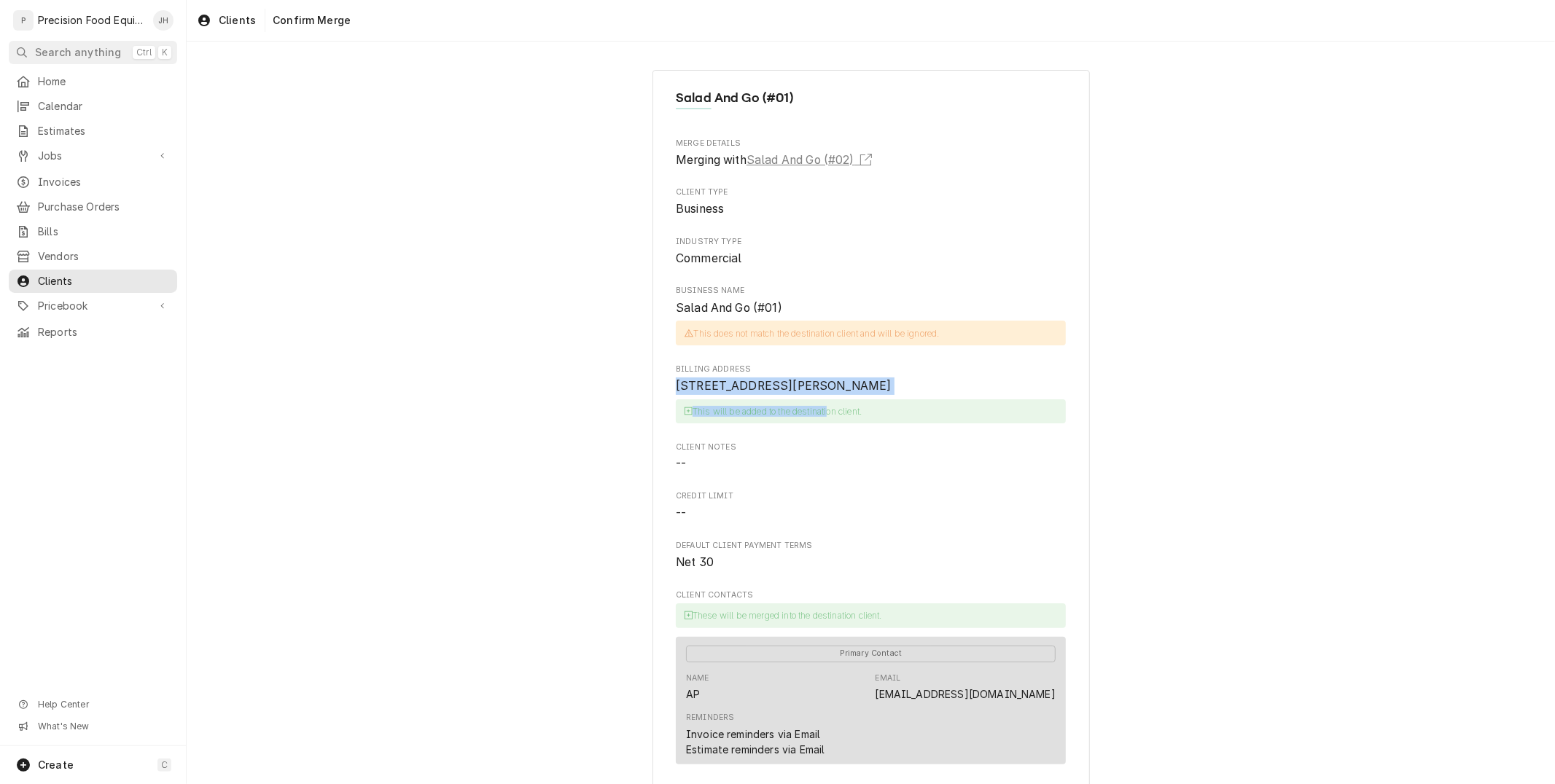
click at [826, 421] on span "This will be added to the destination client." at bounding box center [870, 412] width 390 height 25
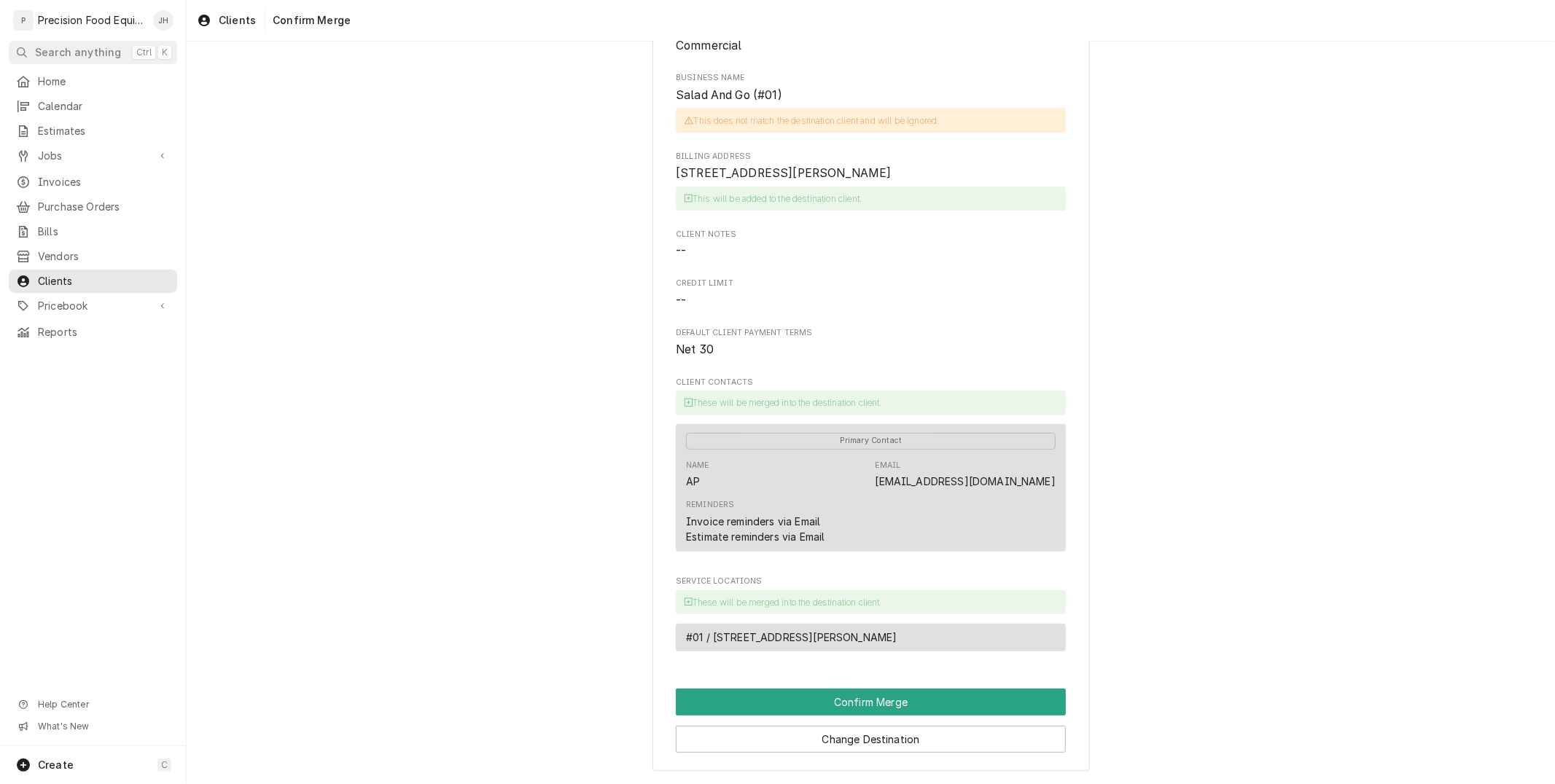
click at [756, 602] on span "These will be merged into the destination client." at bounding box center [870, 603] width 390 height 25
click at [763, 616] on div "These will be merged into the destination client. #01 / 743 N. Gilbert Rd, Gilb…" at bounding box center [870, 624] width 390 height 67
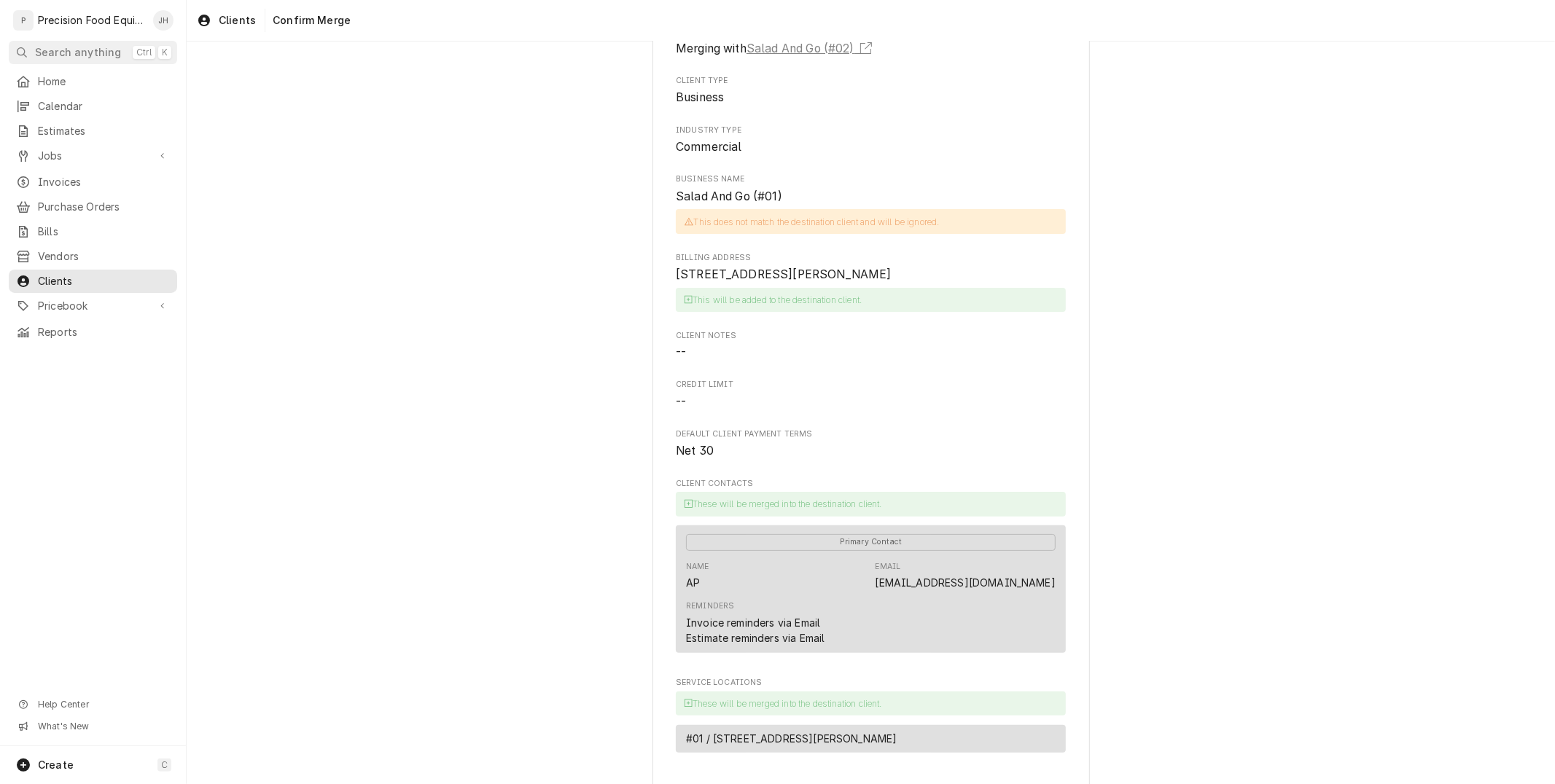
scroll to position [0, 0]
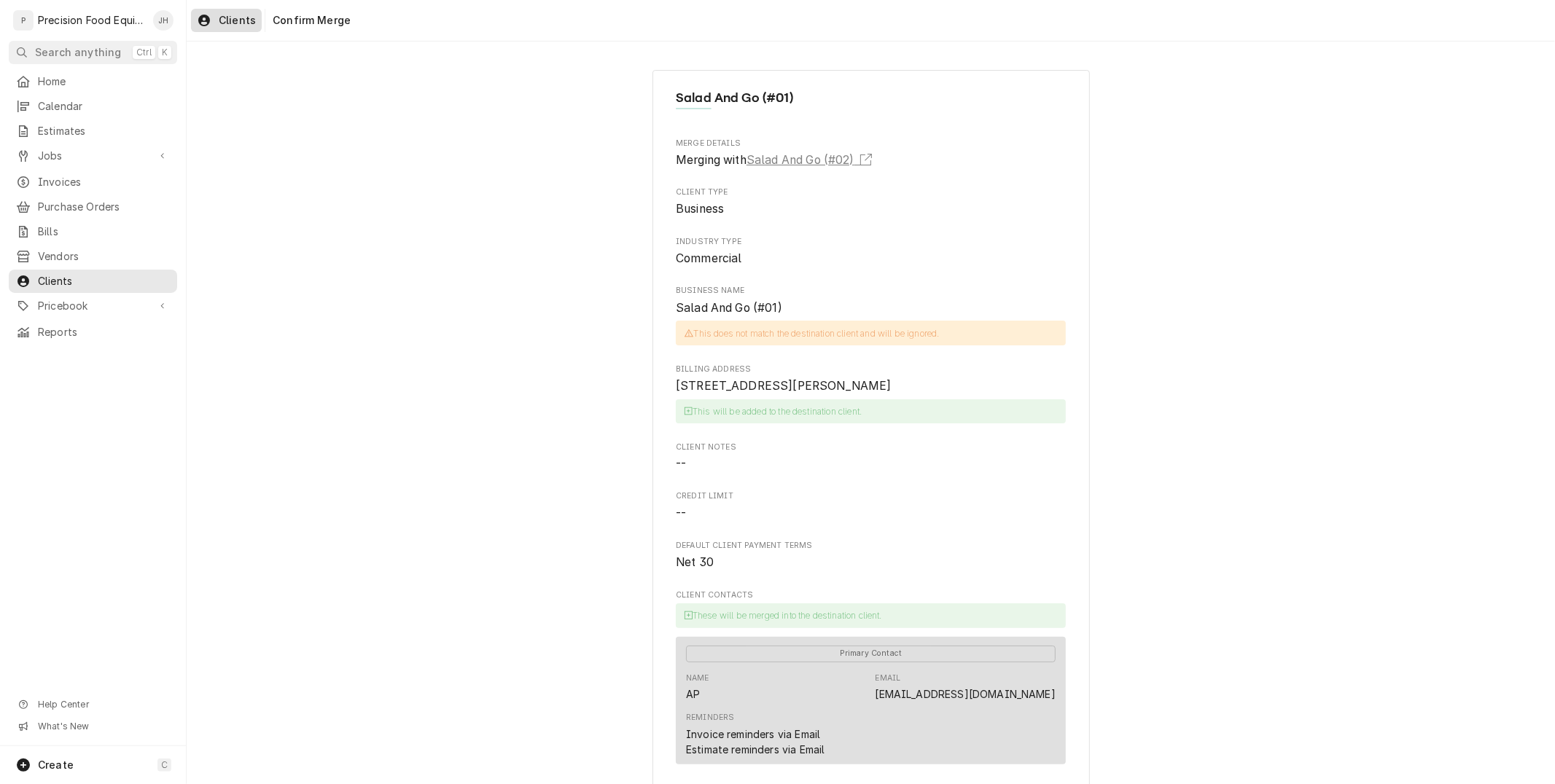
click at [243, 22] on span "Clients" at bounding box center [237, 20] width 38 height 14
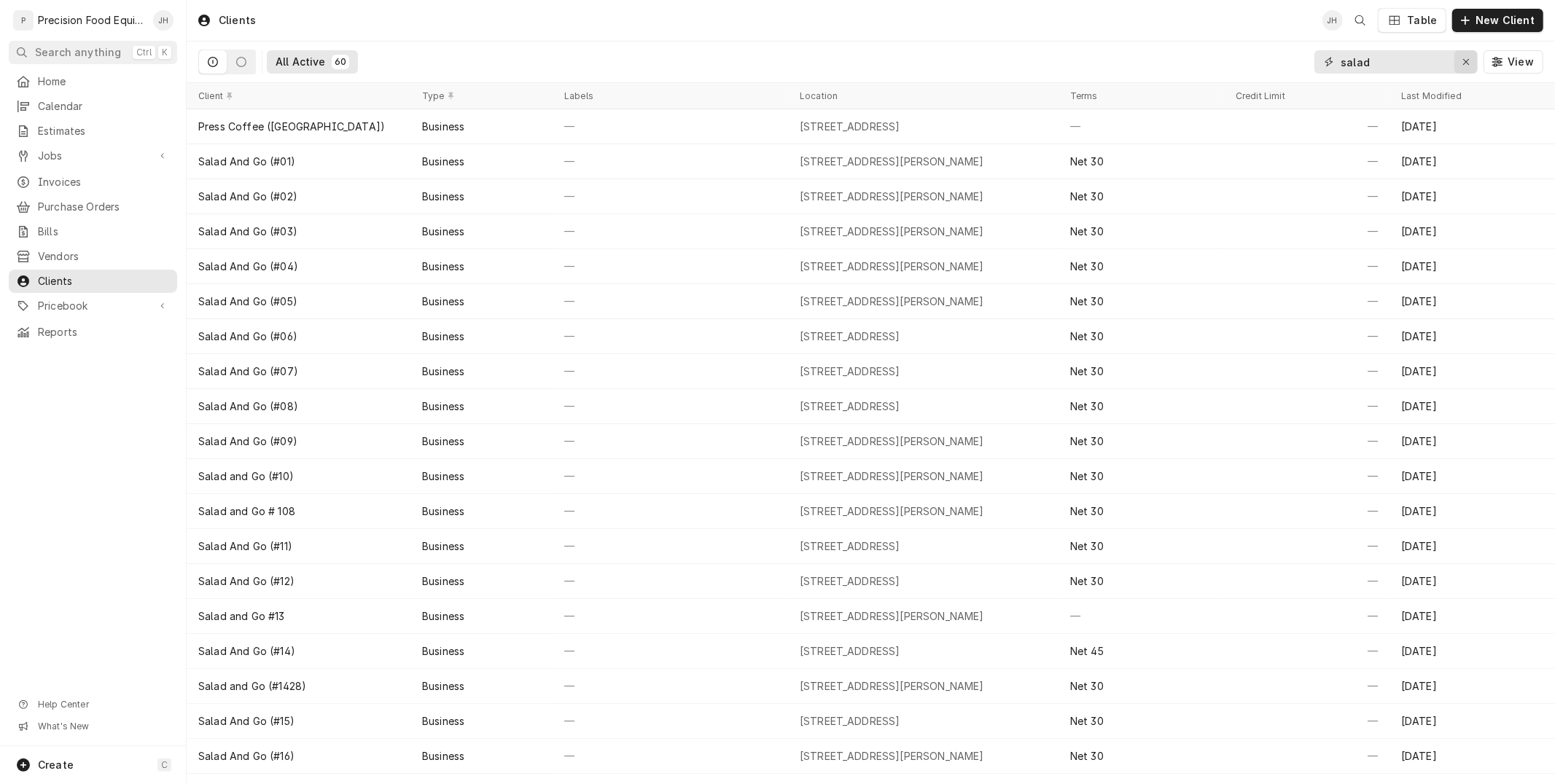
click at [1466, 65] on icon "Erase input" at bounding box center [1466, 62] width 8 height 11
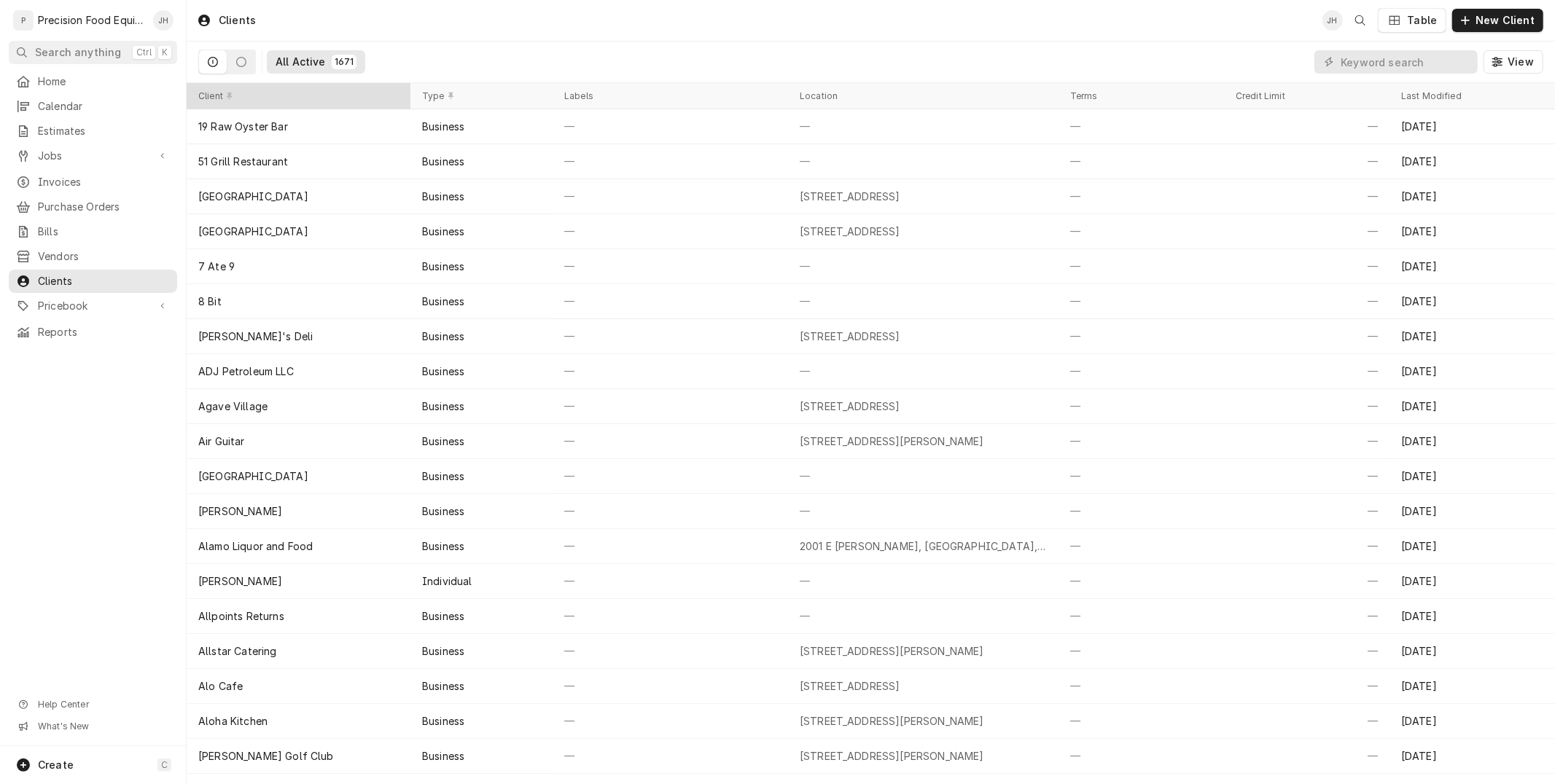
click at [251, 89] on div "Client" at bounding box center [299, 95] width 218 height 20
click at [271, 100] on div "Client" at bounding box center [291, 97] width 186 height 12
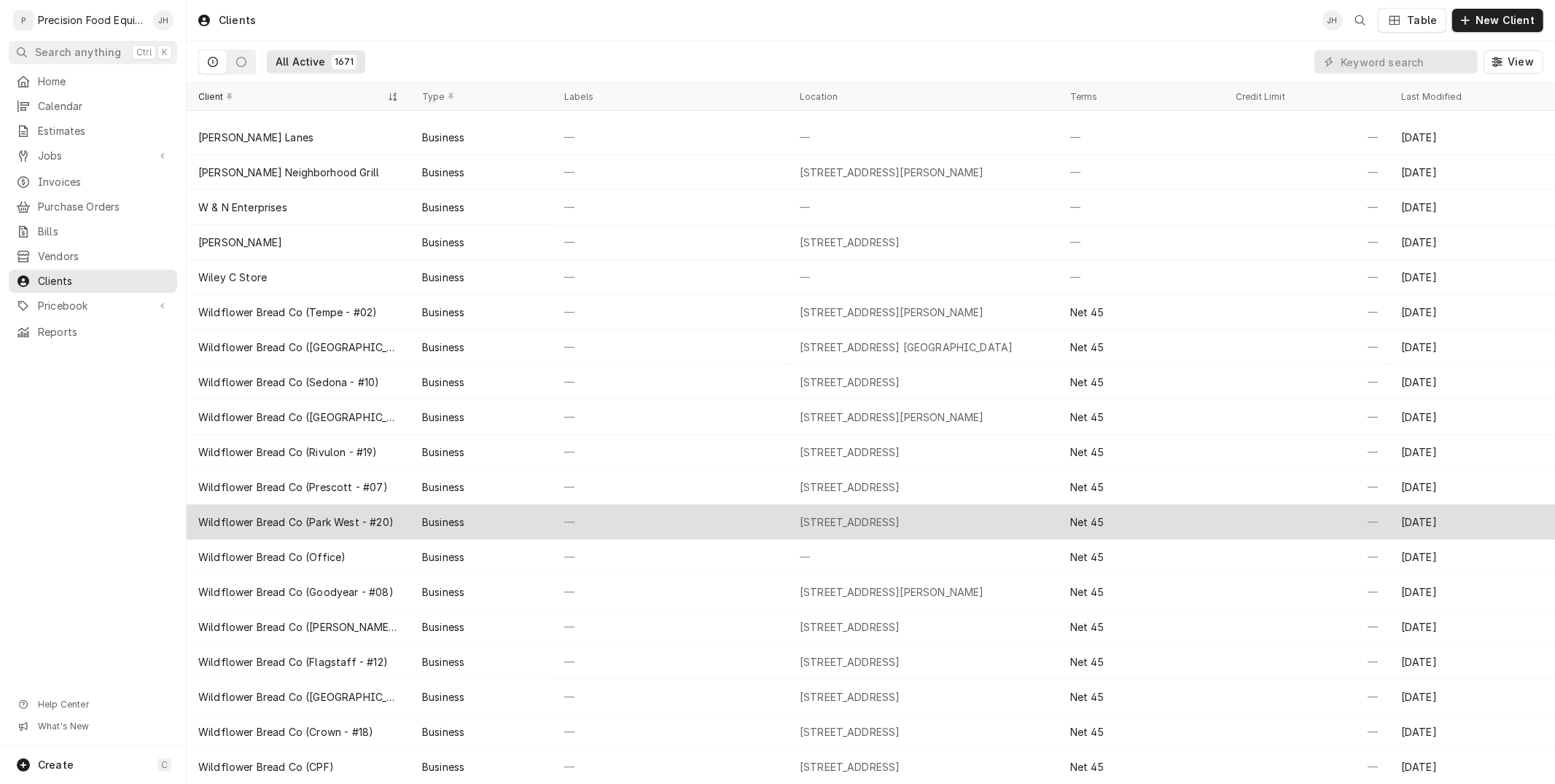
scroll to position [586, 0]
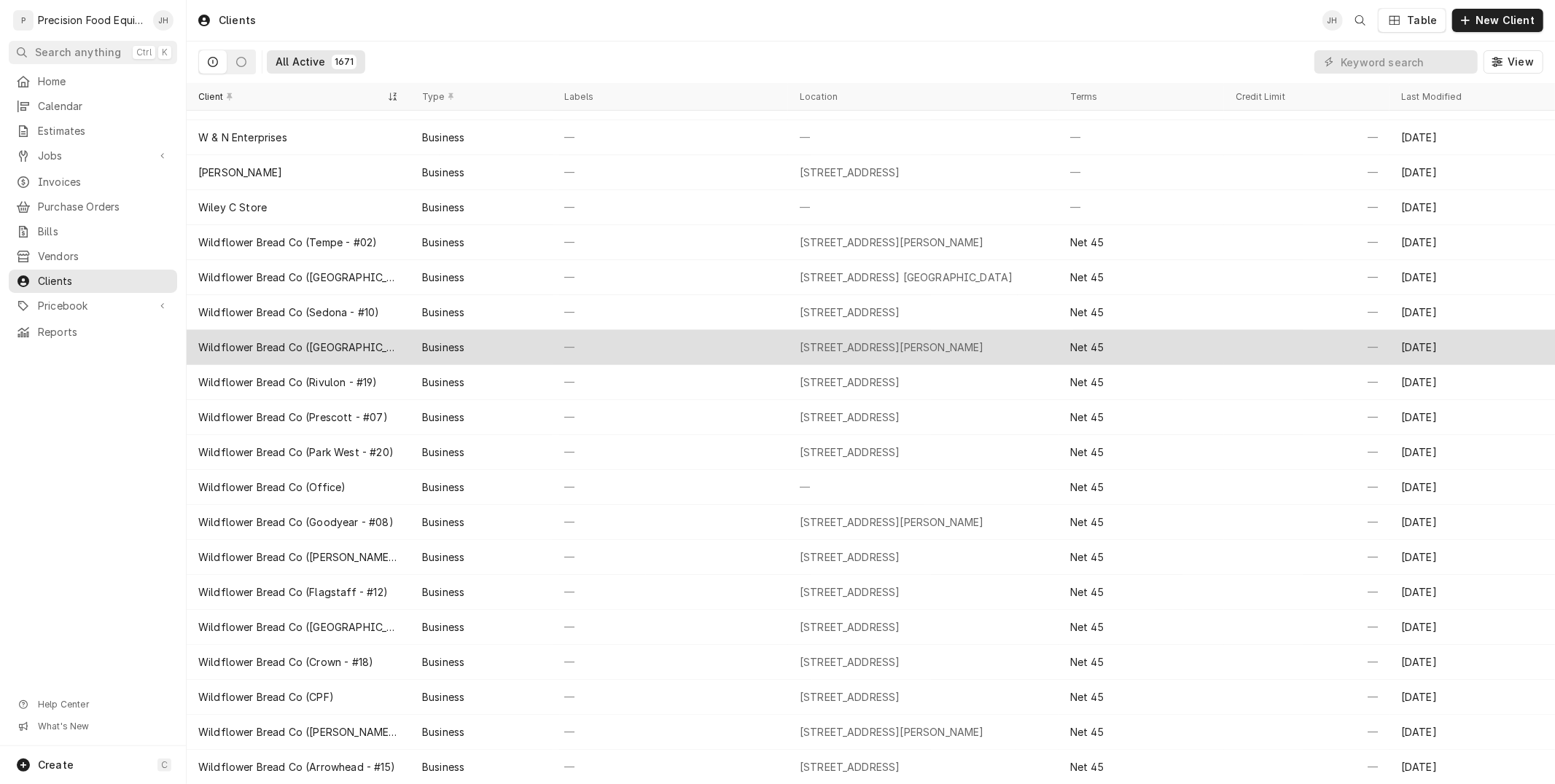
click at [418, 351] on div "Business" at bounding box center [482, 348] width 143 height 35
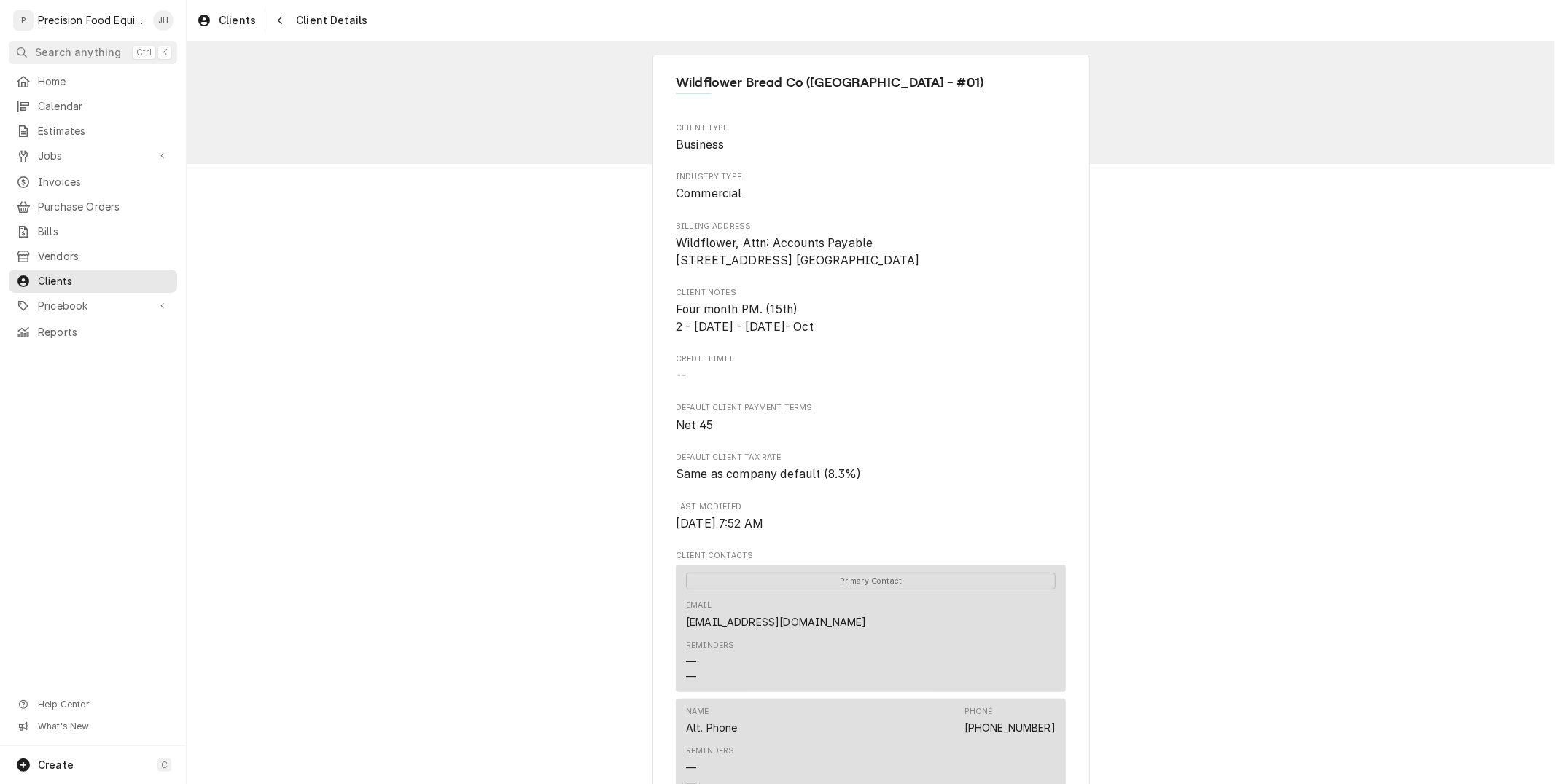
scroll to position [742, 0]
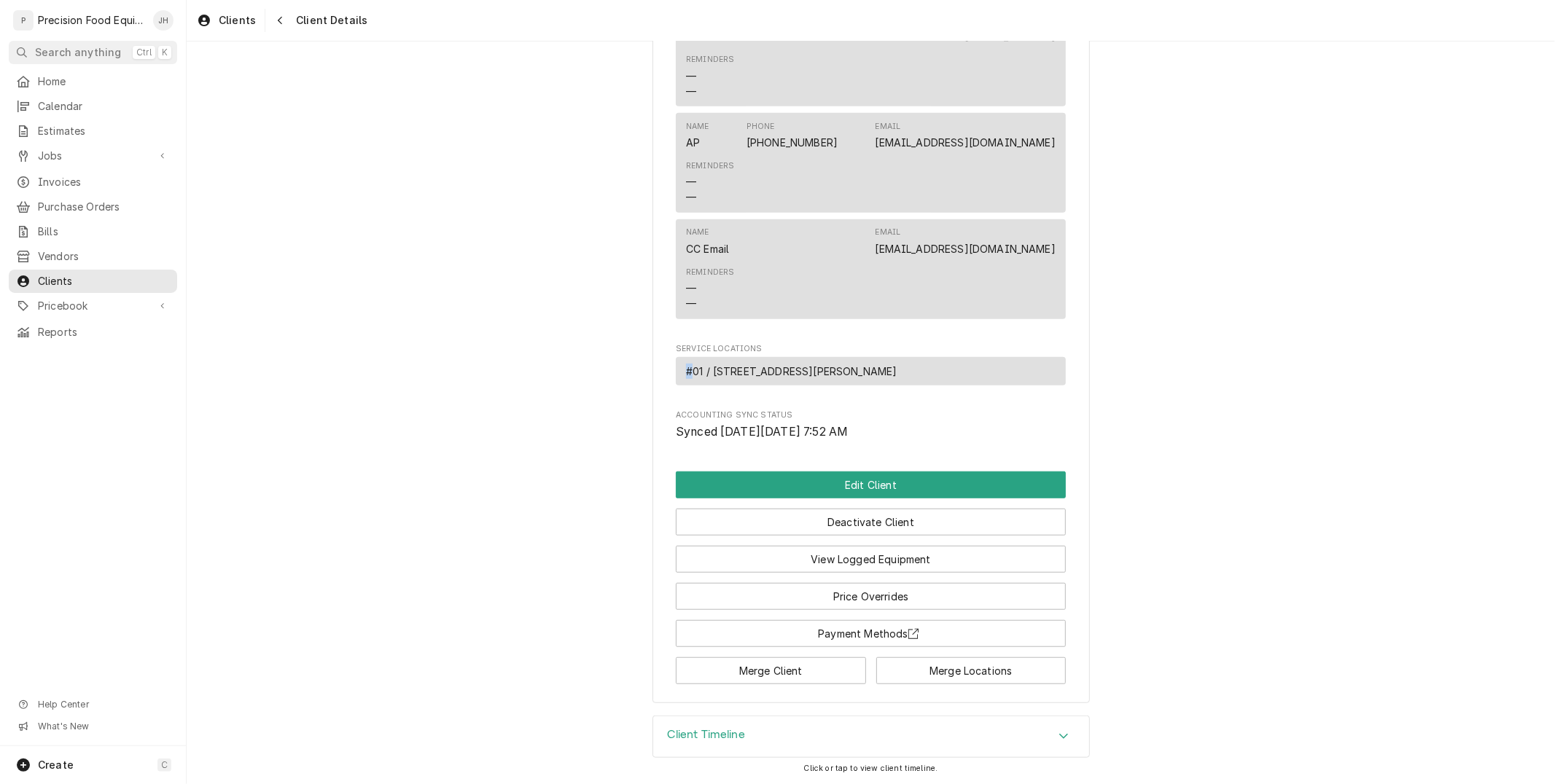
drag, startPoint x: 684, startPoint y: 367, endPoint x: 923, endPoint y: 335, distance: 241.1
click at [897, 373] on span "#01 / [STREET_ADDRESS][PERSON_NAME]" at bounding box center [791, 372] width 211 height 15
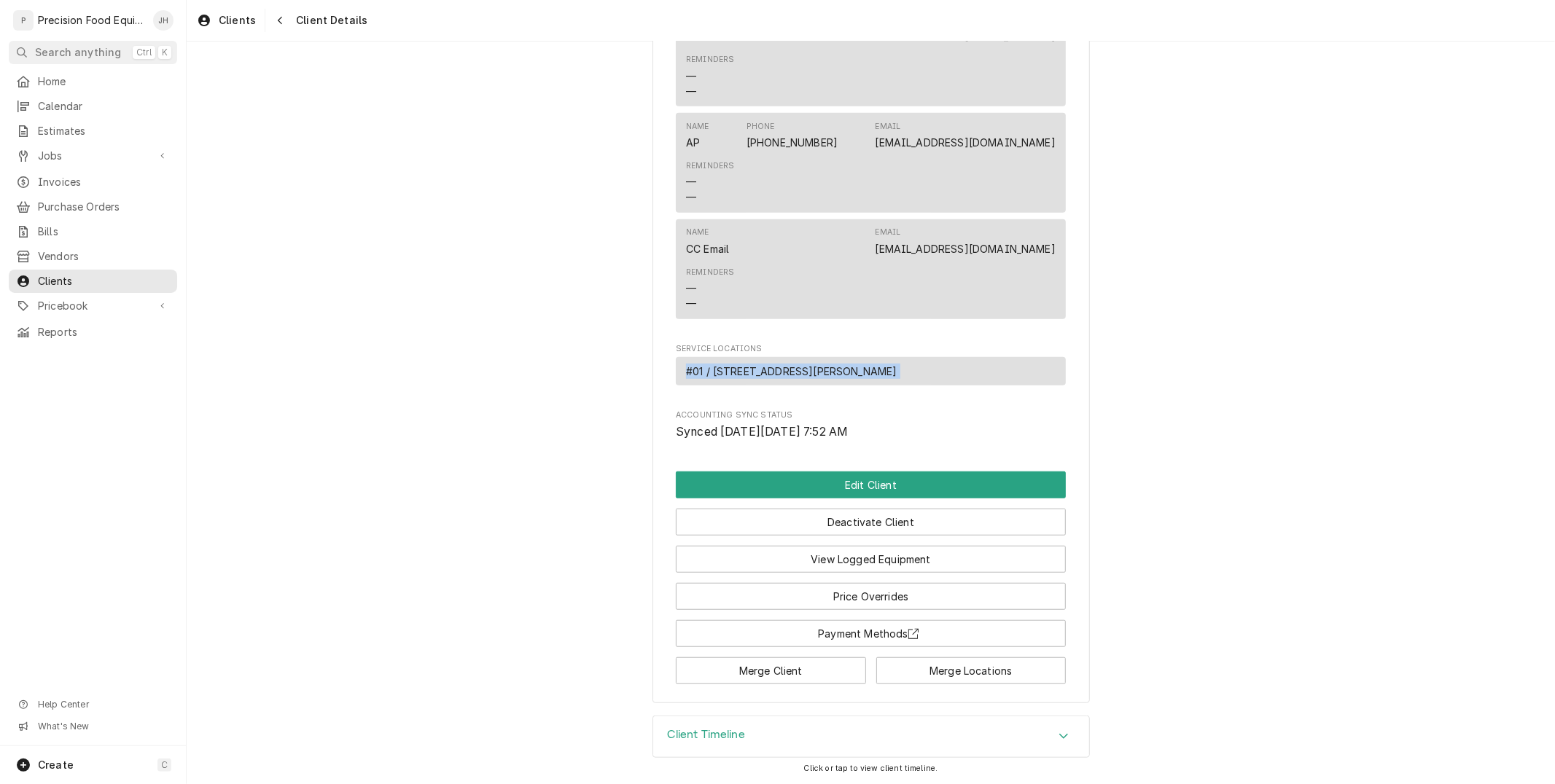
click at [897, 370] on span "#01 / [STREET_ADDRESS][PERSON_NAME]" at bounding box center [791, 372] width 211 height 15
click at [929, 675] on button "Merge Locations" at bounding box center [971, 671] width 190 height 27
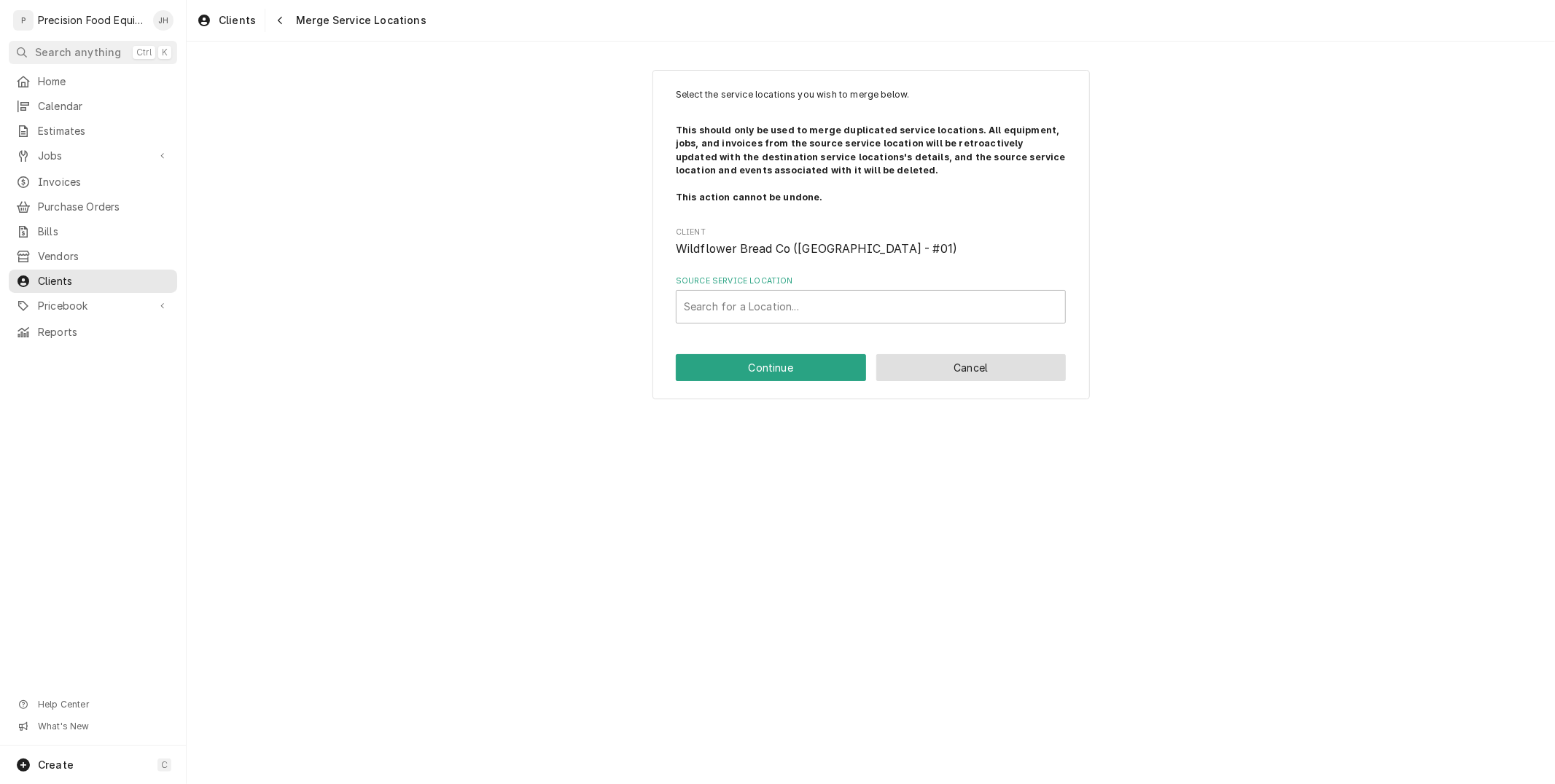
click at [1020, 379] on button "Cancel" at bounding box center [971, 368] width 190 height 27
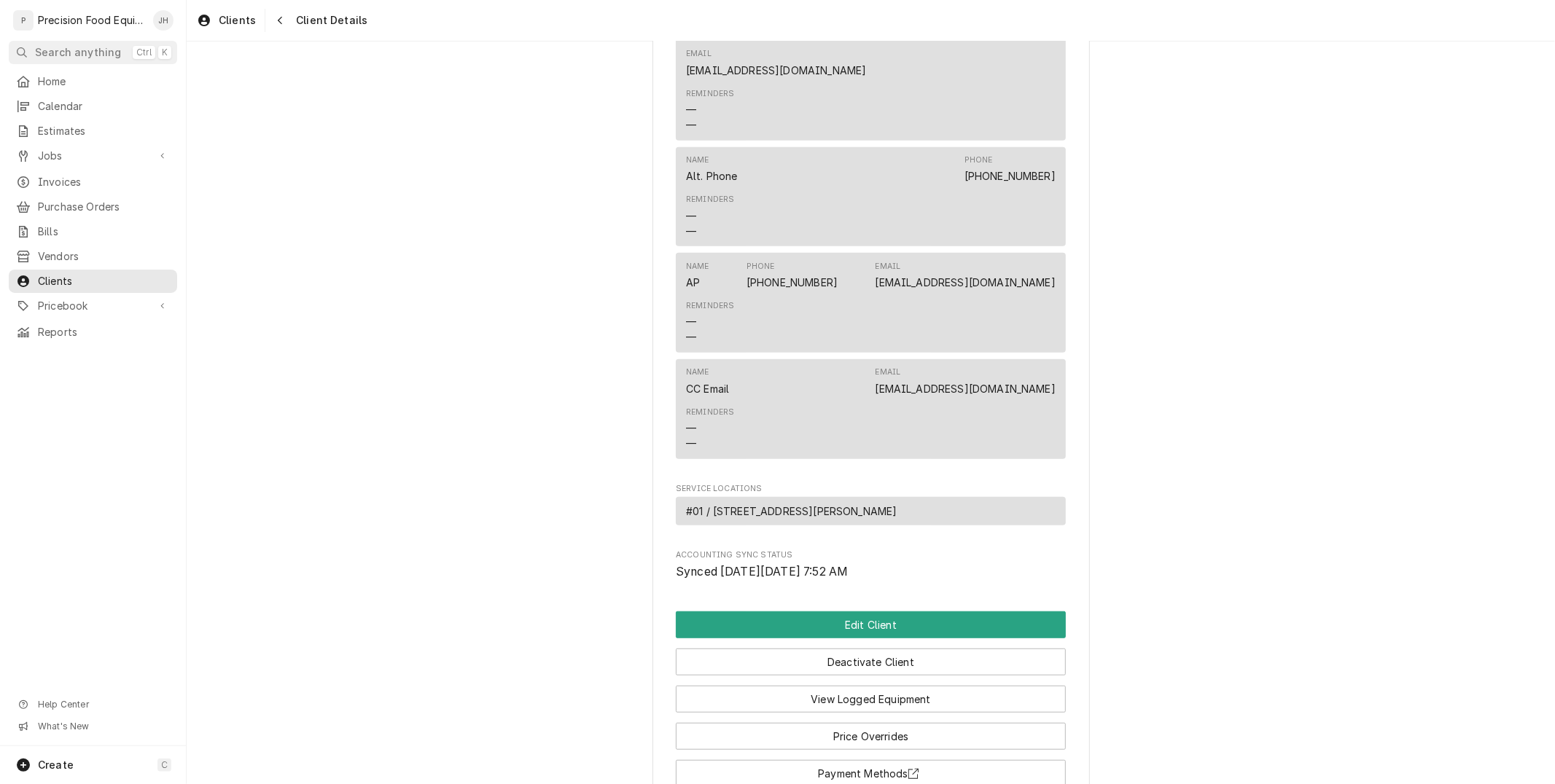
scroll to position [661, 0]
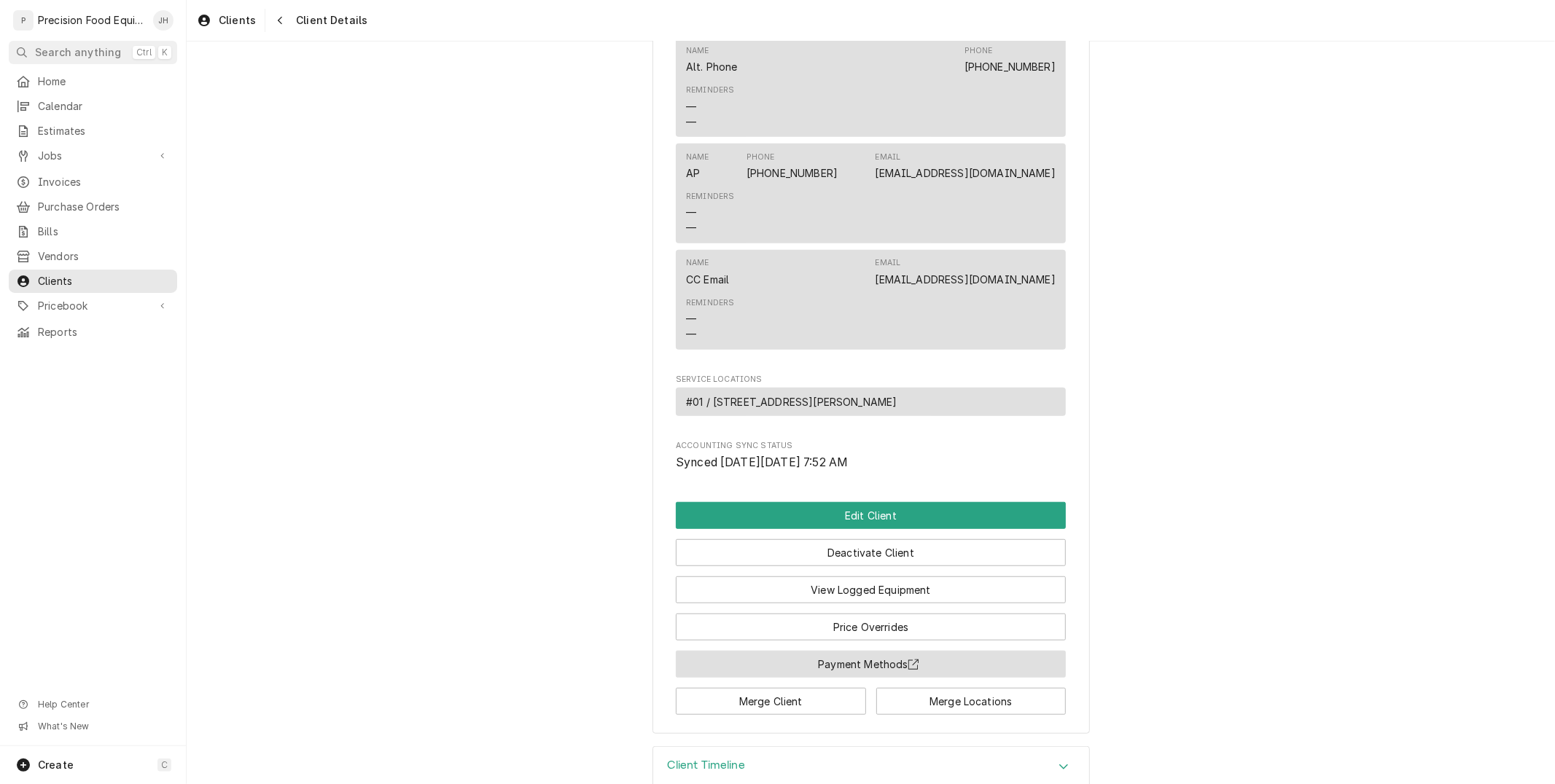
click at [847, 678] on button "Payment Methods" at bounding box center [870, 665] width 390 height 27
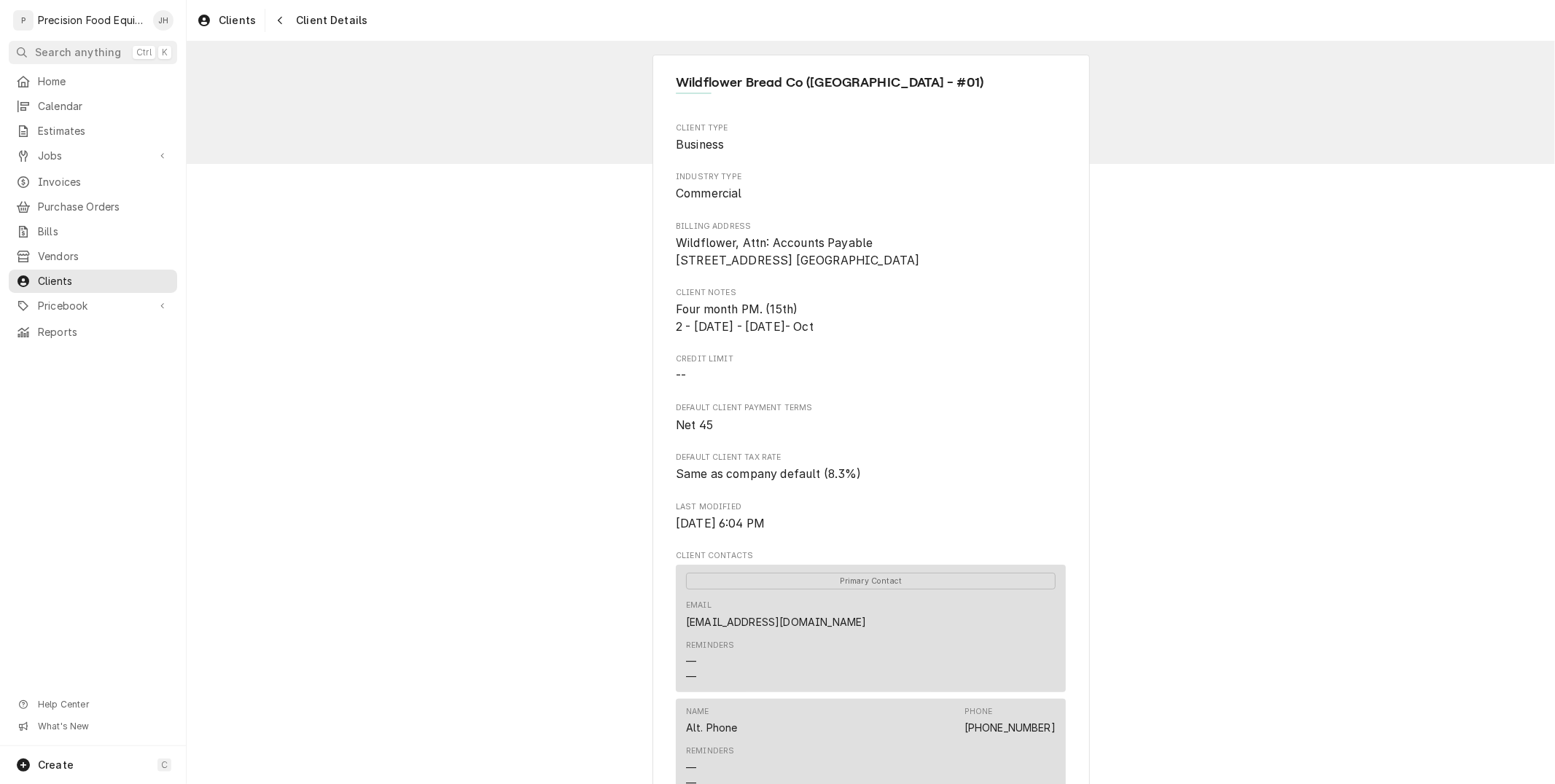
click at [259, 125] on div "Wildflower Bread Co ([GEOGRAPHIC_DATA] - #01) Client Type Business Industry Typ…" at bounding box center [871, 724] width 1368 height 1366
click at [70, 187] on span "Invoices" at bounding box center [103, 182] width 132 height 14
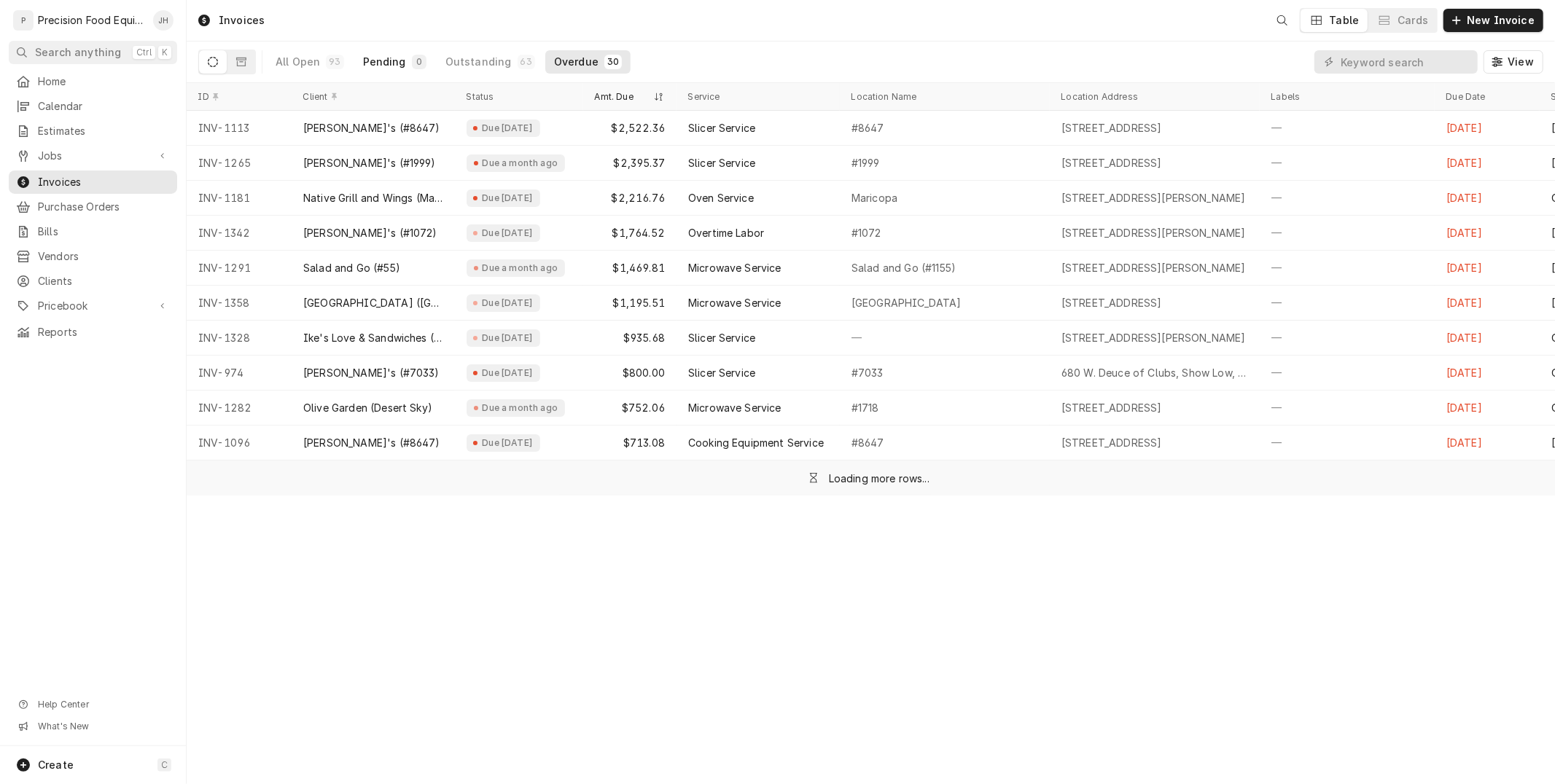
click at [417, 59] on div "0" at bounding box center [419, 62] width 9 height 12
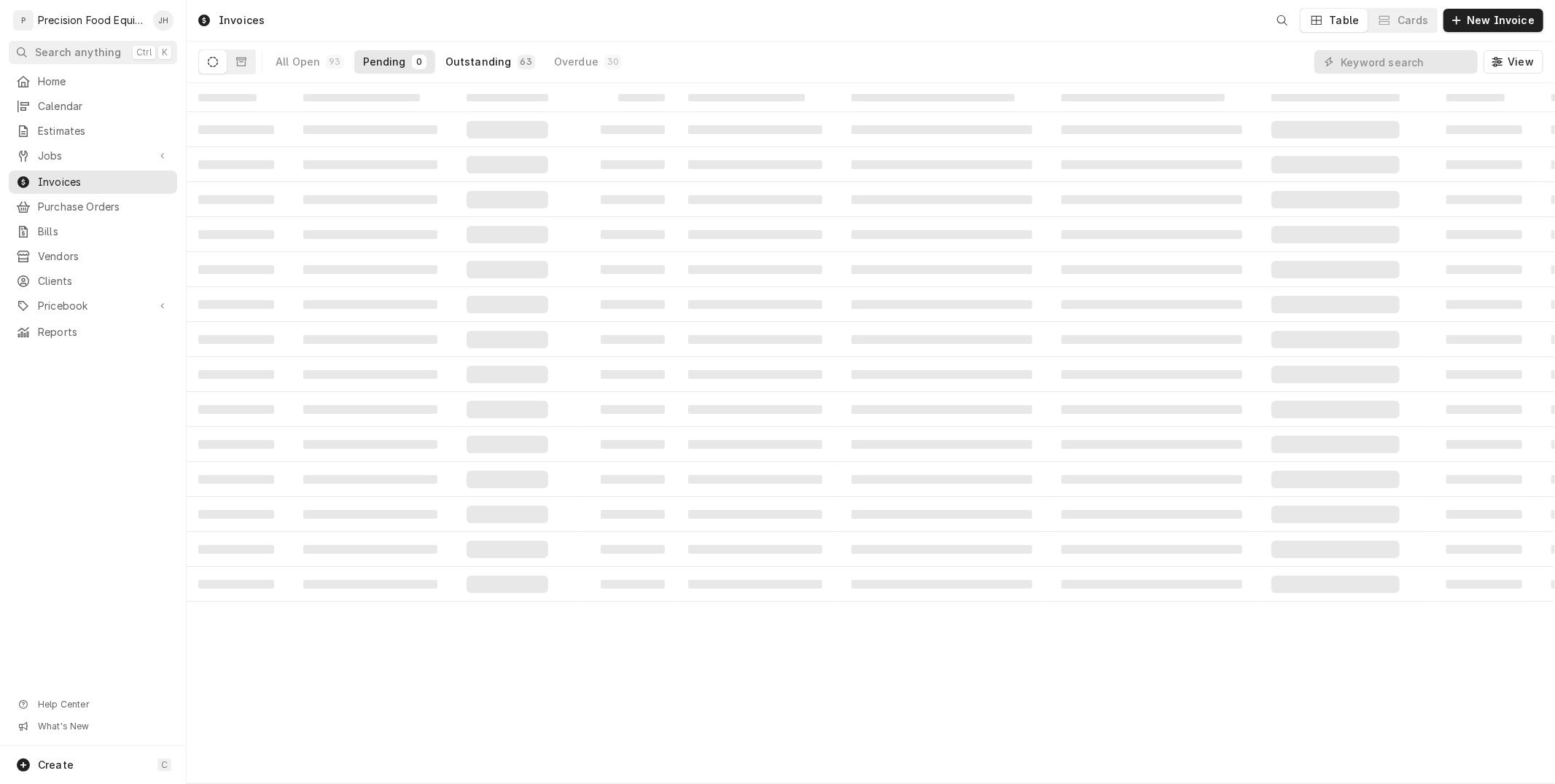
click at [484, 63] on div "Outstanding" at bounding box center [478, 62] width 66 height 14
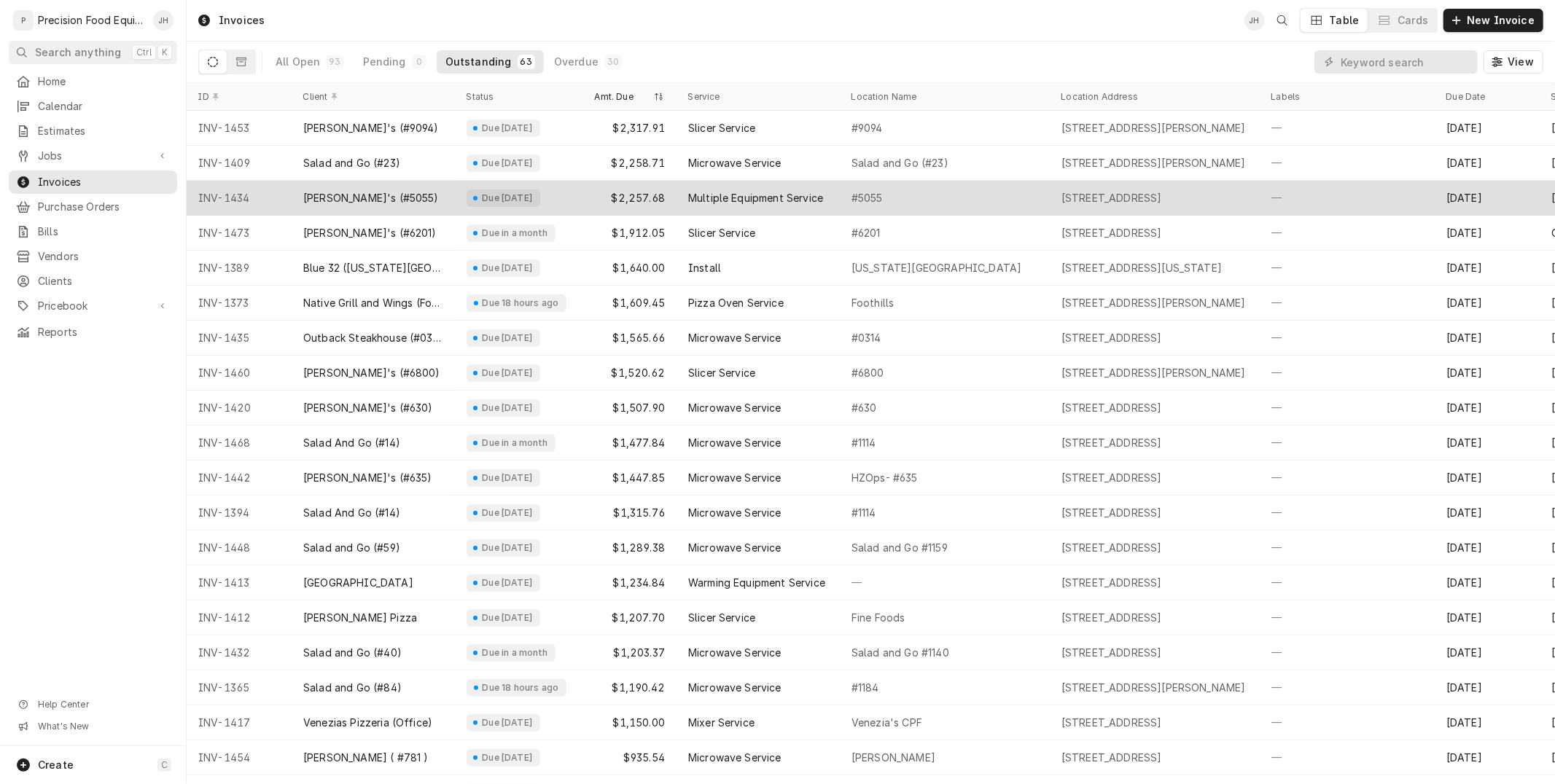
click at [481, 193] on div "Due in 14 days" at bounding box center [508, 198] width 54 height 12
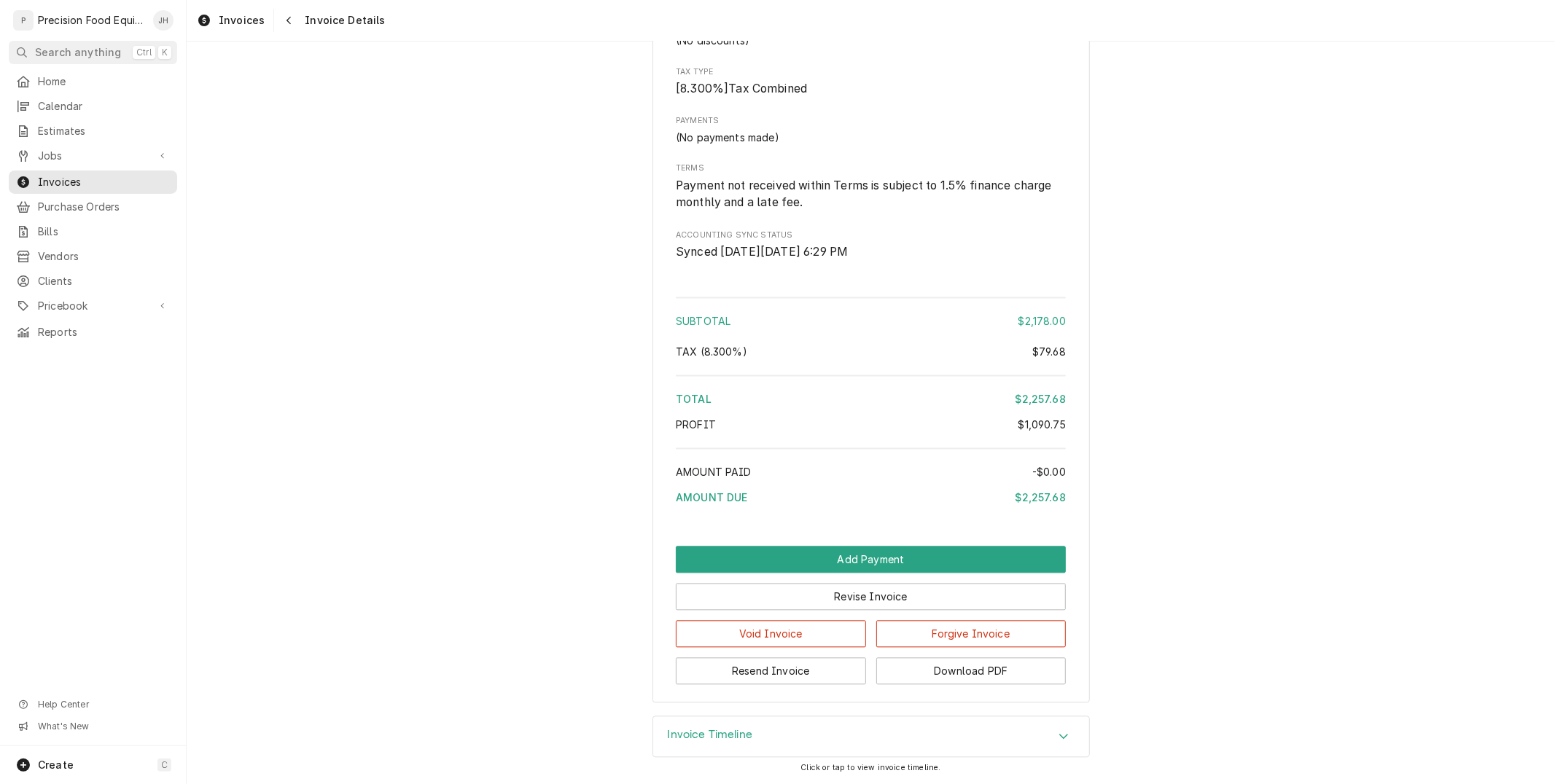
scroll to position [2462, 0]
click at [906, 558] on button "Add Payment" at bounding box center [870, 560] width 390 height 27
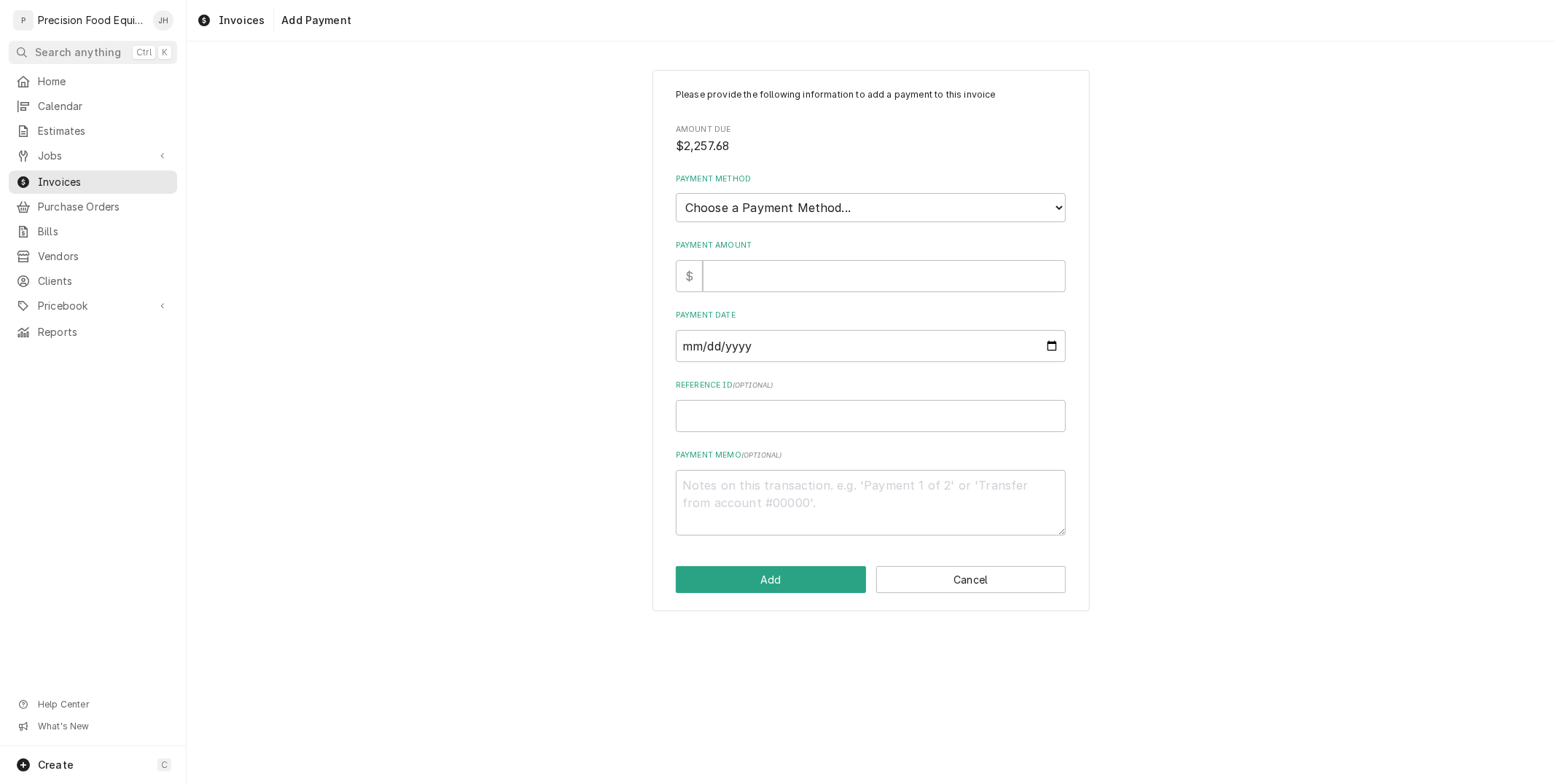
click at [742, 192] on div "Payment Method Choose a Payment Method... Cash Check Credit/Debit Card ACH/eChe…" at bounding box center [870, 197] width 390 height 49
click at [758, 210] on select "Choose a Payment Method... Cash Check Credit/Debit Card ACH/eCheck Other" at bounding box center [870, 208] width 390 height 29
select select "3"
click at [675, 194] on select "Choose a Payment Method... Cash Check Credit/Debit Card ACH/eCheck Other" at bounding box center [870, 208] width 390 height 29
type textarea "x"
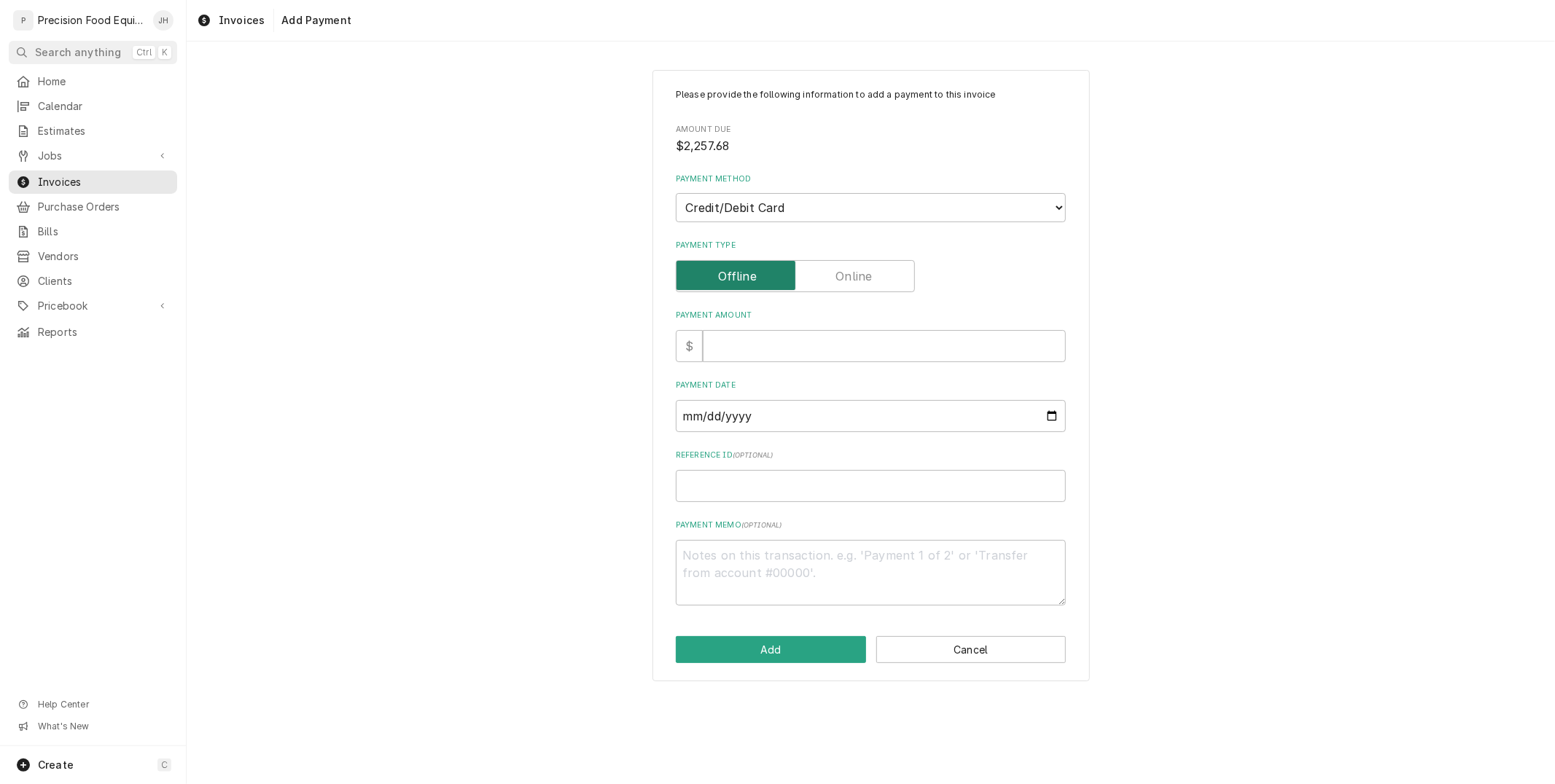
click at [879, 275] on input "Payment Type" at bounding box center [795, 275] width 226 height 32
checkbox input "true"
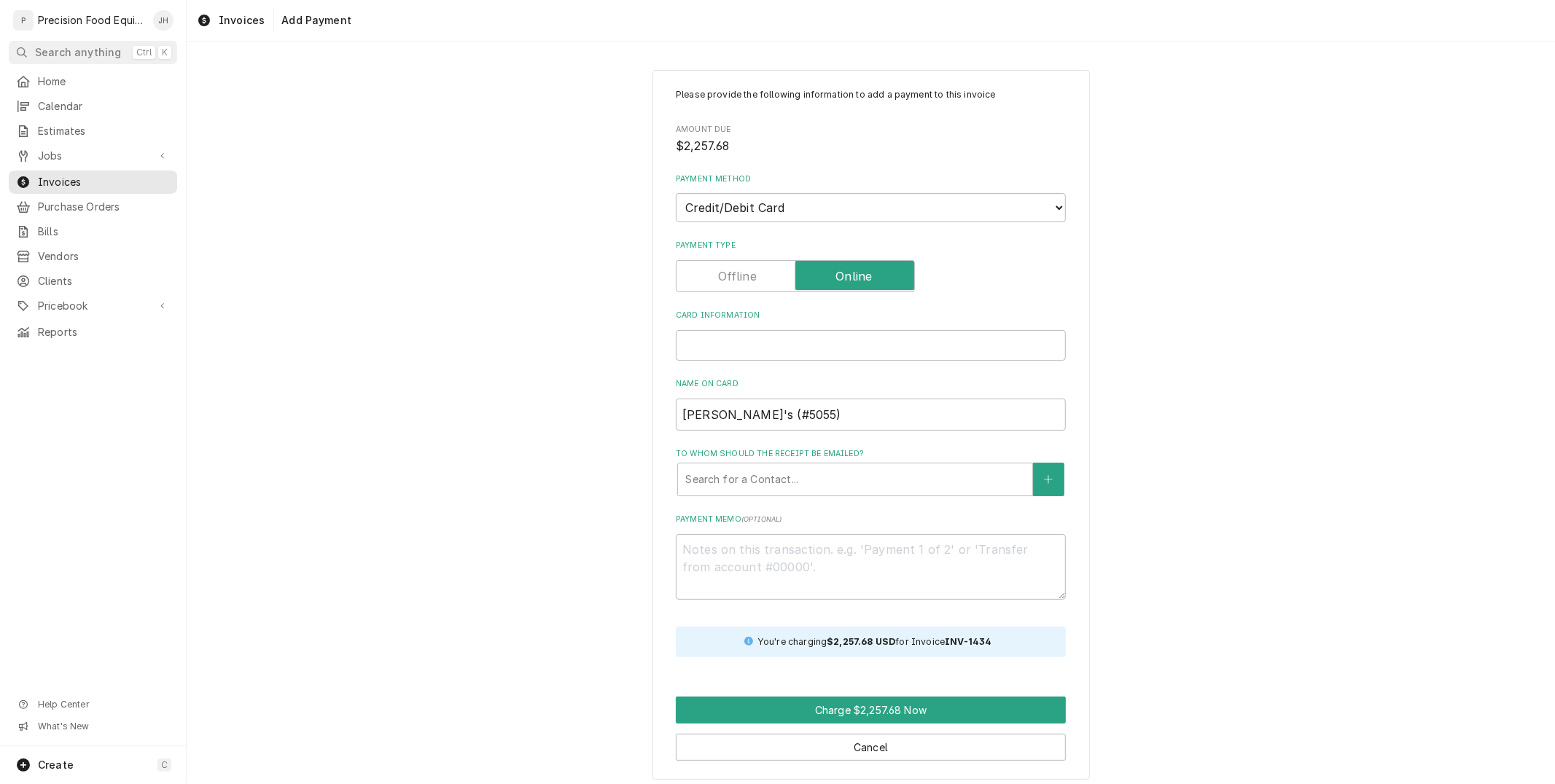
click at [710, 332] on div "Card Information" at bounding box center [870, 346] width 390 height 31
click at [727, 350] on div "Card Information" at bounding box center [870, 346] width 390 height 31
click at [713, 332] on div "Card Information" at bounding box center [870, 346] width 390 height 31
click at [717, 336] on div "Card Information" at bounding box center [870, 346] width 390 height 31
click at [628, 357] on div "Please provide the following information to add a payment to this invoice Amoun…" at bounding box center [871, 424] width 1368 height 735
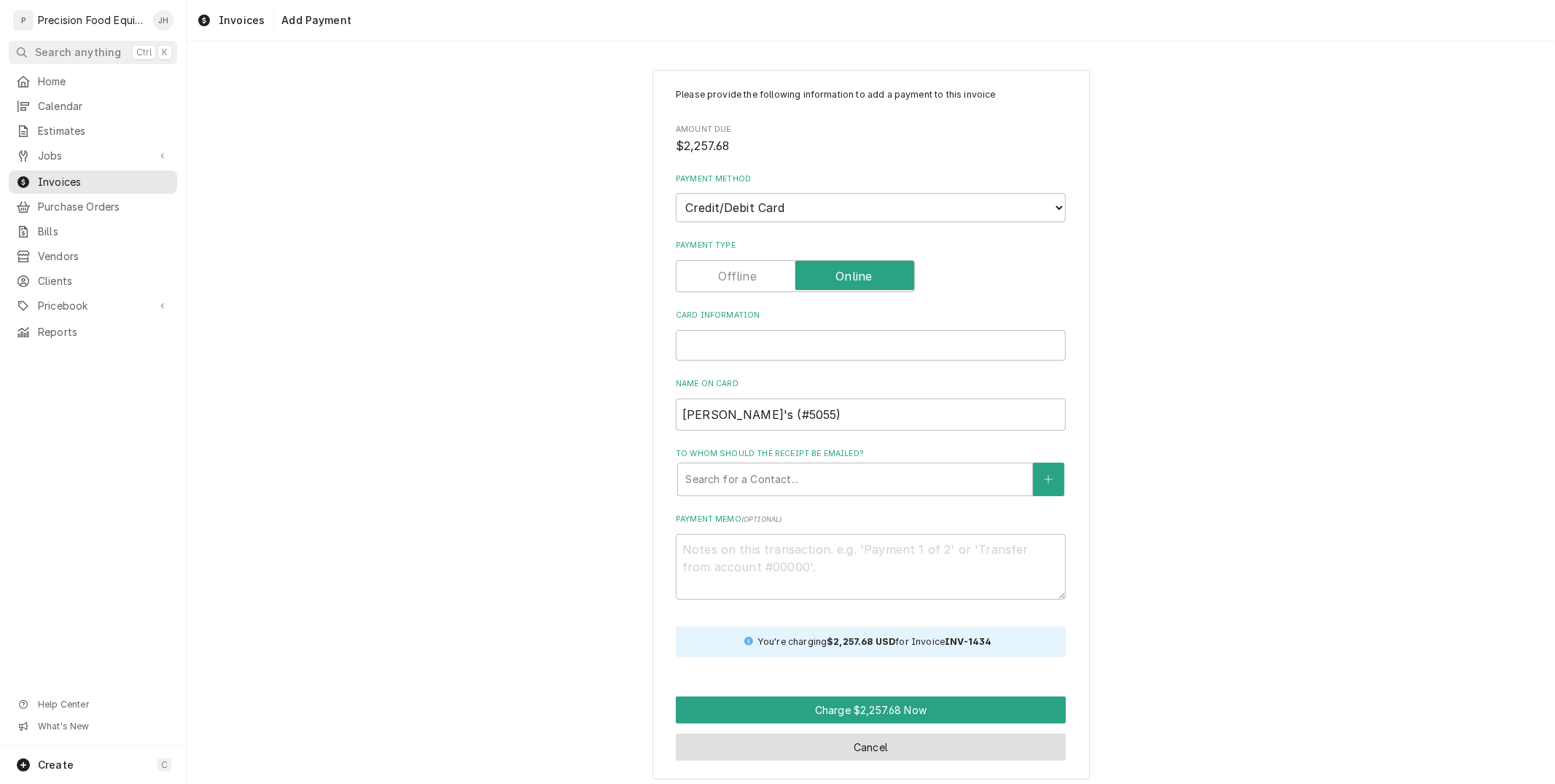
click at [950, 734] on button "Cancel" at bounding box center [870, 747] width 390 height 27
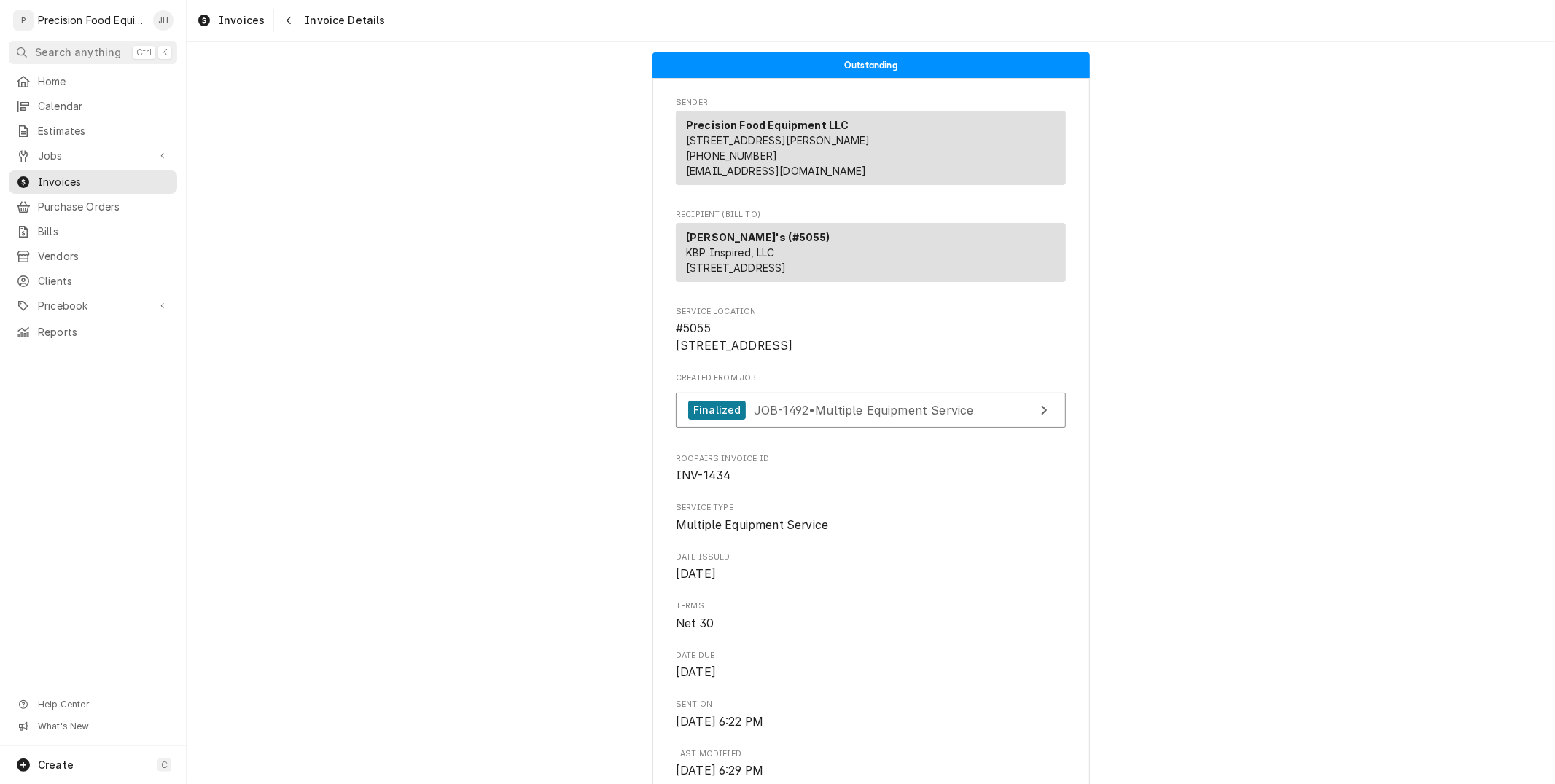
scroll to position [2459, 0]
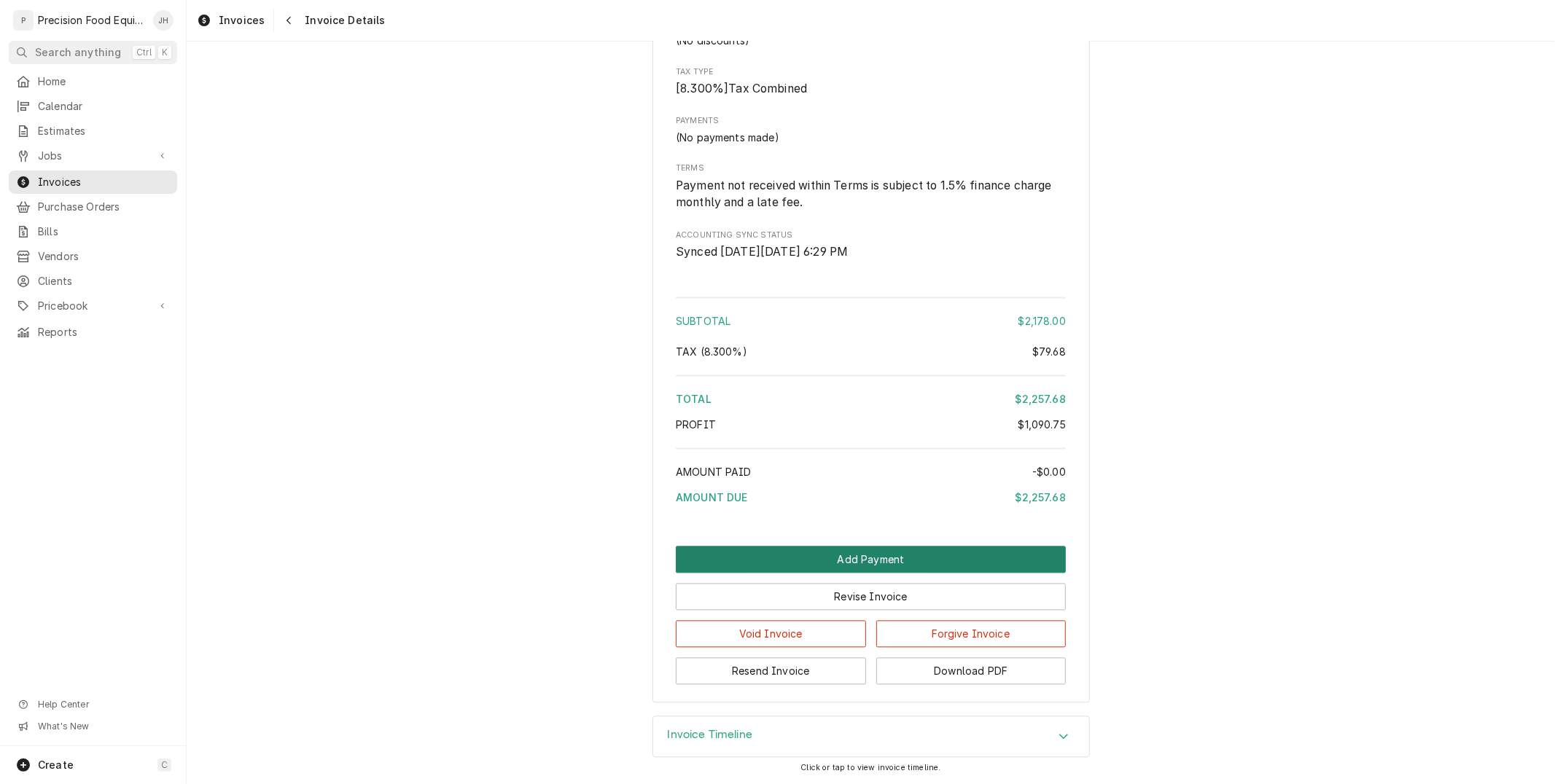
click at [868, 562] on button "Add Payment" at bounding box center [870, 560] width 390 height 27
type textarea "x"
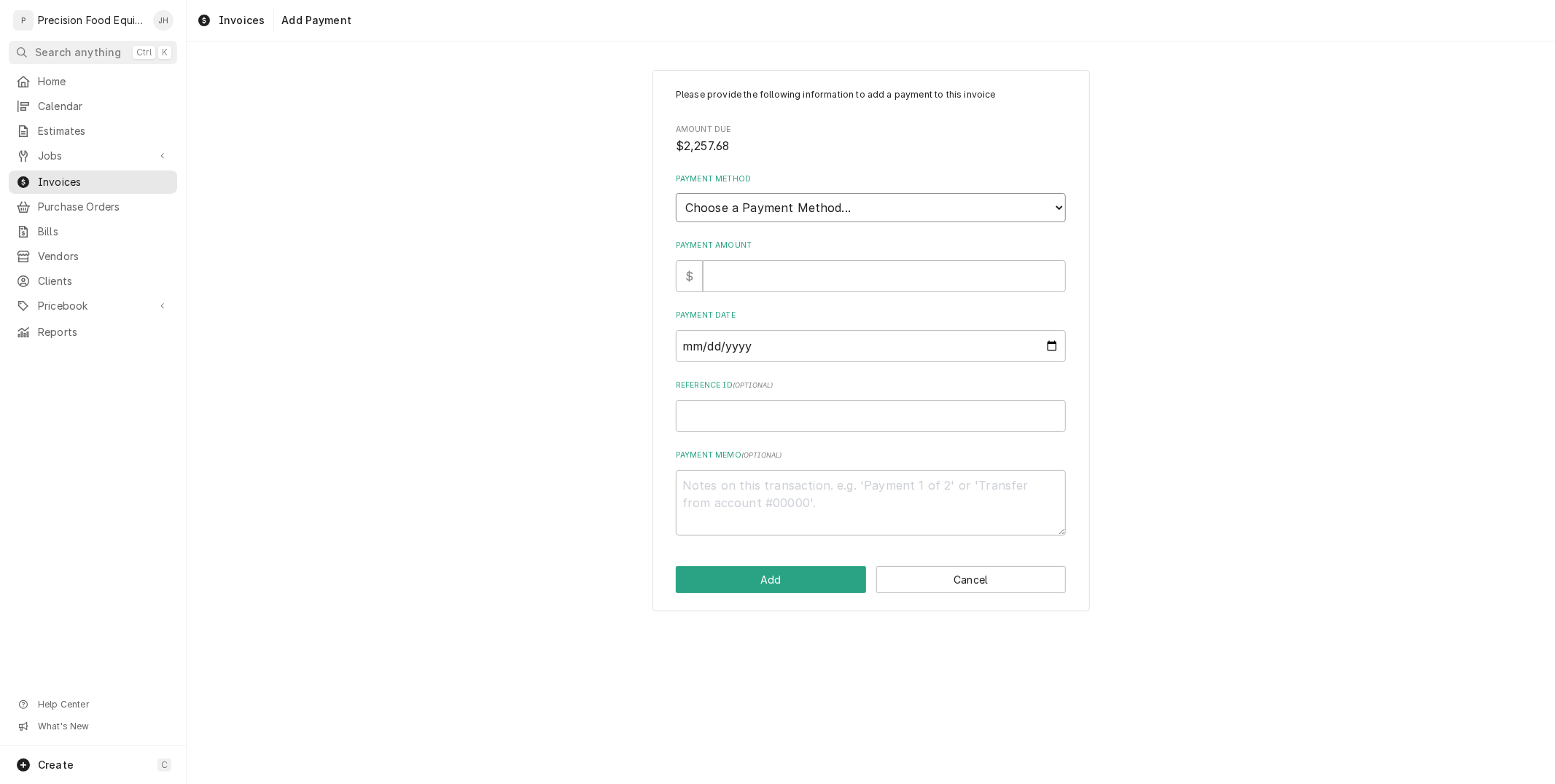
click at [740, 209] on select "Choose a Payment Method... Cash Check Credit/Debit Card ACH/eCheck Other" at bounding box center [870, 208] width 390 height 29
select select "3"
click at [675, 194] on select "Choose a Payment Method... Cash Check Credit/Debit Card ACH/eCheck Other" at bounding box center [870, 208] width 390 height 29
type textarea "x"
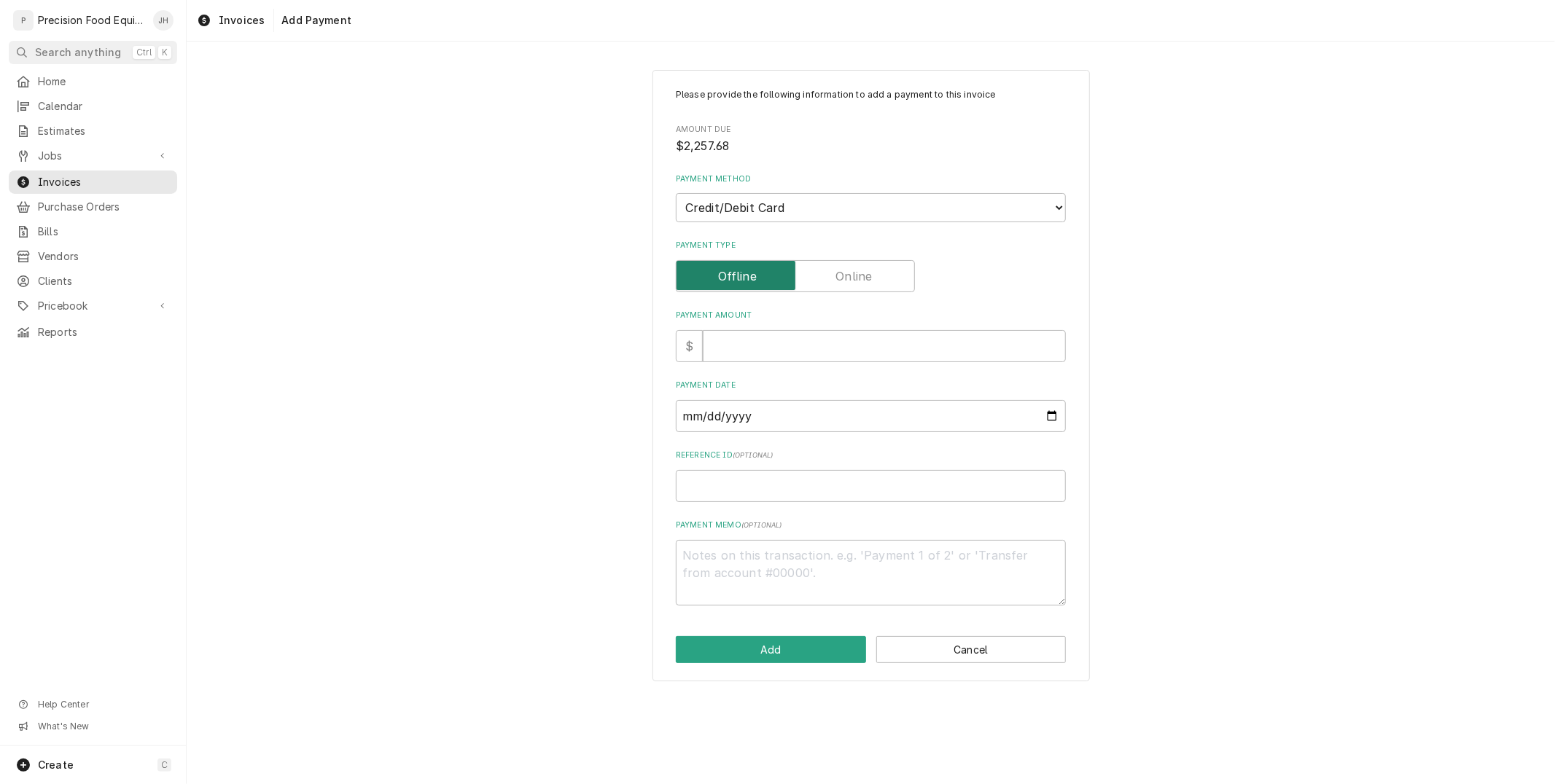
click at [824, 277] on input "Payment Type" at bounding box center [795, 275] width 226 height 32
checkbox input "true"
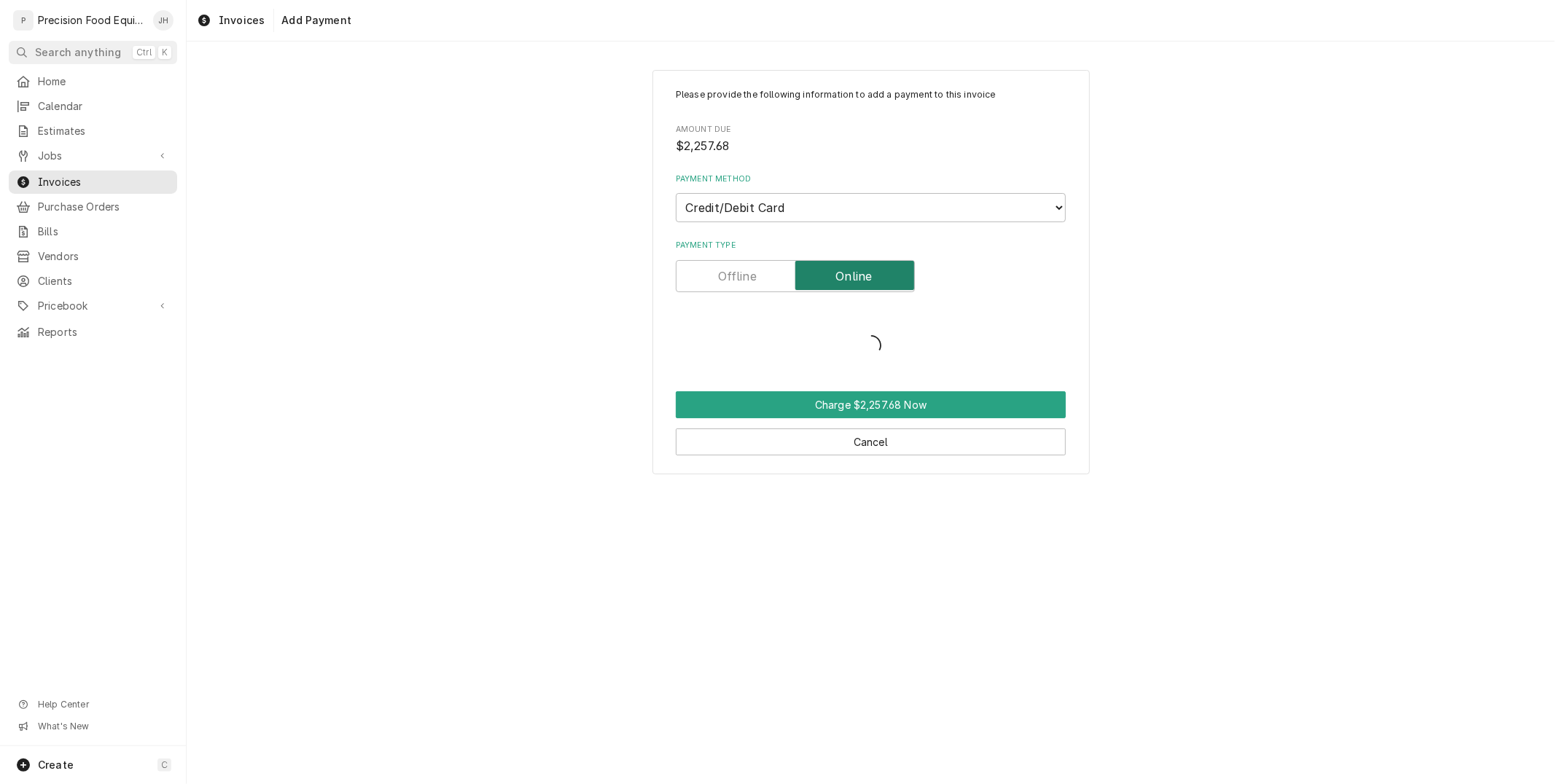
type textarea "x"
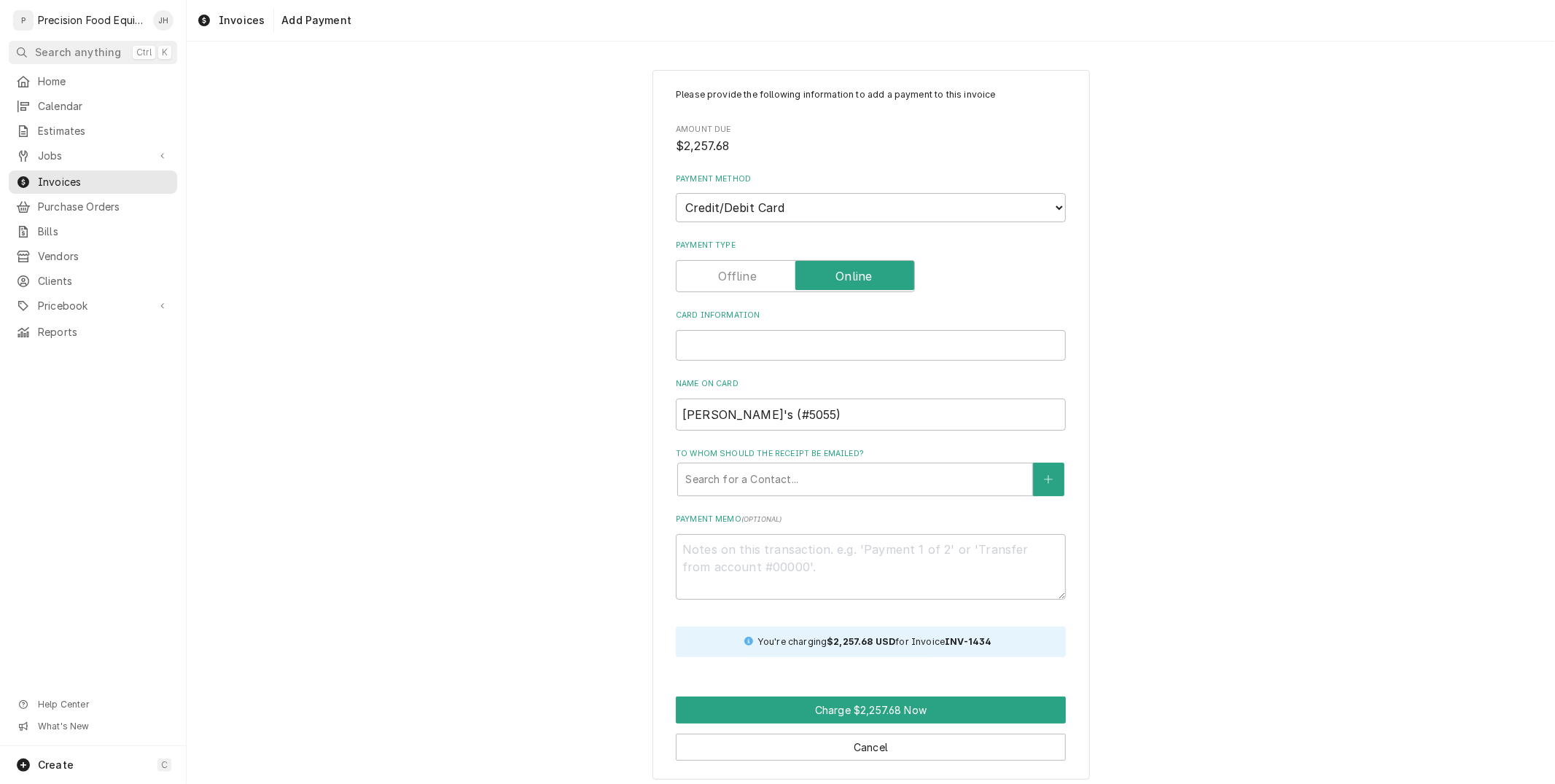
click at [769, 350] on div "Card Information" at bounding box center [870, 346] width 390 height 31
click at [829, 416] on input "[PERSON_NAME]'s (#5055)" at bounding box center [870, 414] width 390 height 32
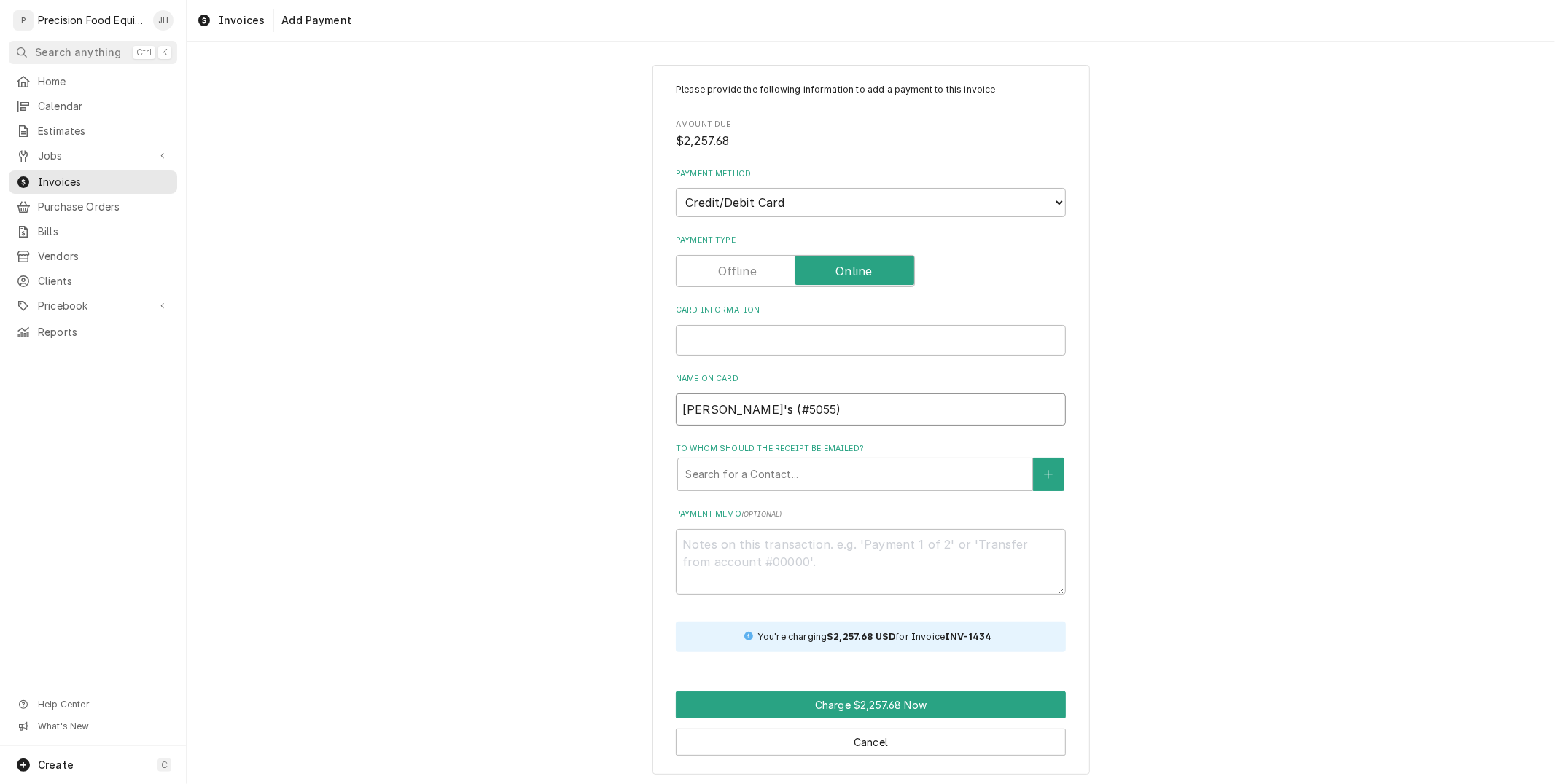
scroll to position [6, 0]
click at [405, 396] on div "Please provide the following information to add a payment to this invoice Amoun…" at bounding box center [871, 418] width 1368 height 735
click at [330, 244] on div "Please provide the following information to add a payment to this invoice Amoun…" at bounding box center [871, 418] width 1368 height 735
click at [803, 325] on div "Card Information" at bounding box center [870, 340] width 390 height 31
click at [60, 278] on span "Clients" at bounding box center [103, 281] width 132 height 14
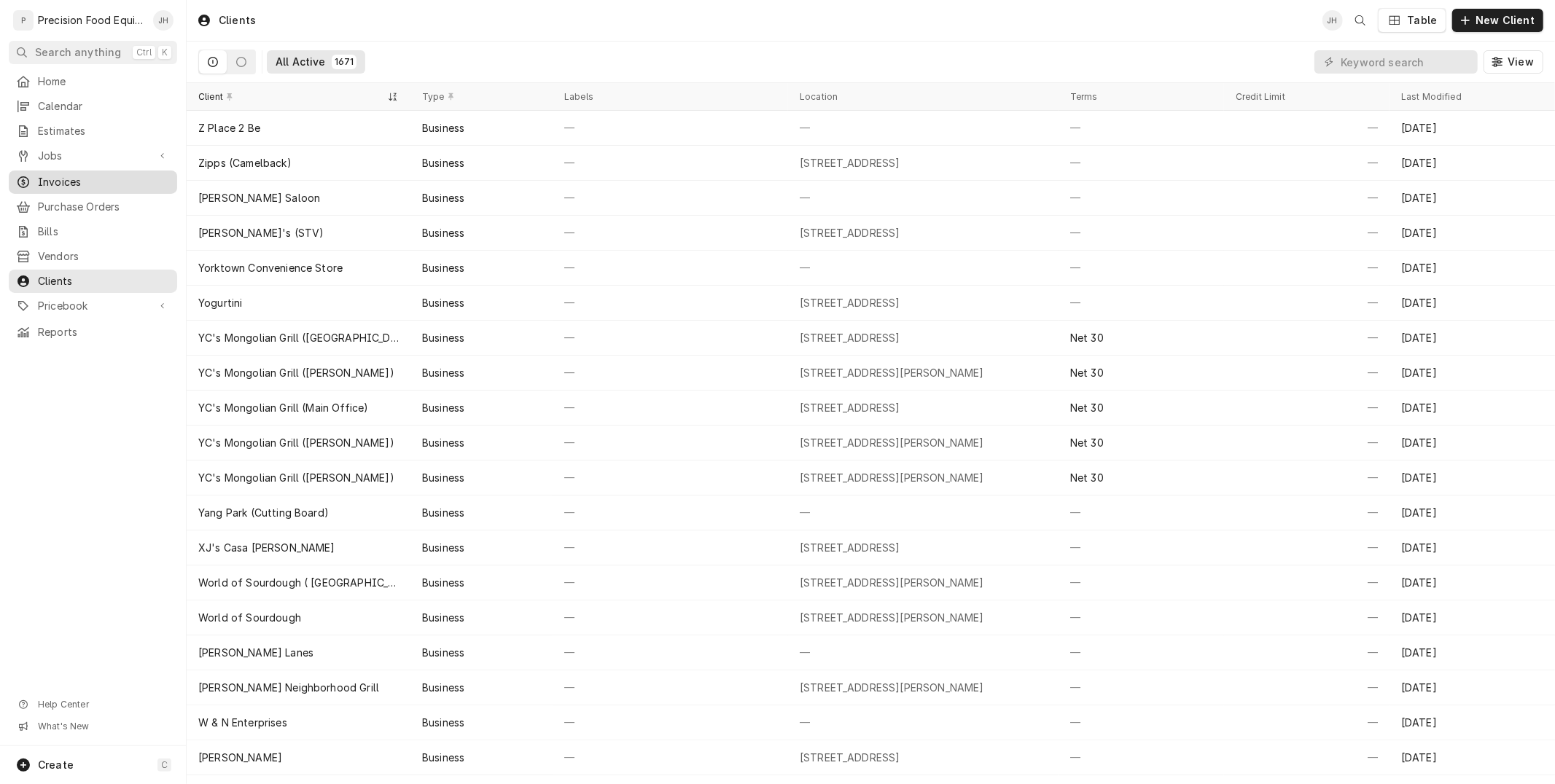
click at [66, 181] on span "Invoices" at bounding box center [103, 182] width 132 height 14
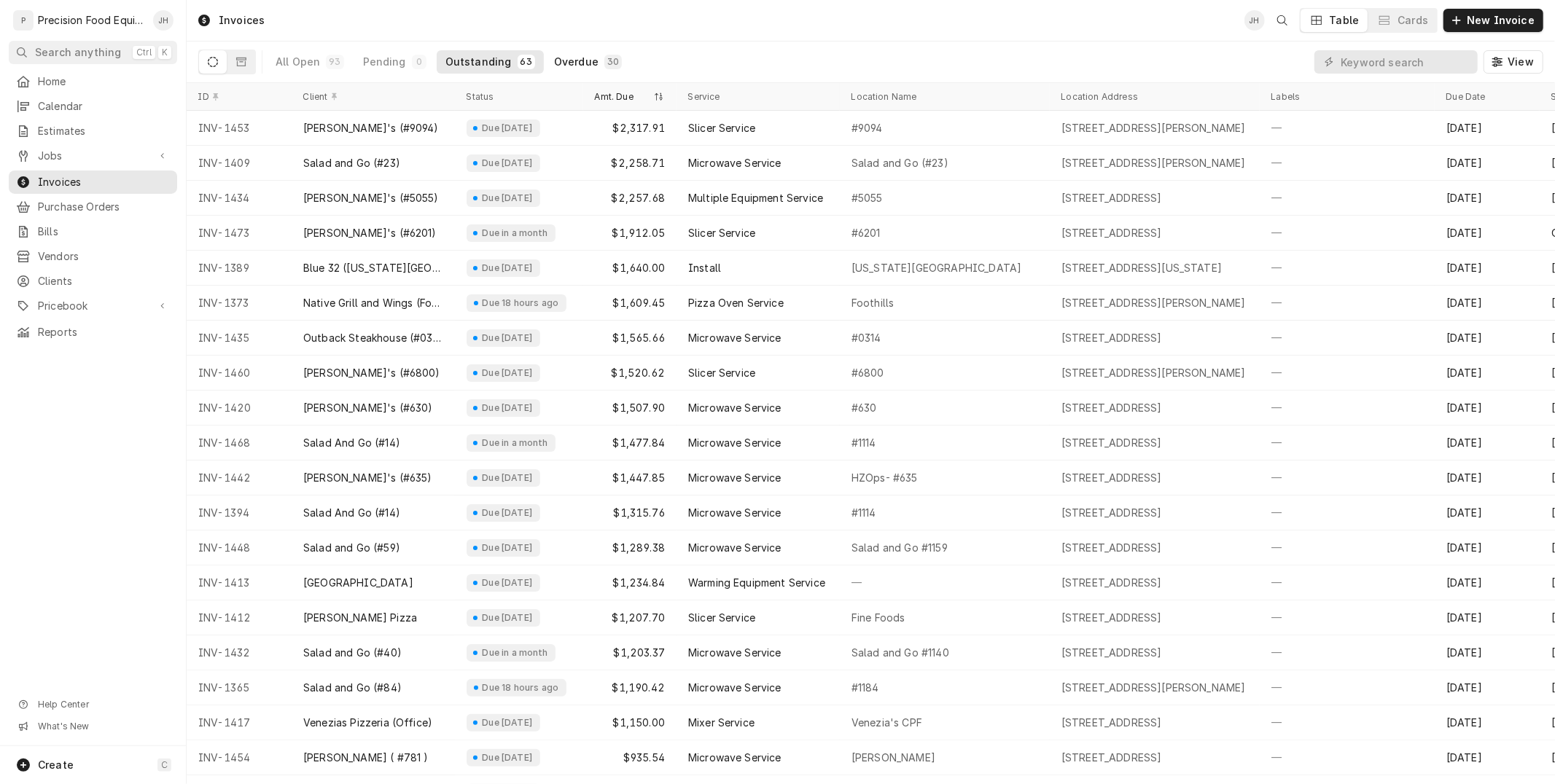
click at [562, 65] on div "Overdue" at bounding box center [576, 62] width 44 height 14
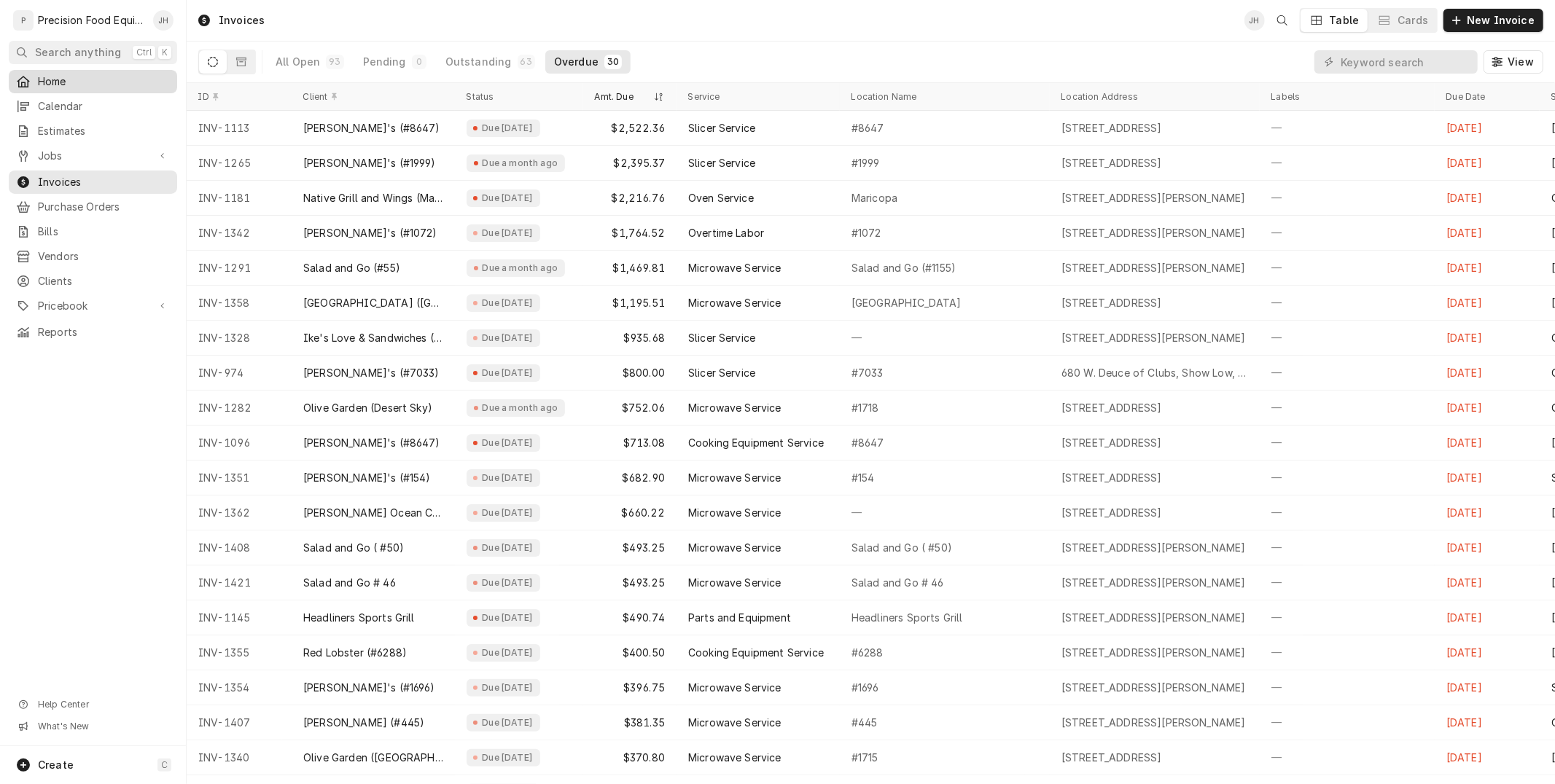
click at [67, 79] on span "Home" at bounding box center [103, 81] width 132 height 14
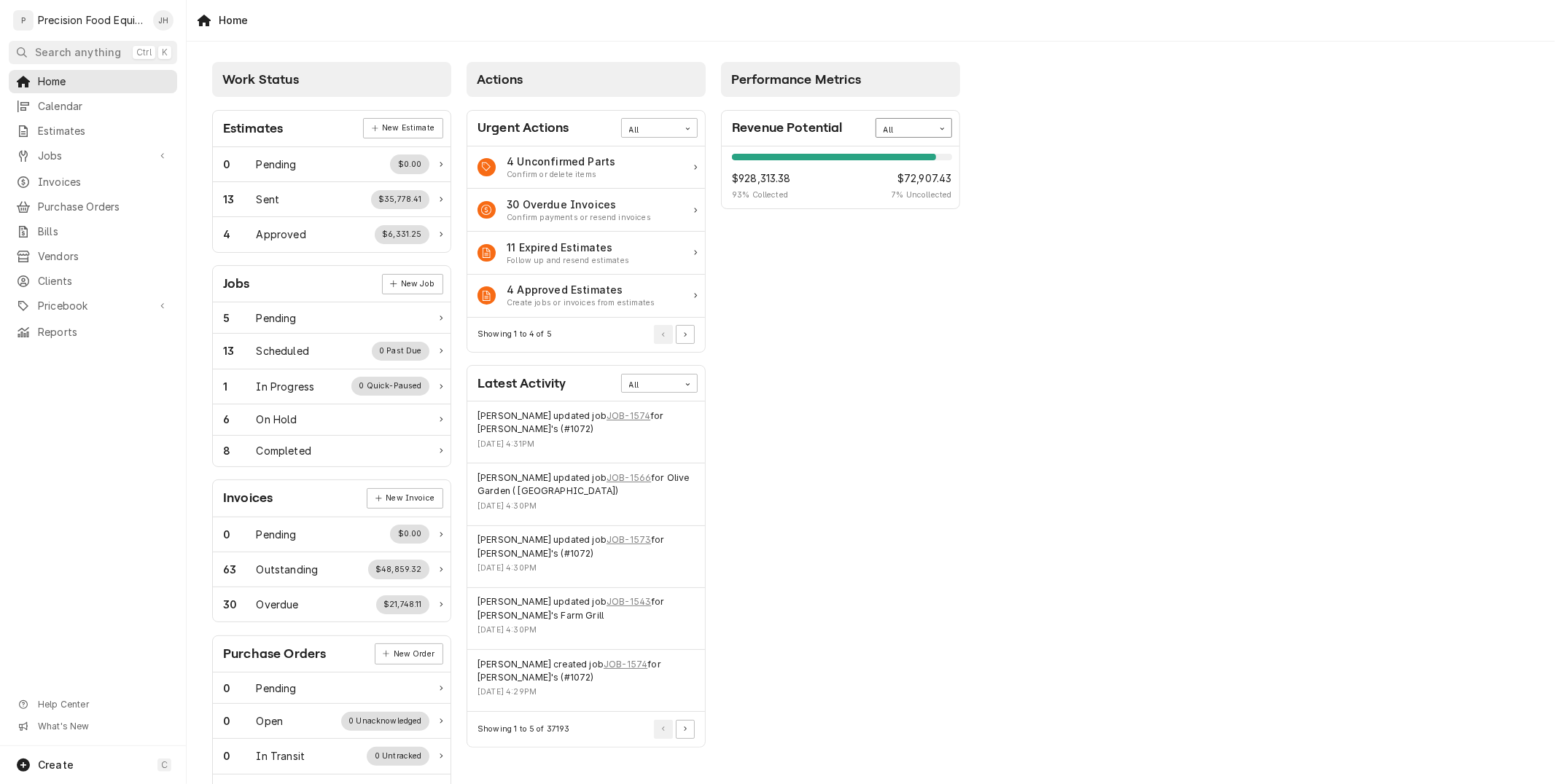
click at [944, 129] on icon "Card Data Filter Control" at bounding box center [942, 128] width 7 height 7
click at [902, 215] on div "This Quarter" at bounding box center [914, 215] width 75 height 16
click at [939, 128] on icon "Card Data Filter Control" at bounding box center [942, 128] width 7 height 7
click at [914, 226] on div "This Year" at bounding box center [914, 231] width 75 height 16
click at [943, 127] on icon "Card Data Filter Control" at bounding box center [942, 128] width 7 height 7
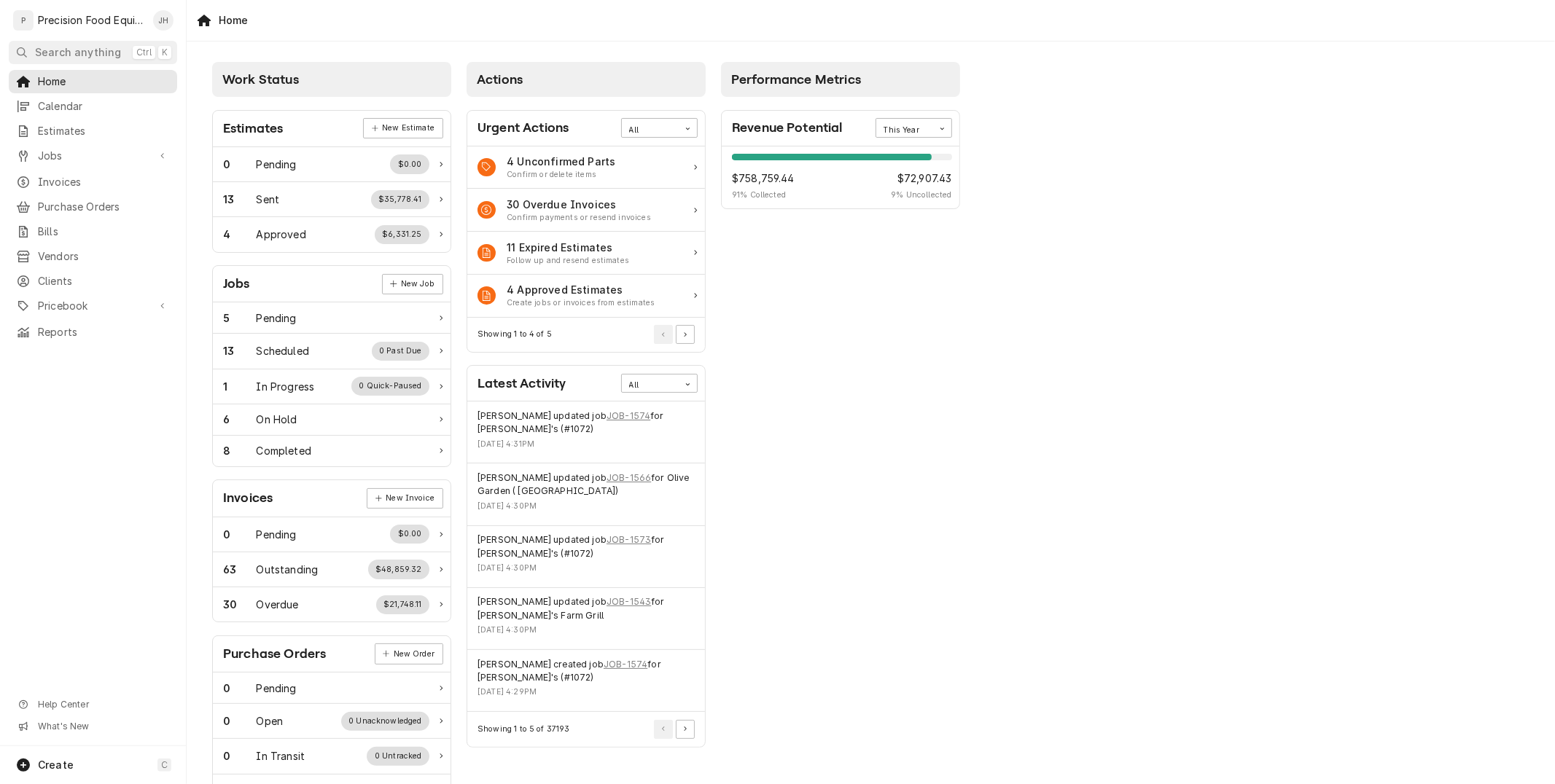
click at [506, 11] on div "Home" at bounding box center [871, 20] width 1368 height 40
click at [100, 301] on span "Pricebook" at bounding box center [92, 305] width 110 height 14
click at [129, 352] on span "Parts & Materials" at bounding box center [103, 355] width 132 height 14
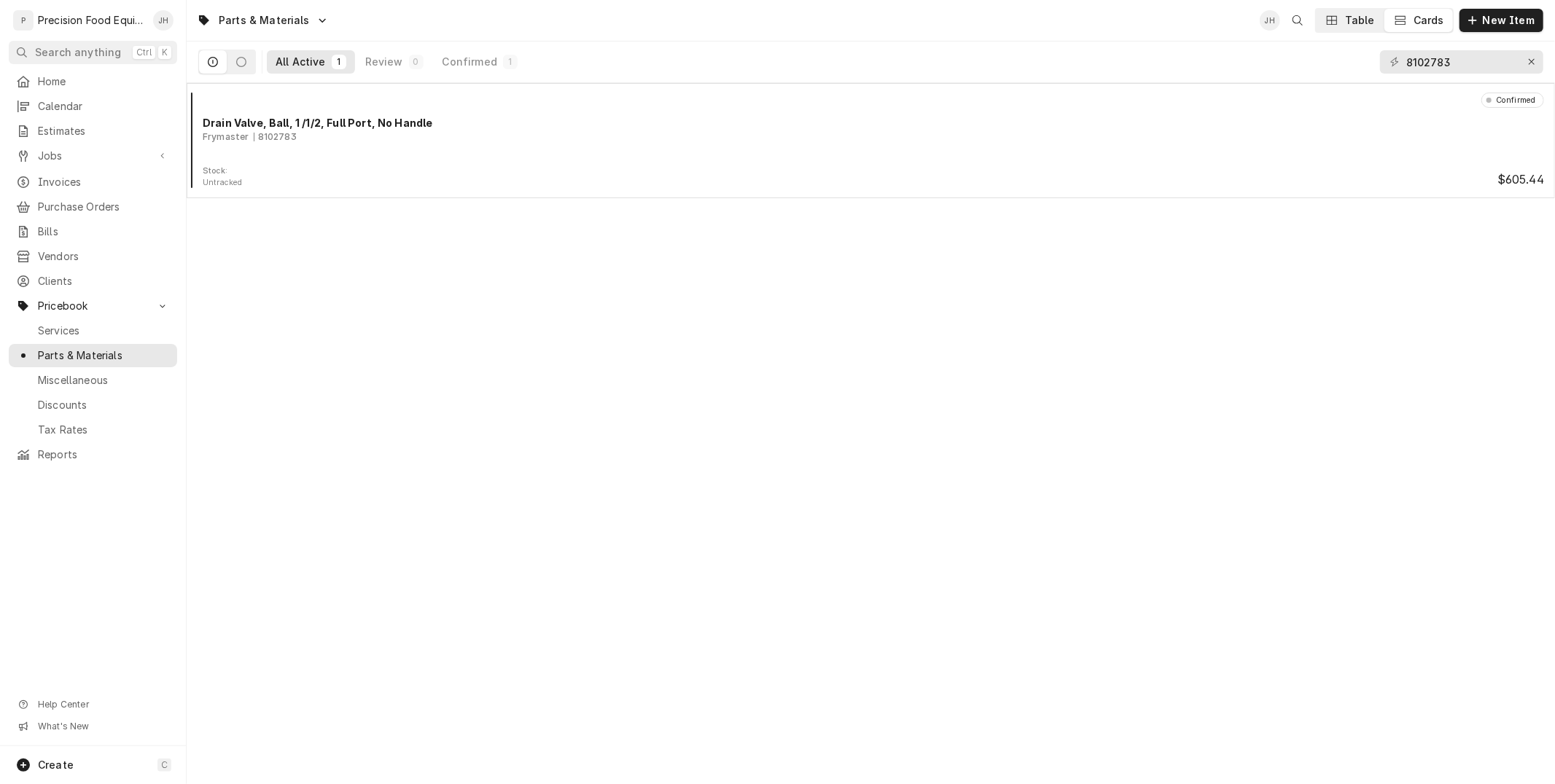
click at [1335, 22] on icon "Dynamic Content Wrapper" at bounding box center [1331, 20] width 11 height 11
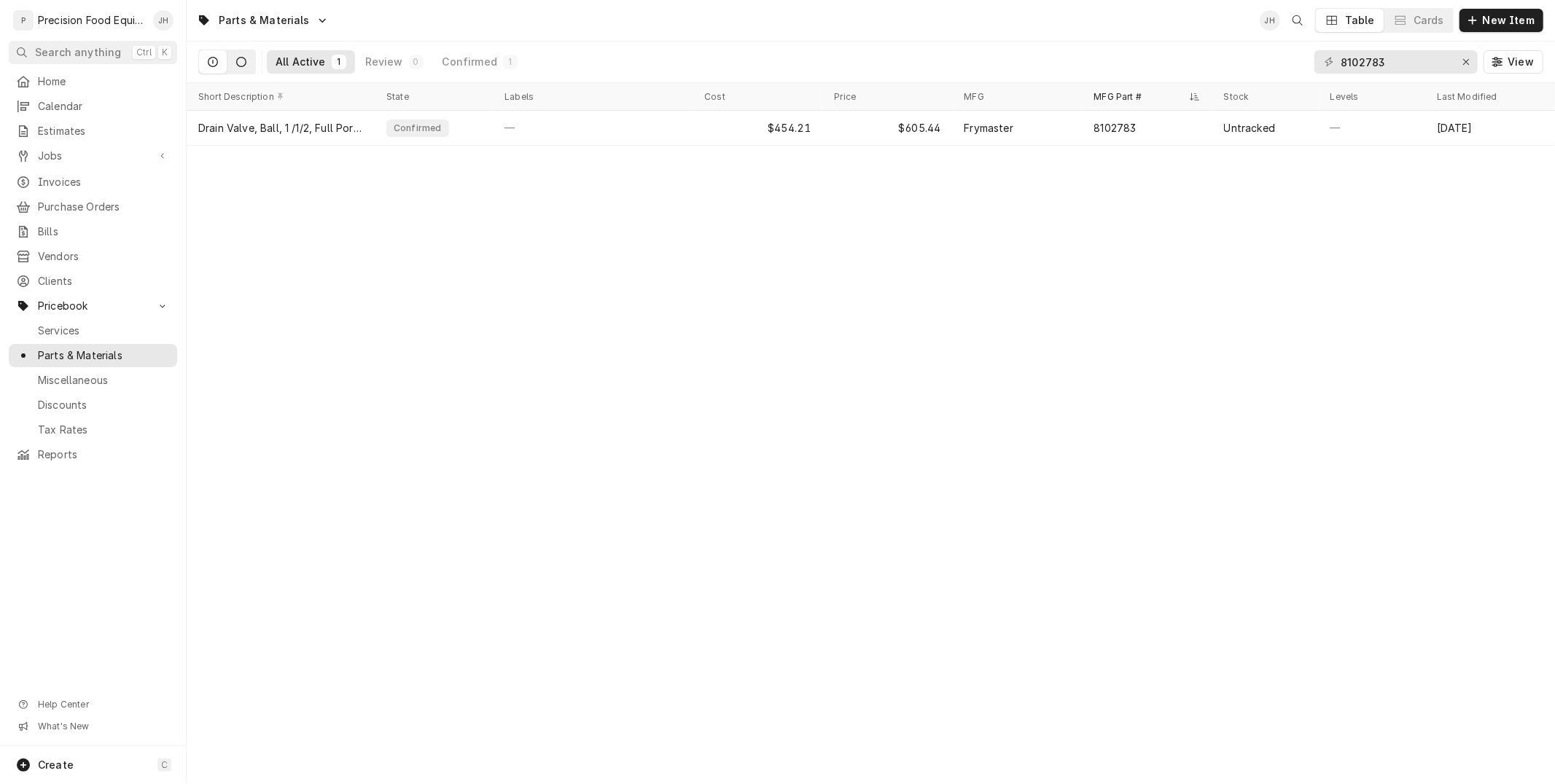
click at [244, 62] on icon "Dynamic Content Wrapper" at bounding box center [241, 62] width 11 height 11
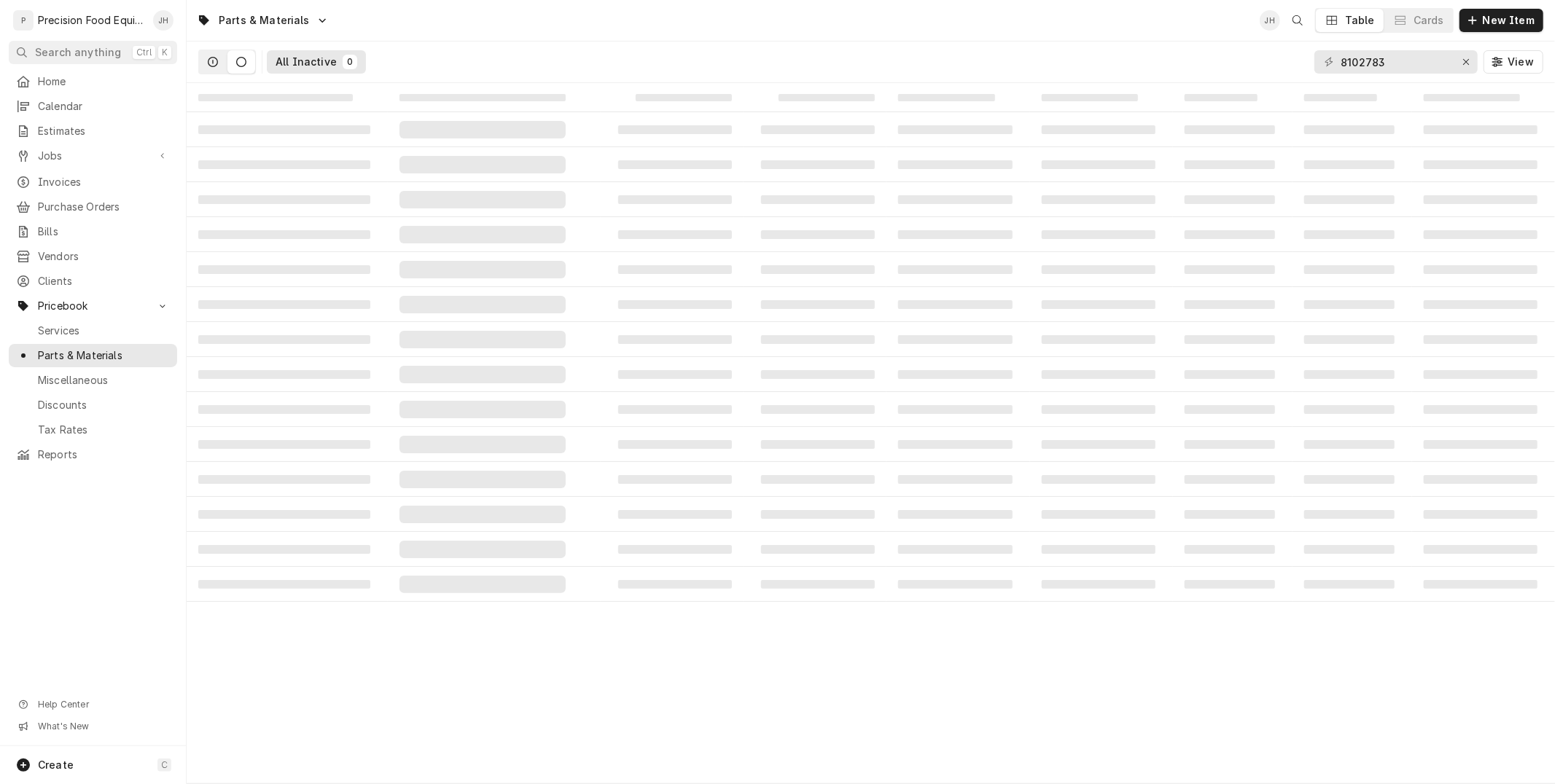
click at [211, 67] on button "Dynamic Content Wrapper" at bounding box center [213, 62] width 28 height 23
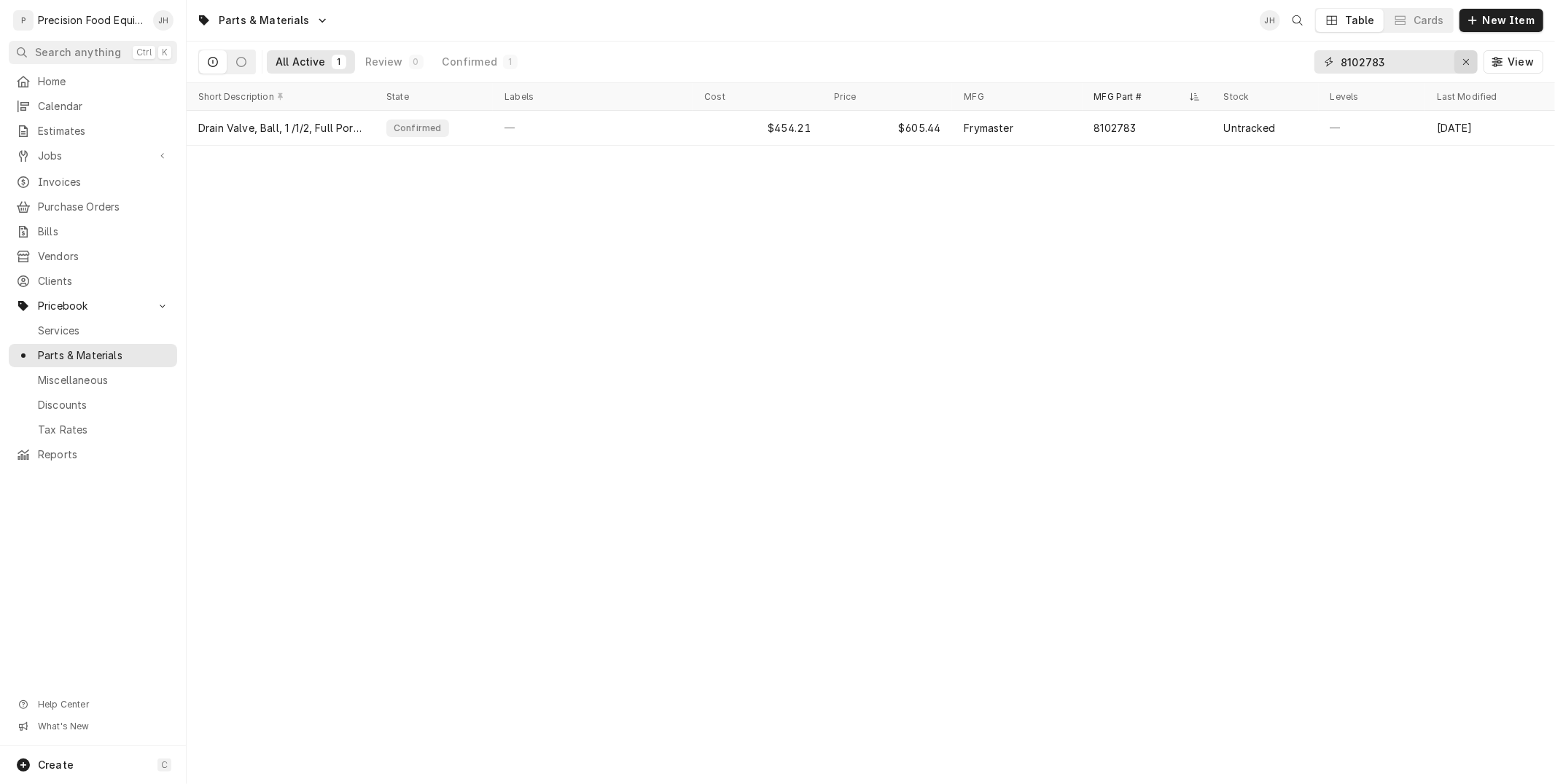
click at [1468, 62] on icon "Erase input" at bounding box center [1466, 62] width 6 height 6
